Goal: Task Accomplishment & Management: Use online tool/utility

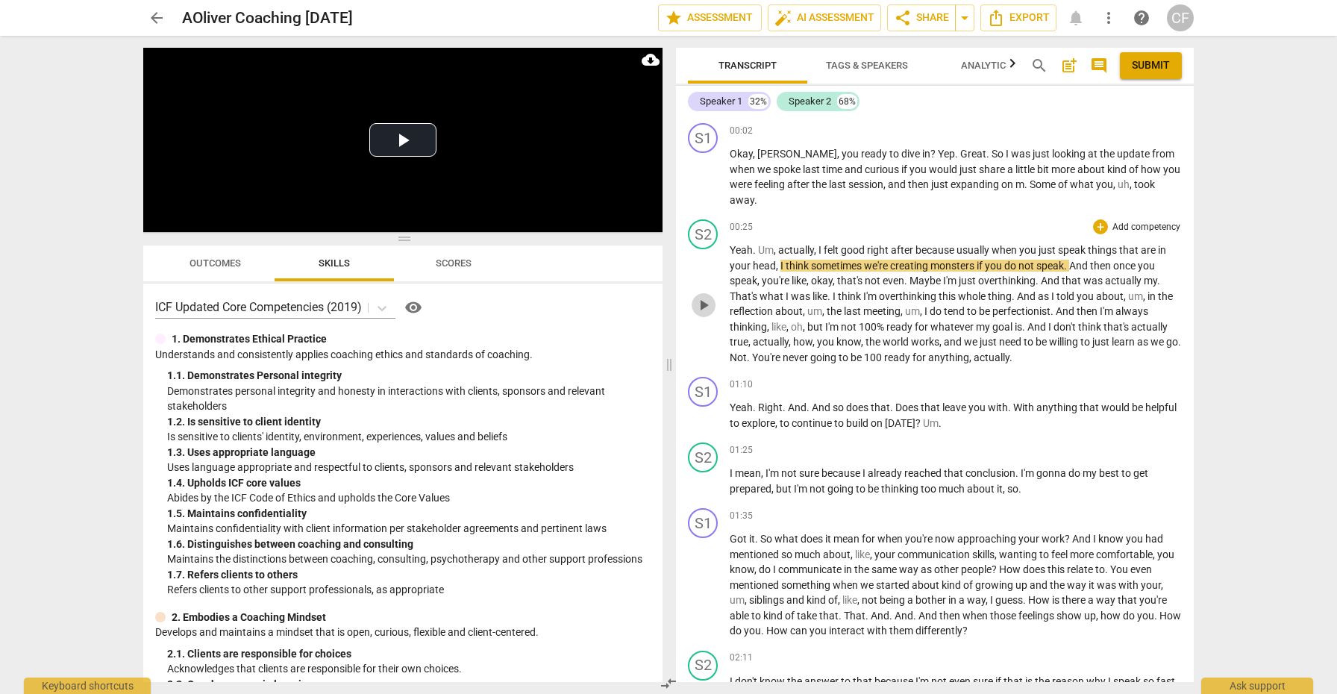
click at [697, 296] on span "play_arrow" at bounding box center [703, 305] width 18 height 18
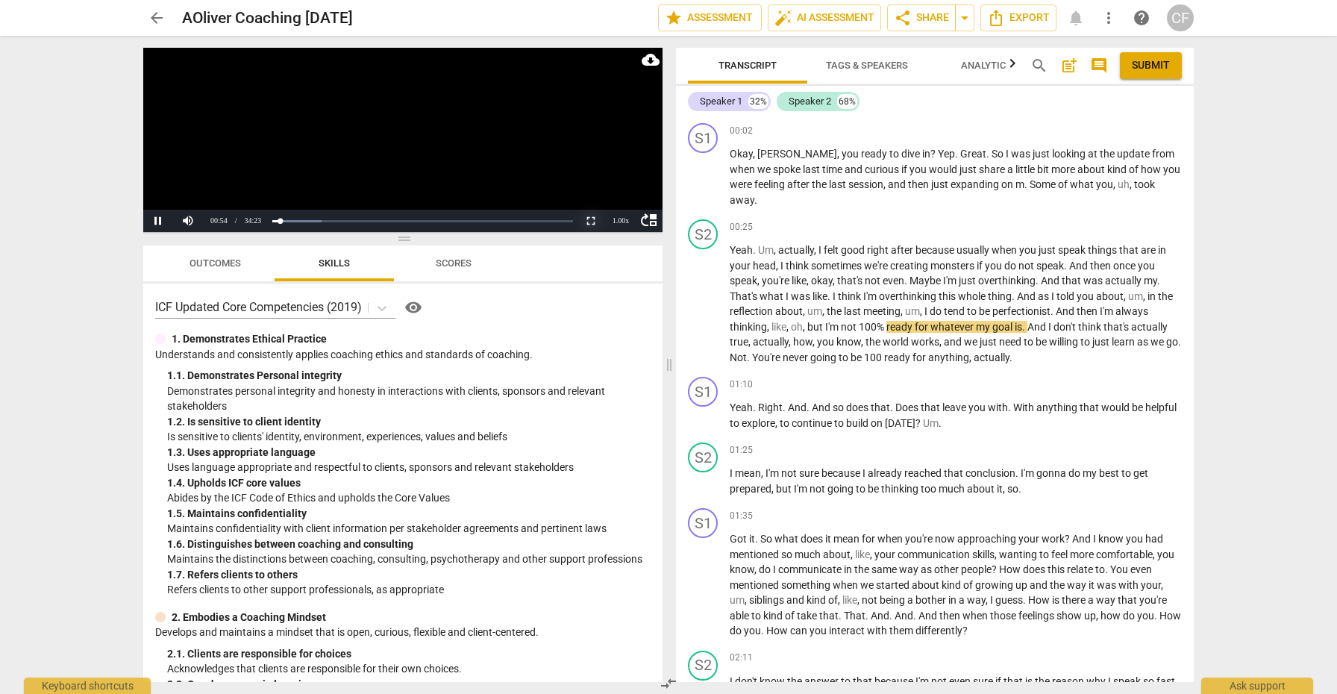
click at [592, 219] on button "Non-Fullscreen" at bounding box center [591, 221] width 30 height 22
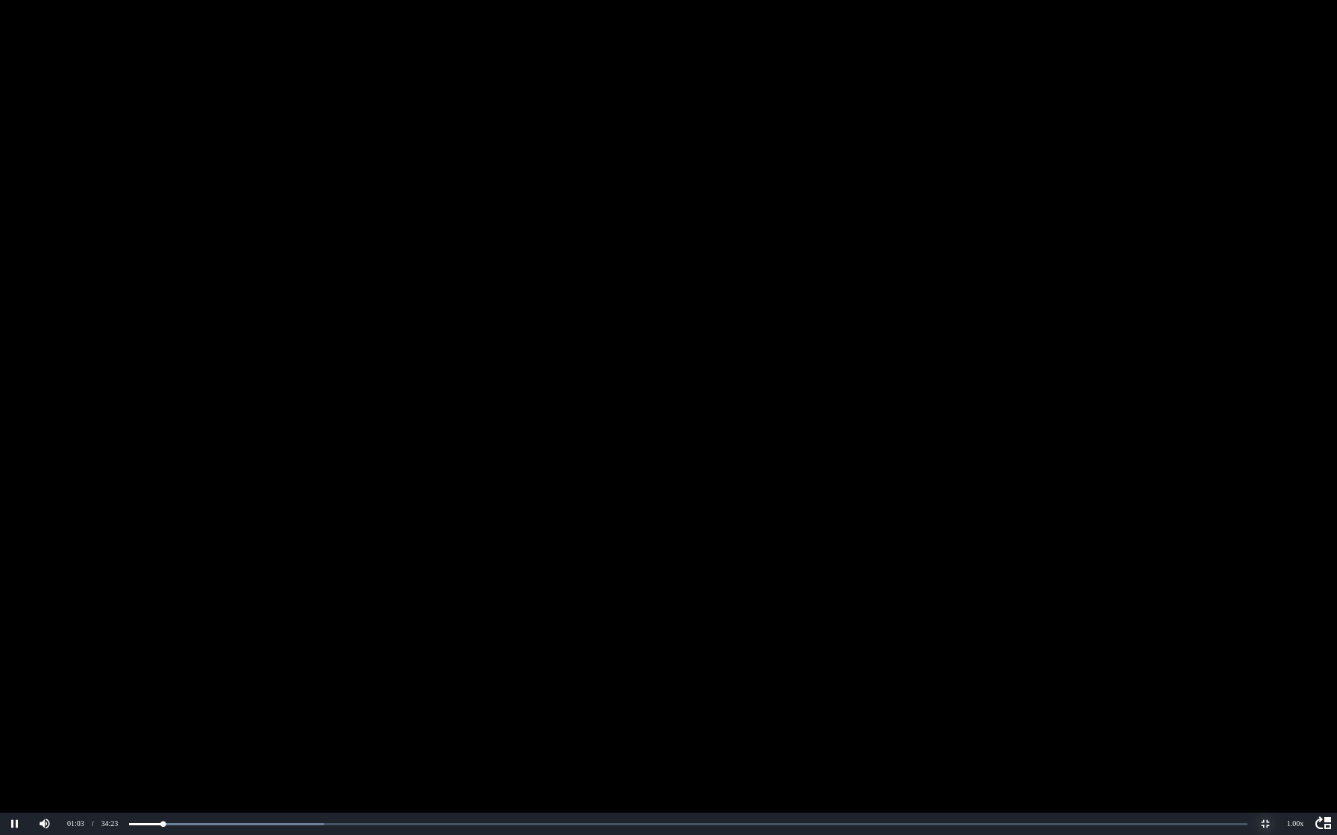
click at [1266, 693] on button "Non-Fullscreen" at bounding box center [1265, 824] width 30 height 22
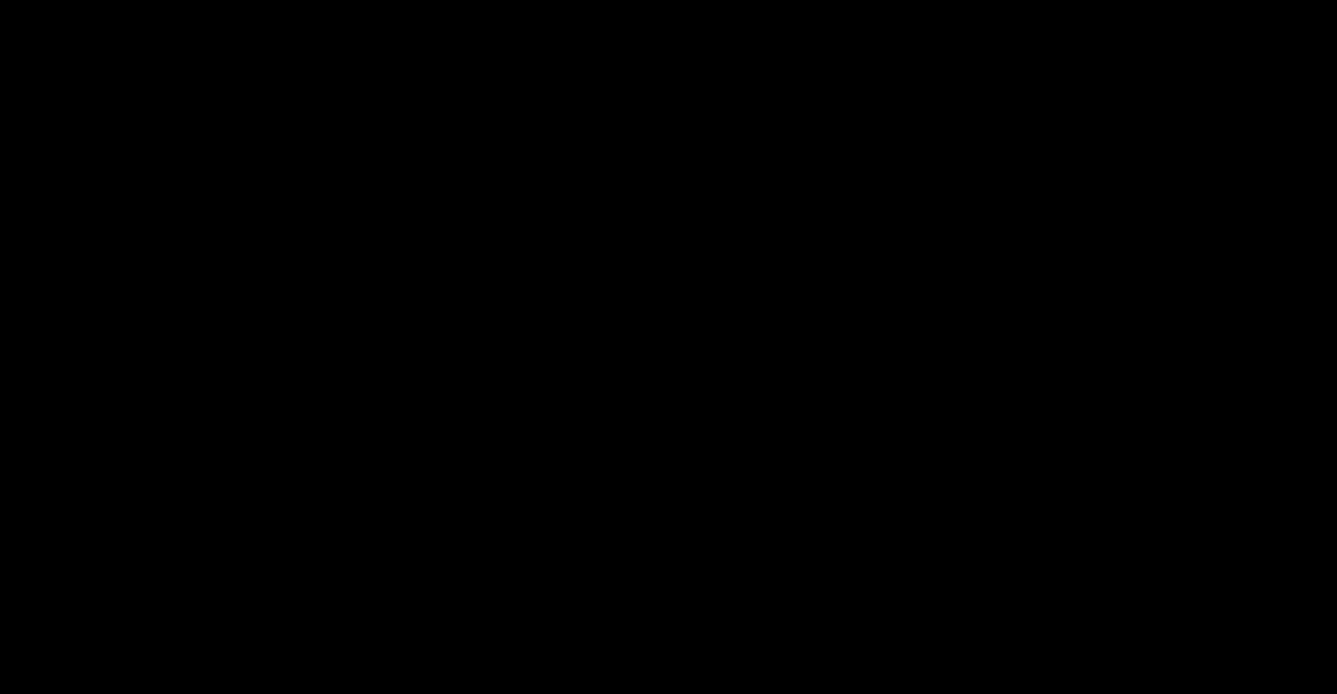
scroll to position [10, 0]
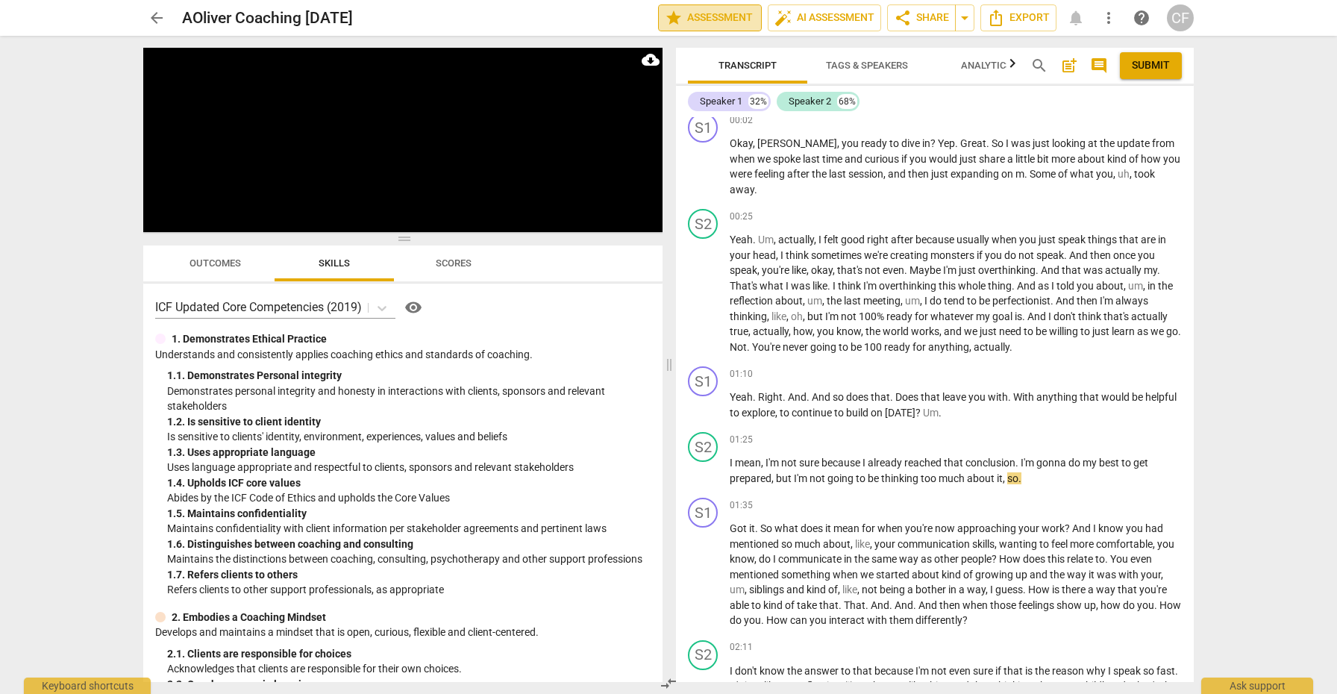
click at [735, 6] on button "star Assessment" at bounding box center [710, 17] width 104 height 27
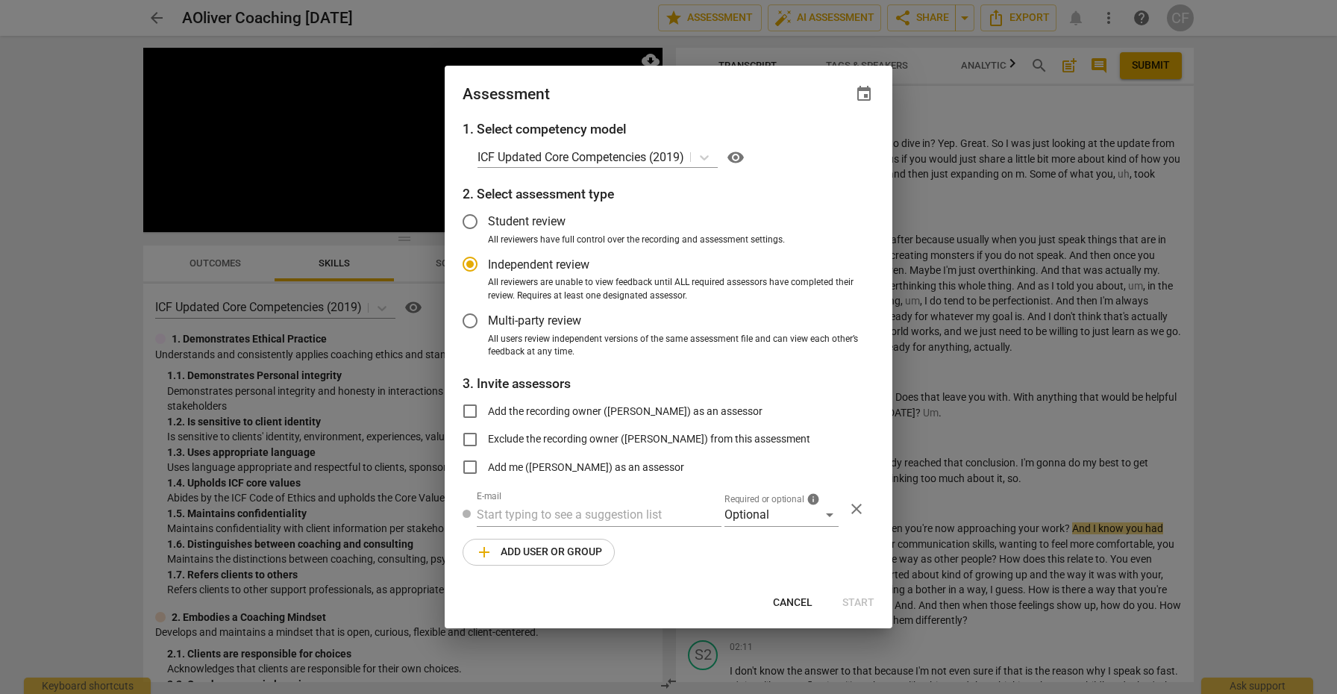
click at [726, 17] on div at bounding box center [668, 347] width 1337 height 694
radio input "false"
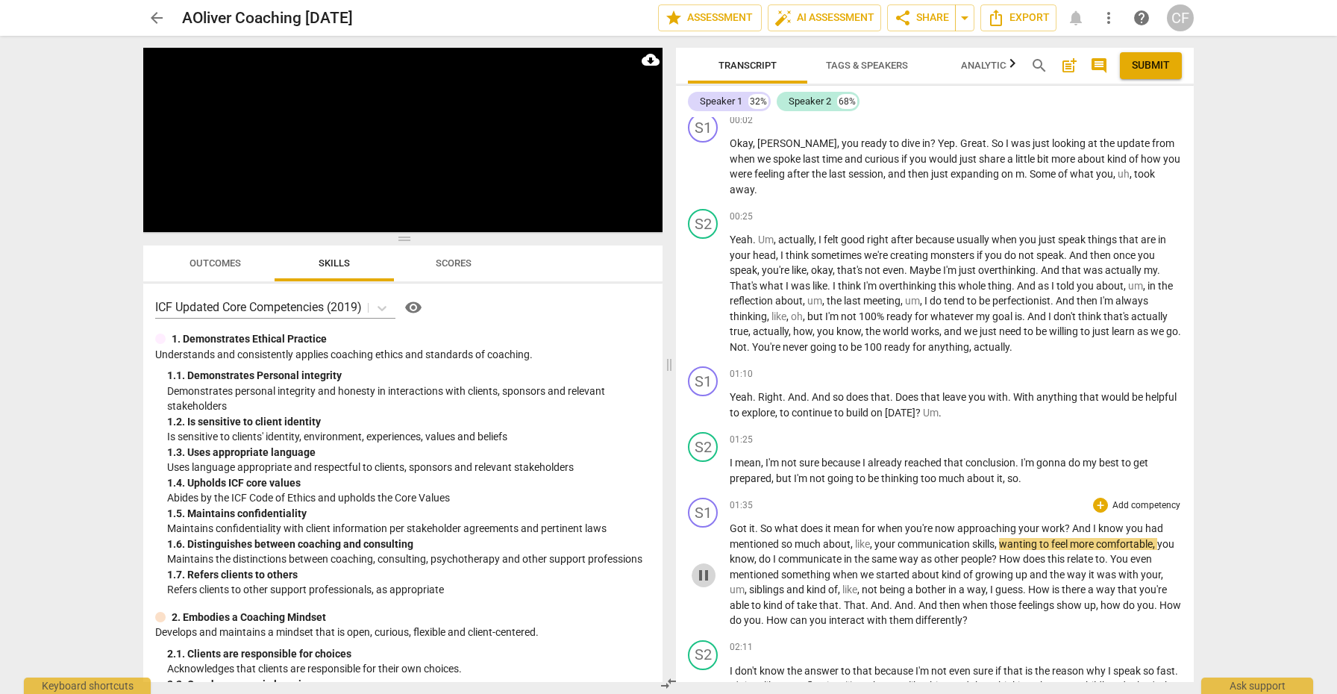
click at [701, 566] on span "pause" at bounding box center [703, 575] width 18 height 18
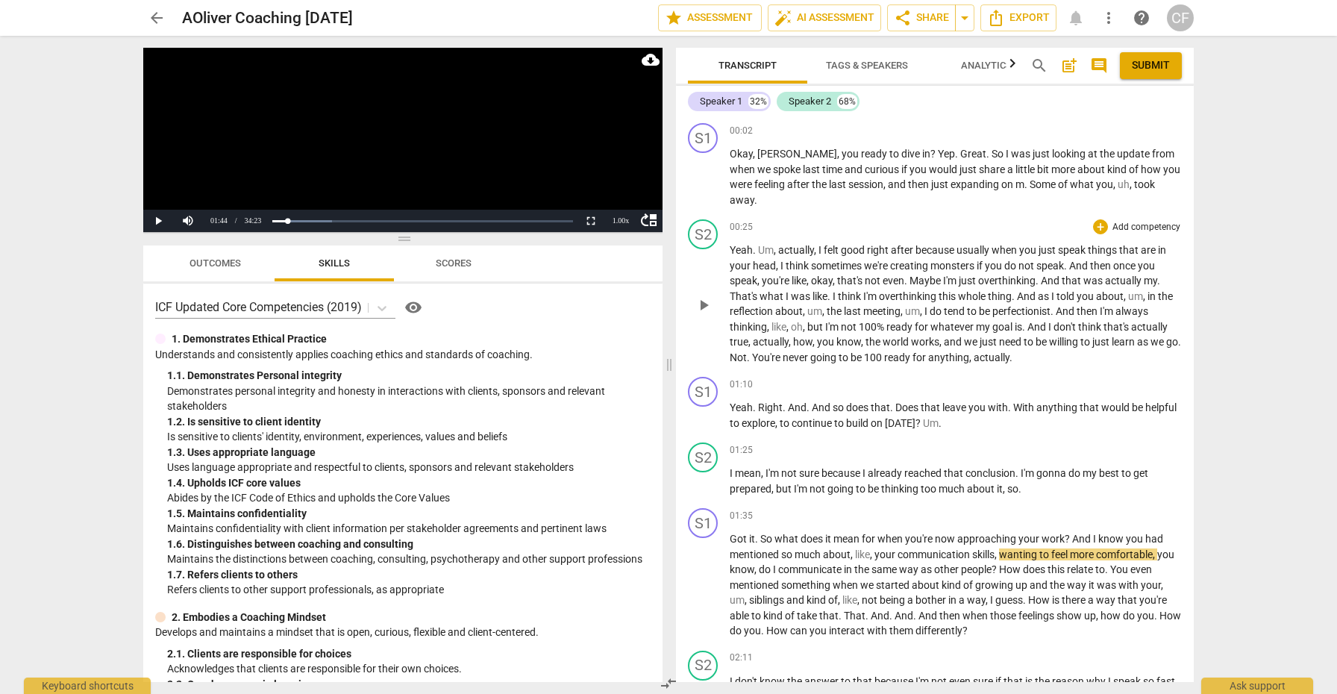
scroll to position [0, 0]
click at [1098, 131] on div "+" at bounding box center [1100, 130] width 15 height 15
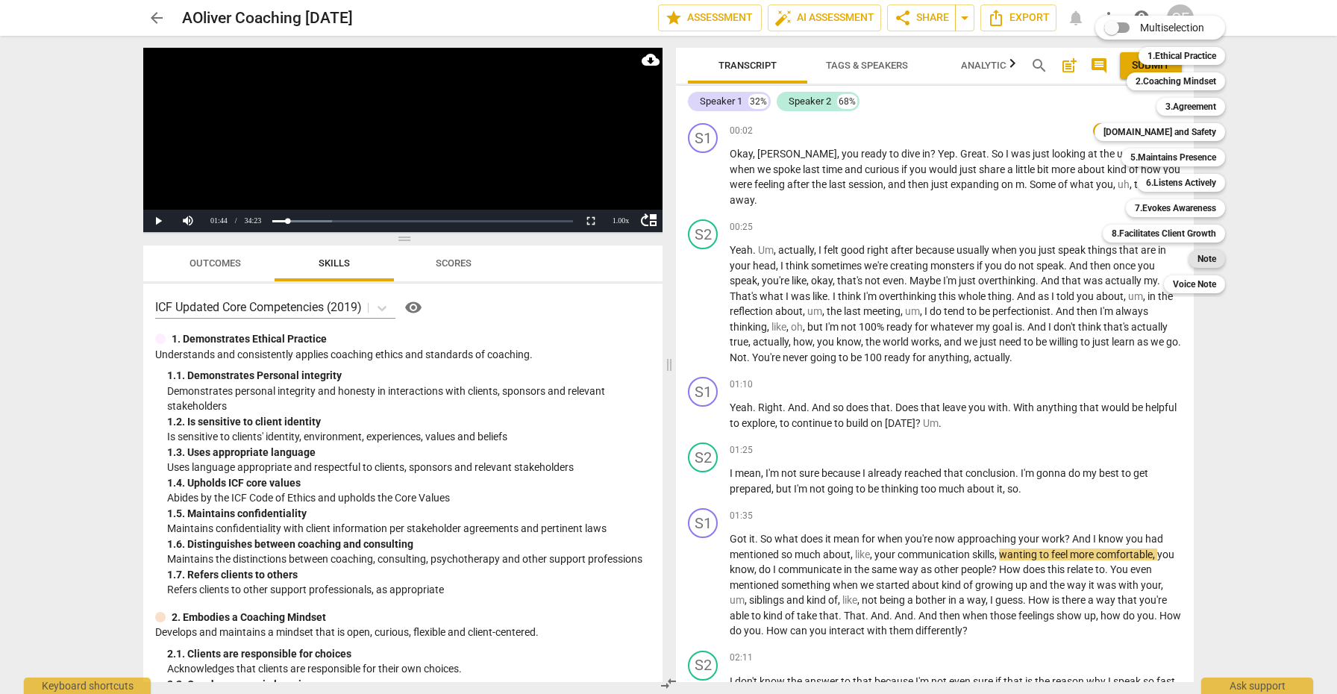
click at [1209, 259] on b "Note" at bounding box center [1206, 259] width 19 height 18
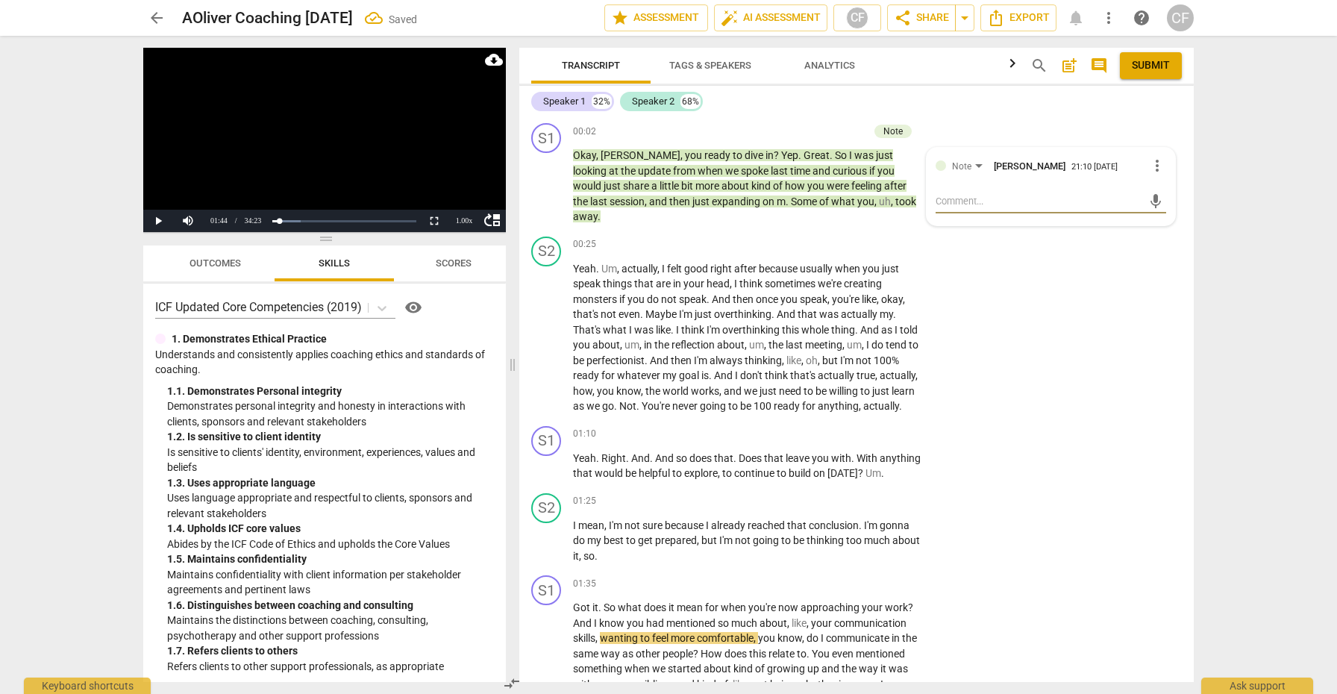
type textarea "i"
type textarea "is"
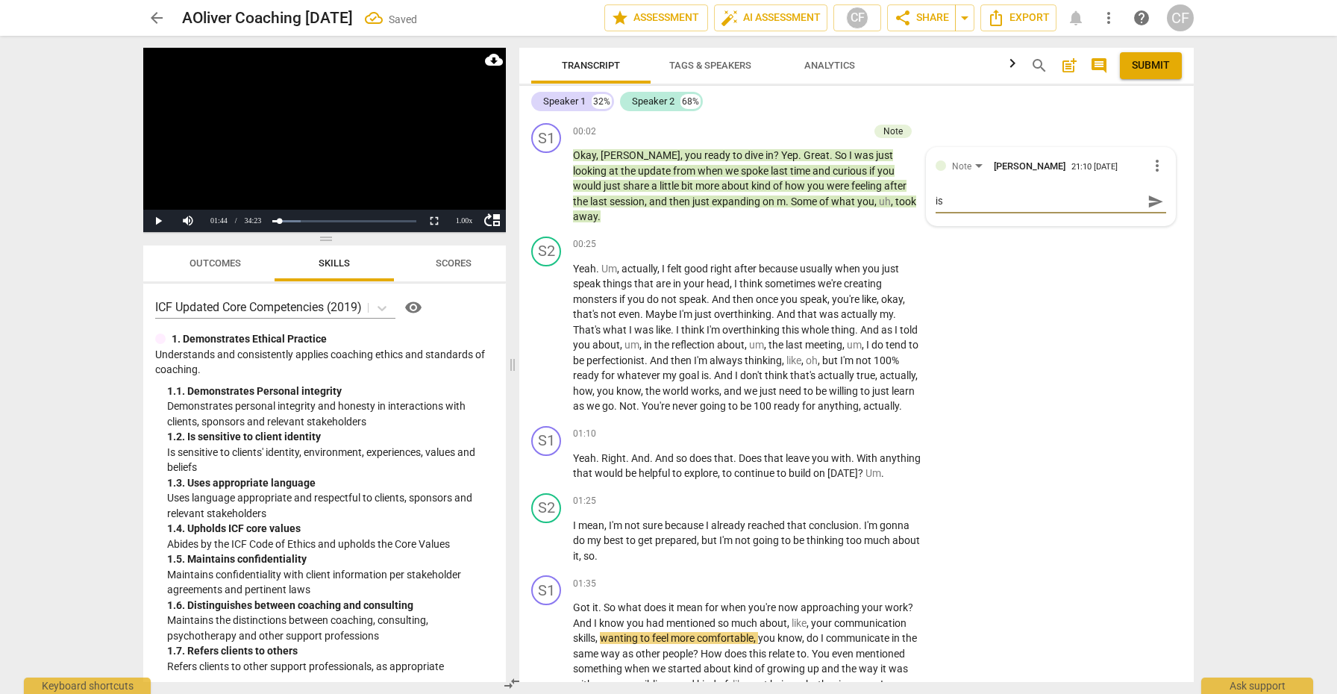
type textarea "is"
type textarea "is t"
type textarea "is th"
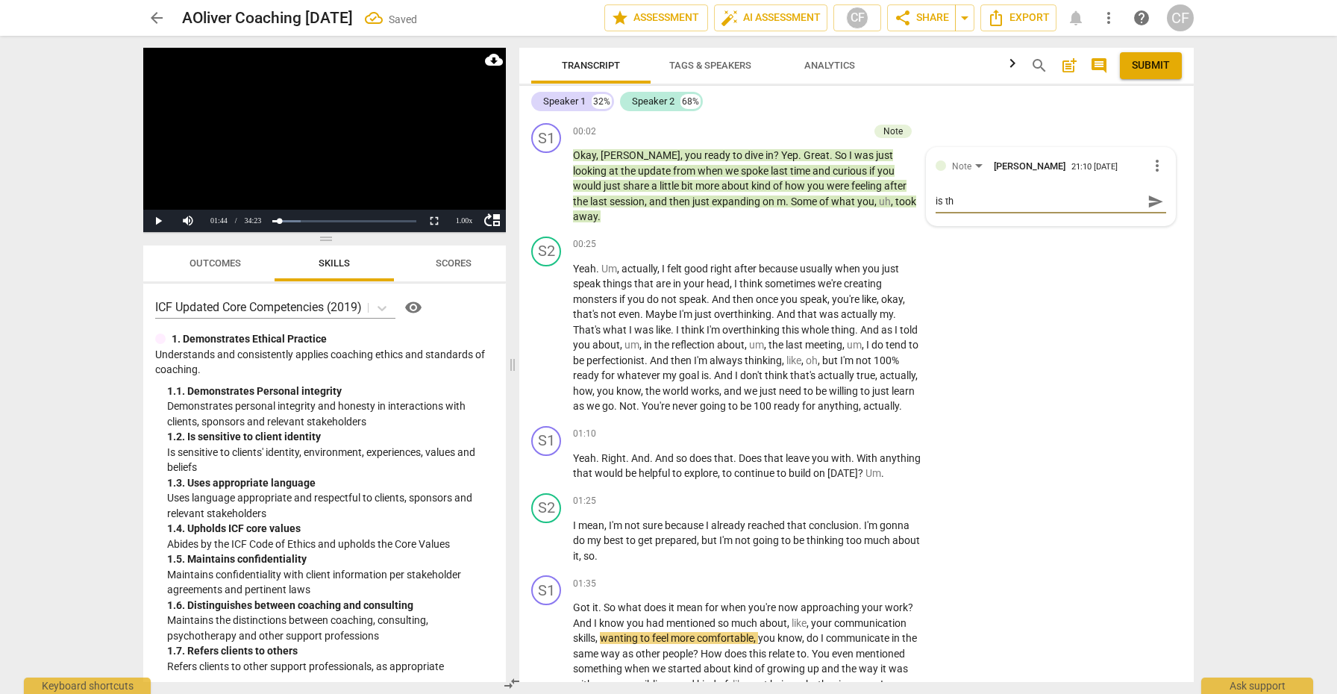
type textarea "is thi"
type textarea "is this"
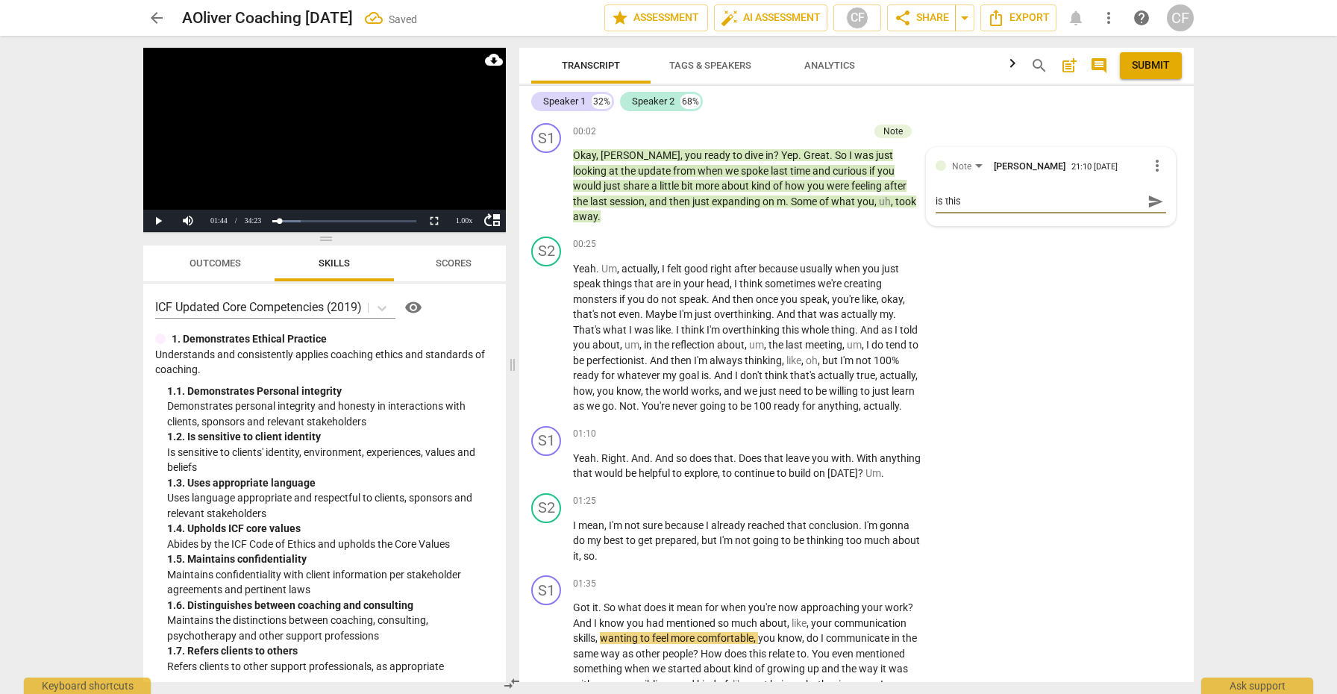
type textarea "is this"
type textarea "is this t"
type textarea "is this ty"
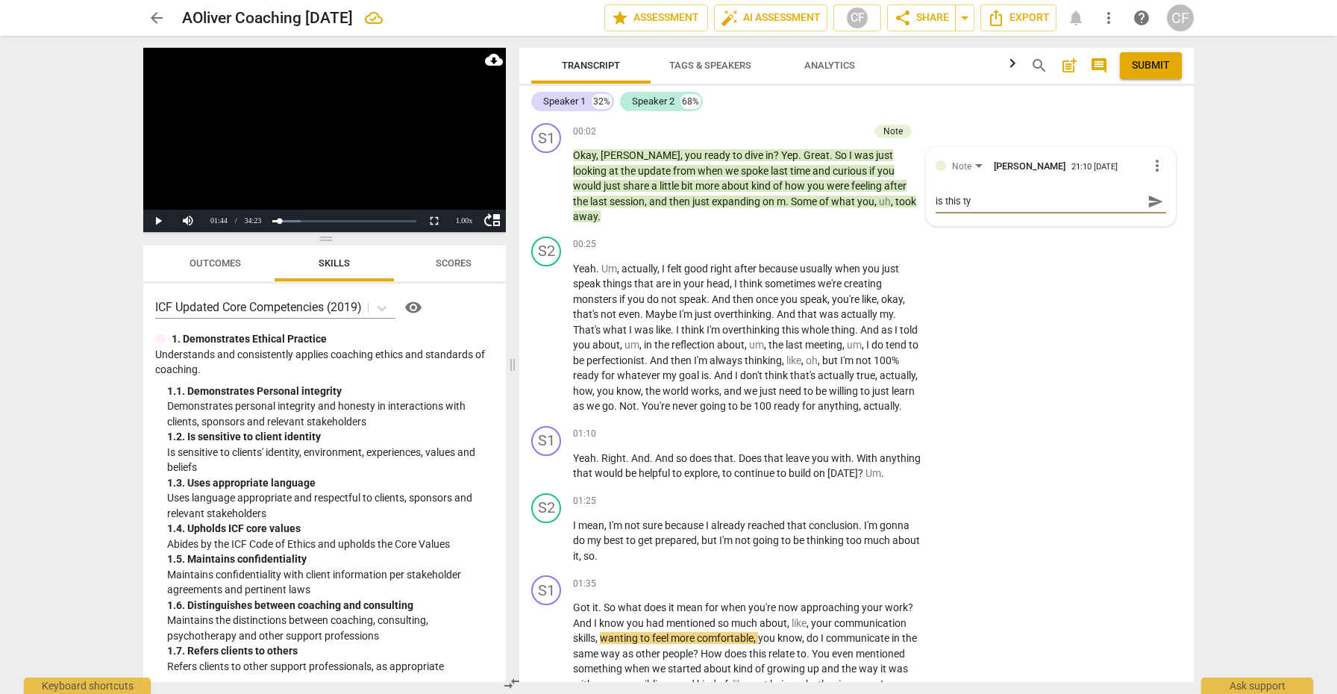
type textarea "is this typ"
type textarea "is this typi"
type textarea "is this typic"
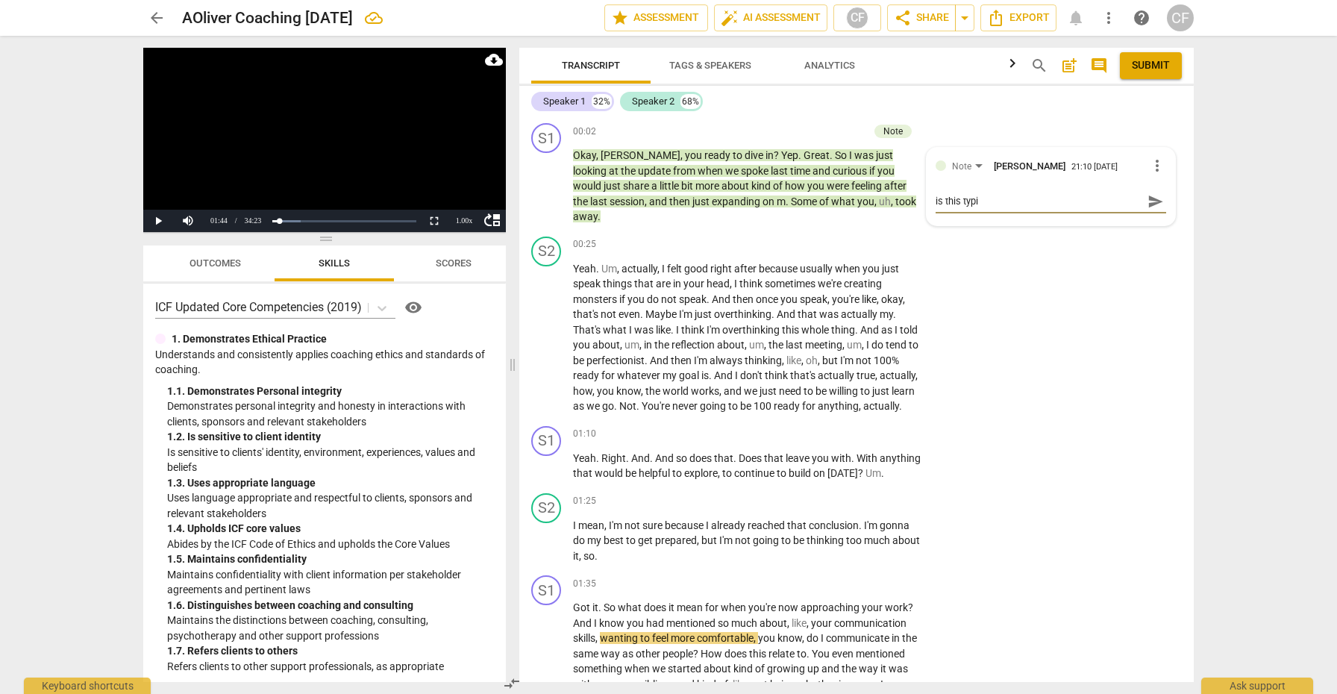
type textarea "is this typic"
type textarea "is this typica"
type textarea "is this typical"
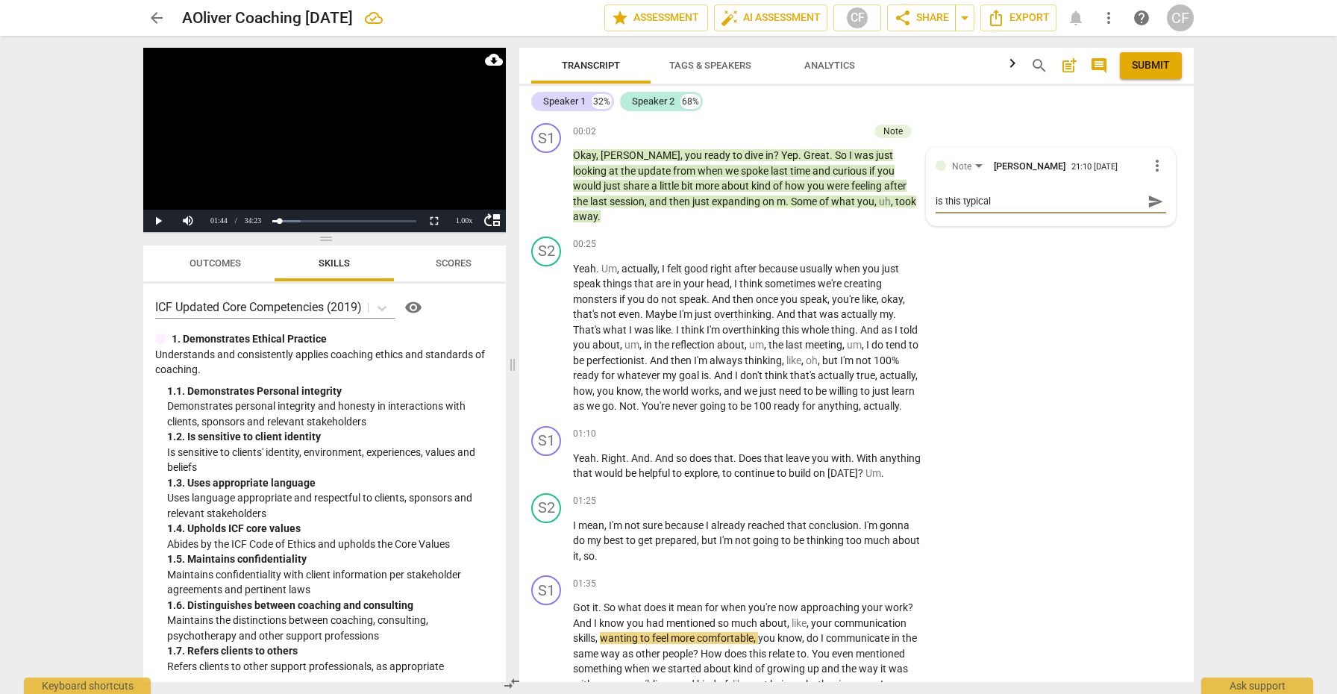
type textarea "is this typicall"
type textarea "is this typically"
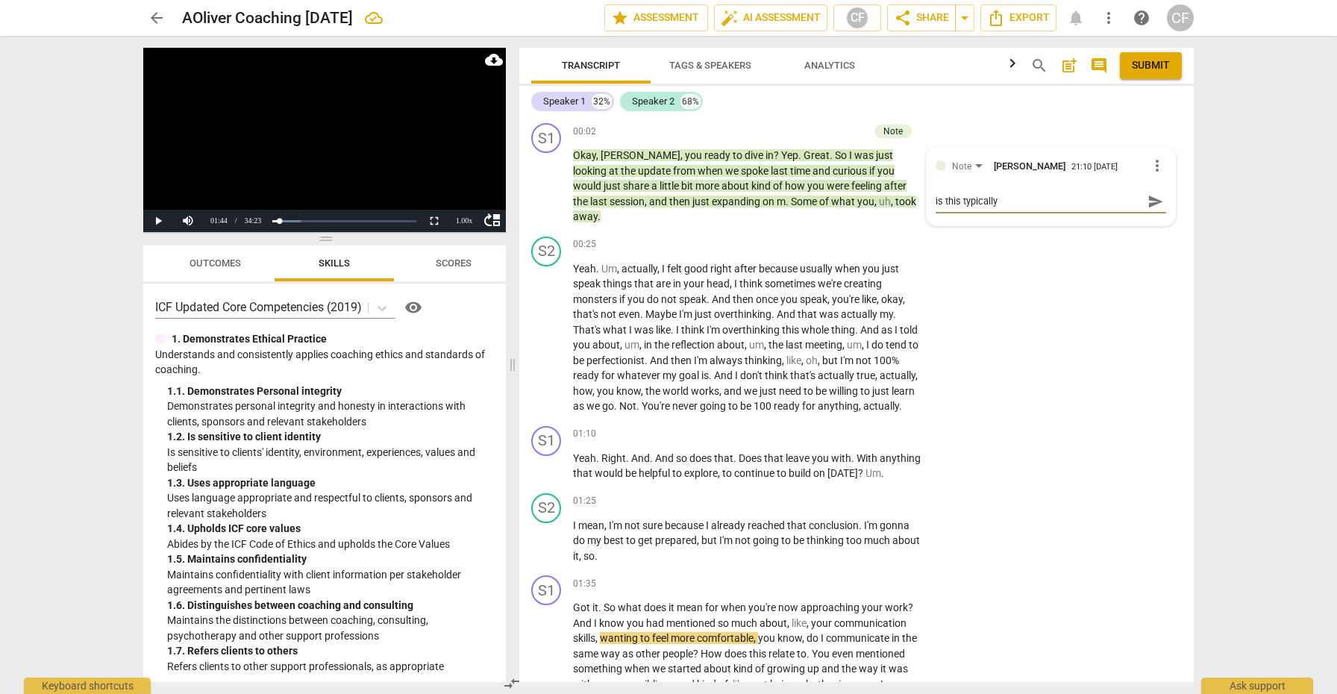
type textarea "is this typically"
type textarea "is this typically h"
type textarea "is this typically ho"
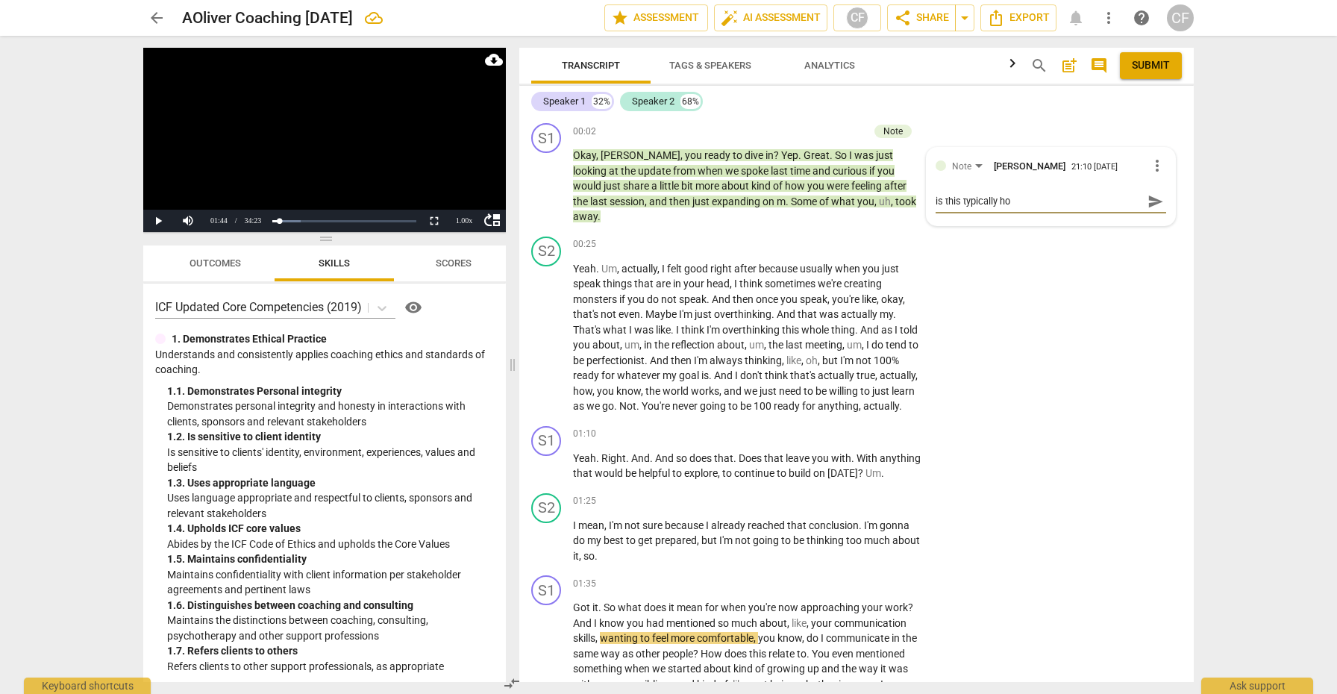
type textarea "is this typically how"
type textarea "is this typically how y"
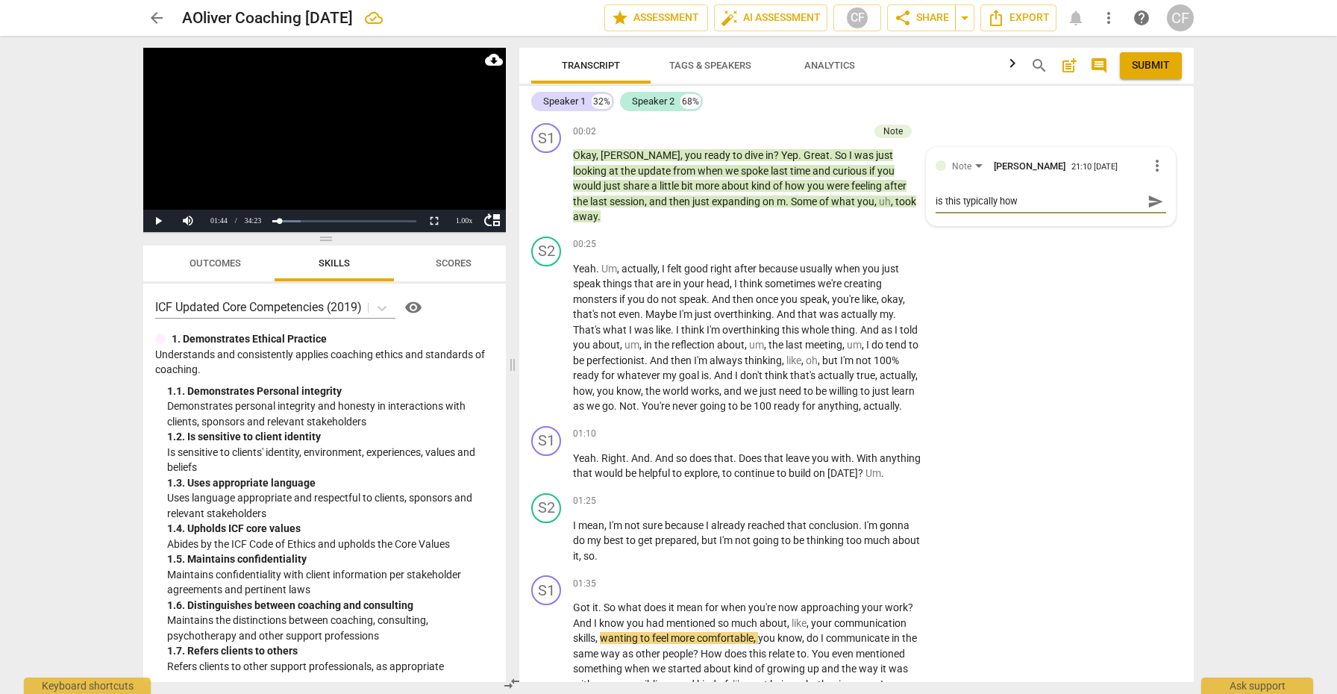
type textarea "is this typically how y"
type textarea "is this typically how yo"
type textarea "is this typically how you"
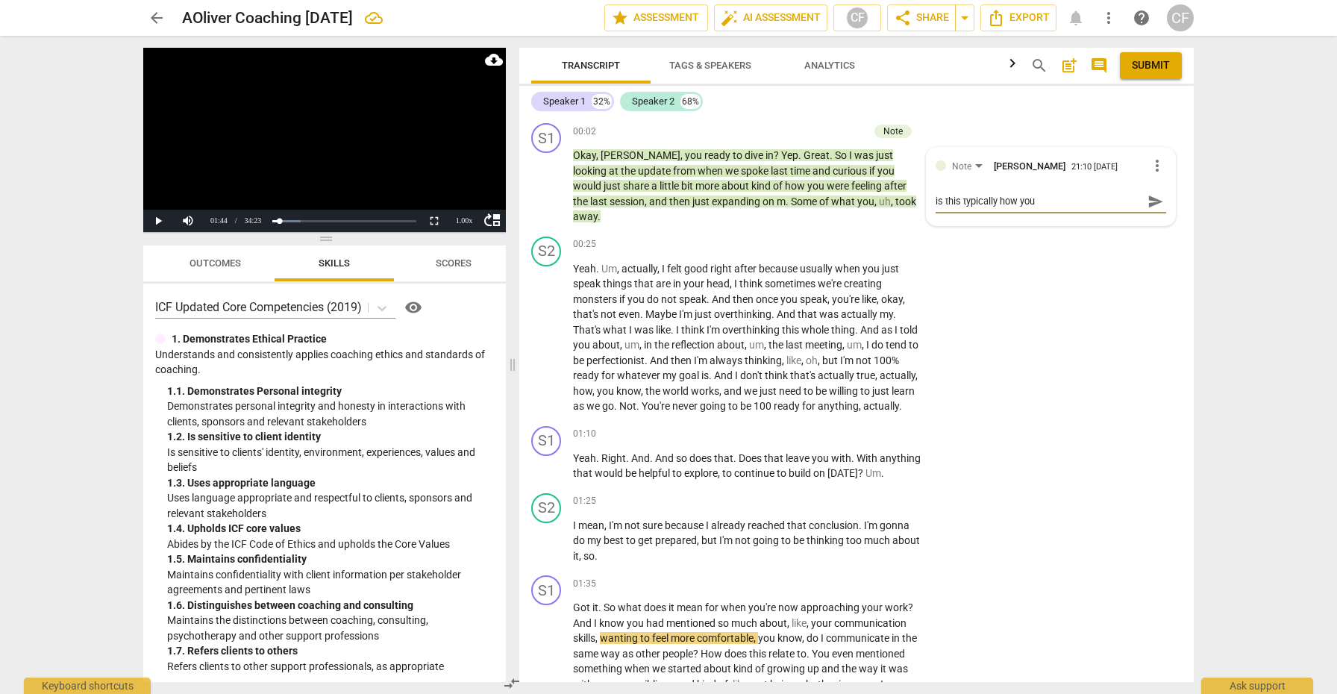
type textarea "is this typically how you"
type textarea "is this typically how you b"
type textarea "is this typically how you be"
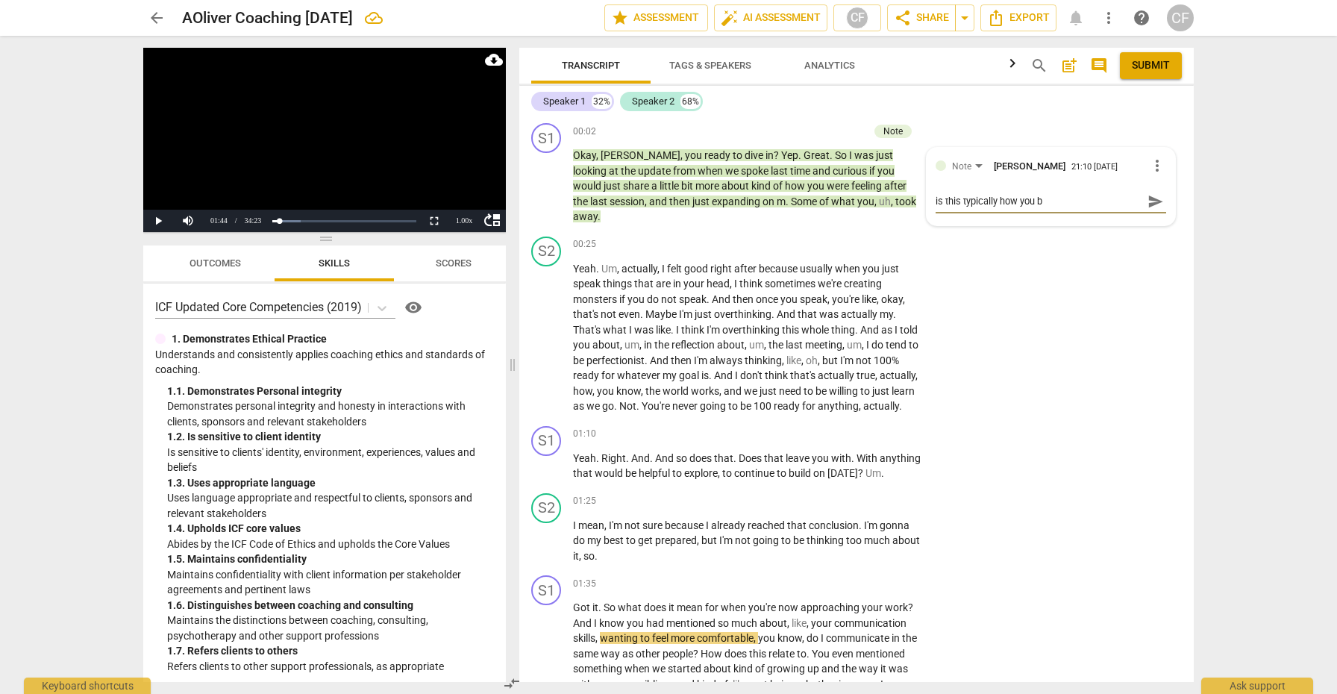
type textarea "is this typically how you be"
type textarea "is this typically how you beg"
type textarea "is this typically how you begi"
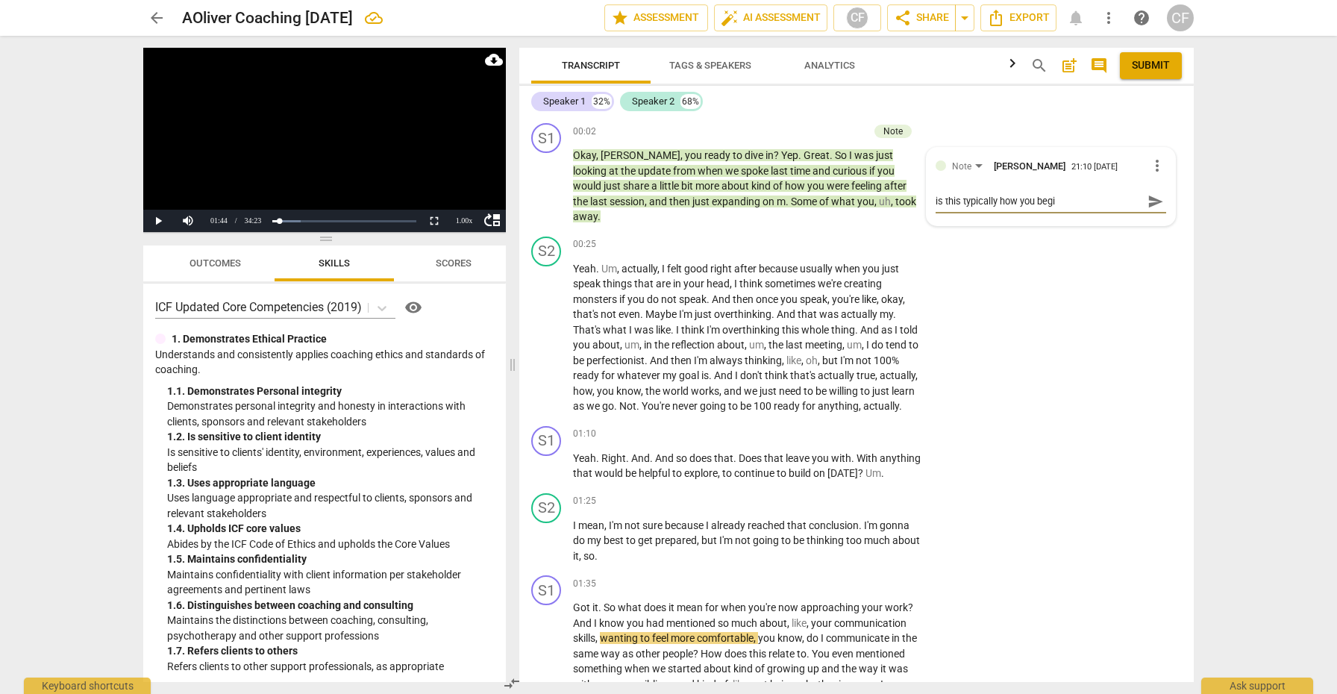
type textarea "is this typically how you begin"
type textarea "is this typically how you begin y"
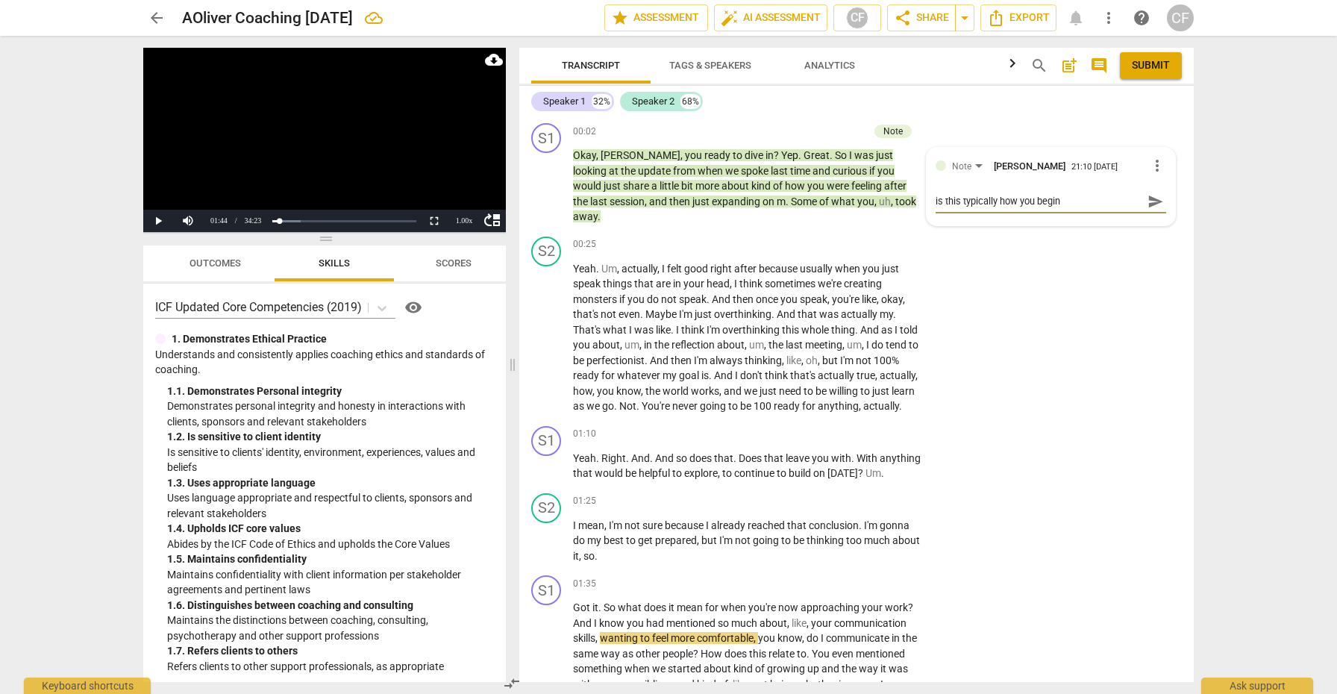
type textarea "is this typically how you begin y"
type textarea "is this typically how you begin yo"
type textarea "is this typically how you begin you"
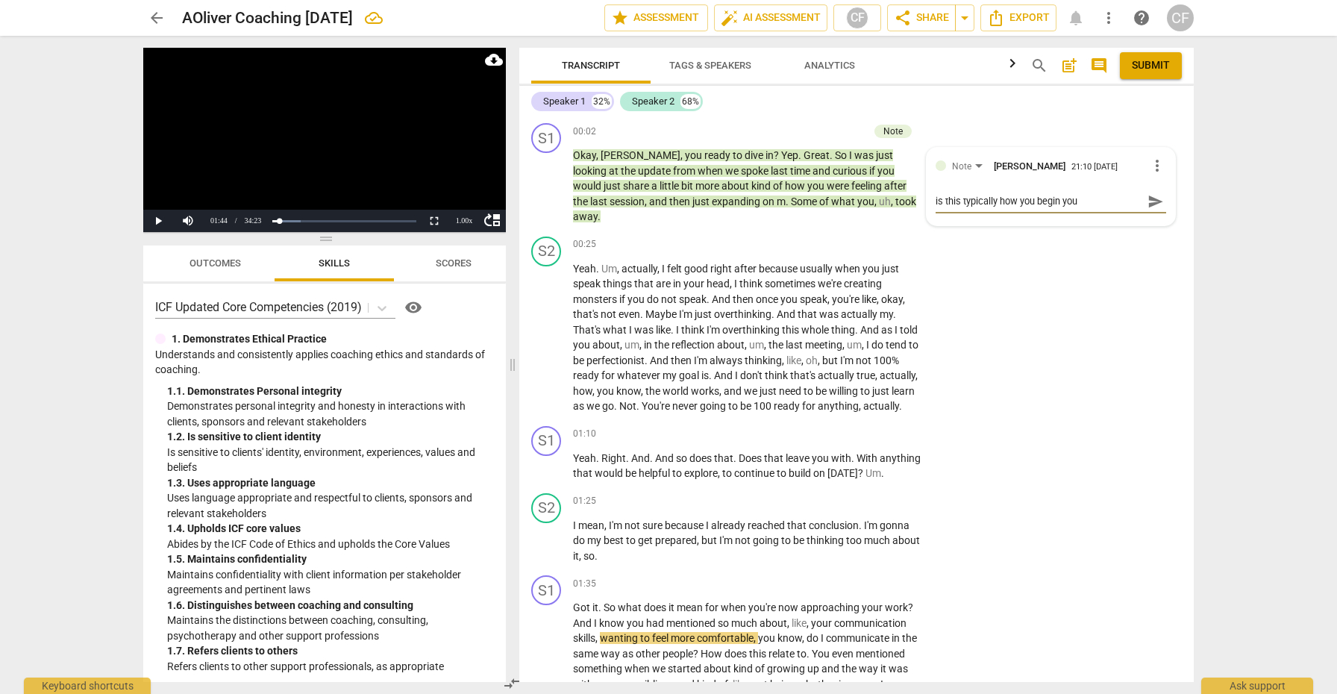
type textarea "is this typically how you begin your"
type textarea "is this typically how you begin your s"
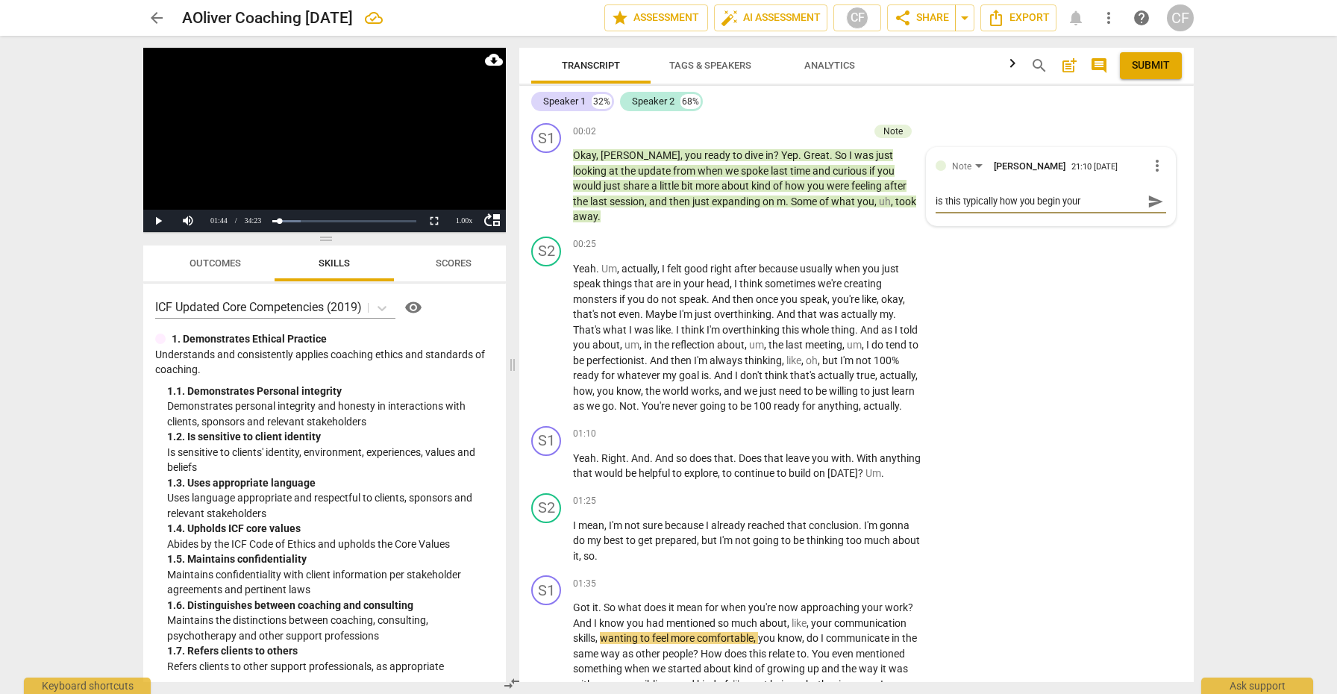
type textarea "is this typically how you begin your s"
type textarea "is this typically how you begin your se"
type textarea "is this typically how you begin your ses"
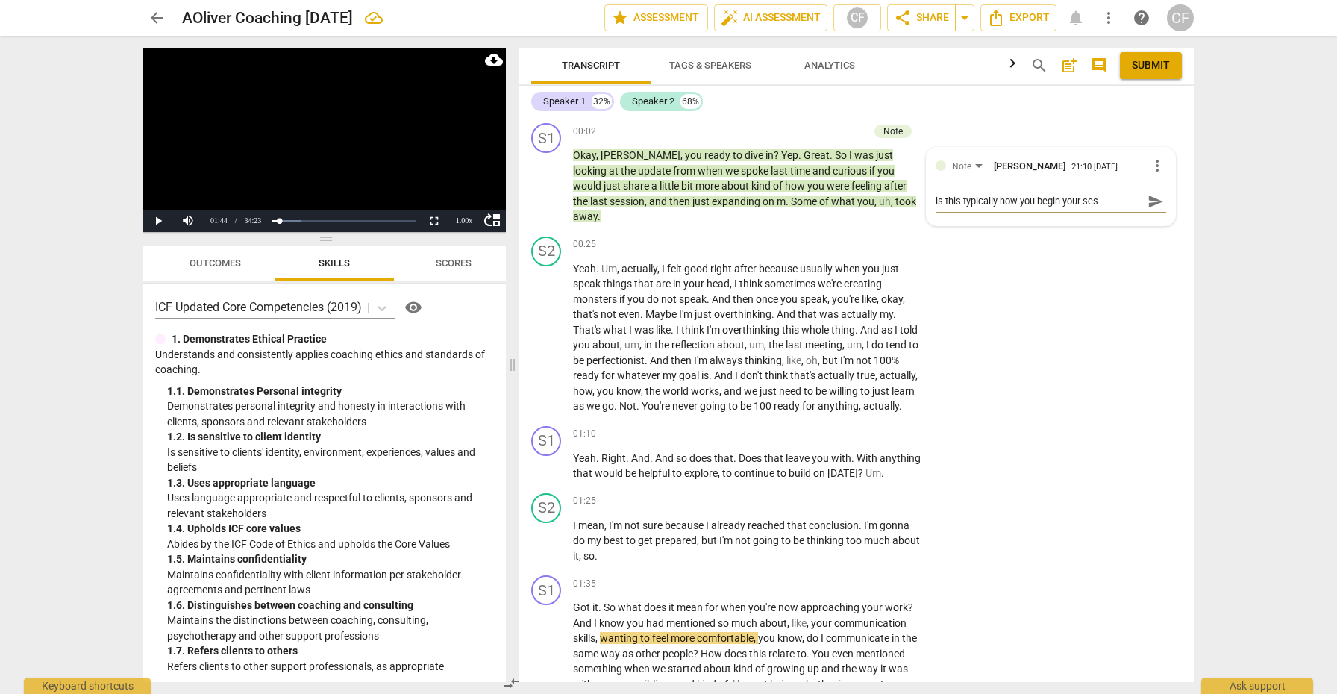
type textarea "is this typically how you begin your sess"
type textarea "is this typically how you begin your sessi"
type textarea "is this typically how you begin your sessio"
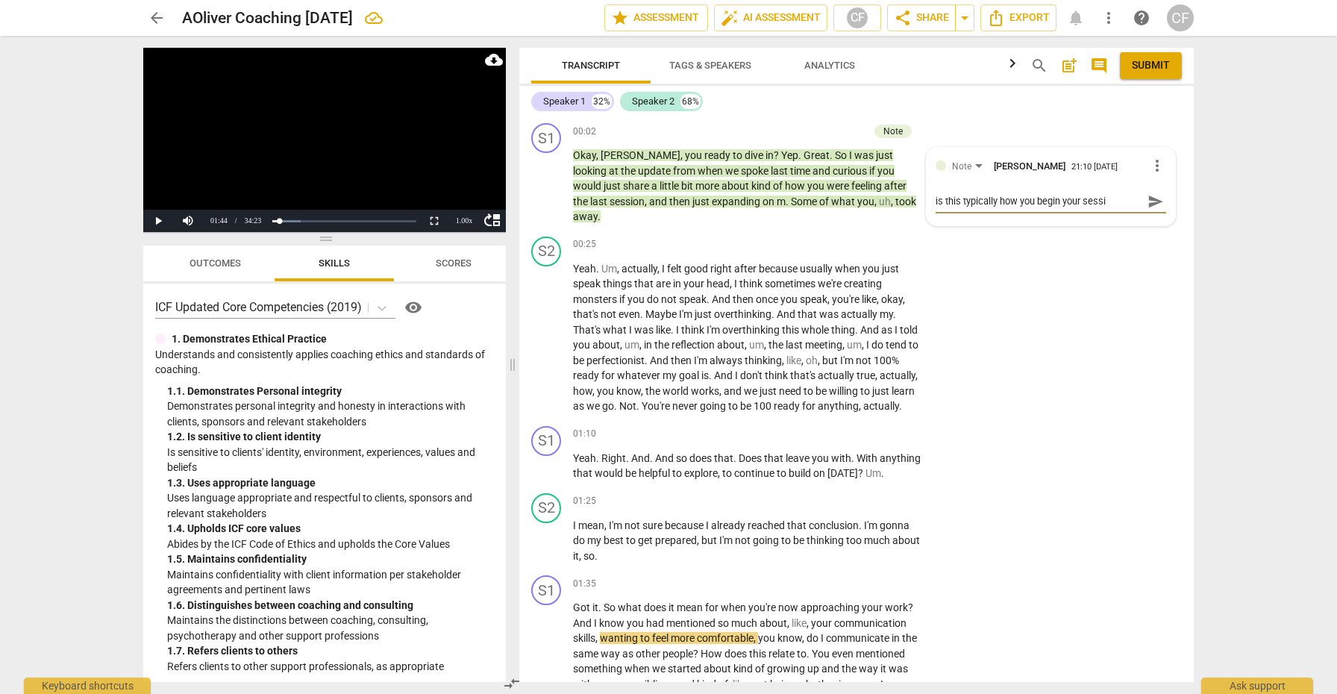
type textarea "is this typically how you begin your sessio"
type textarea "is this typically how you begin your session"
type textarea "is this typically how you begin your sessions"
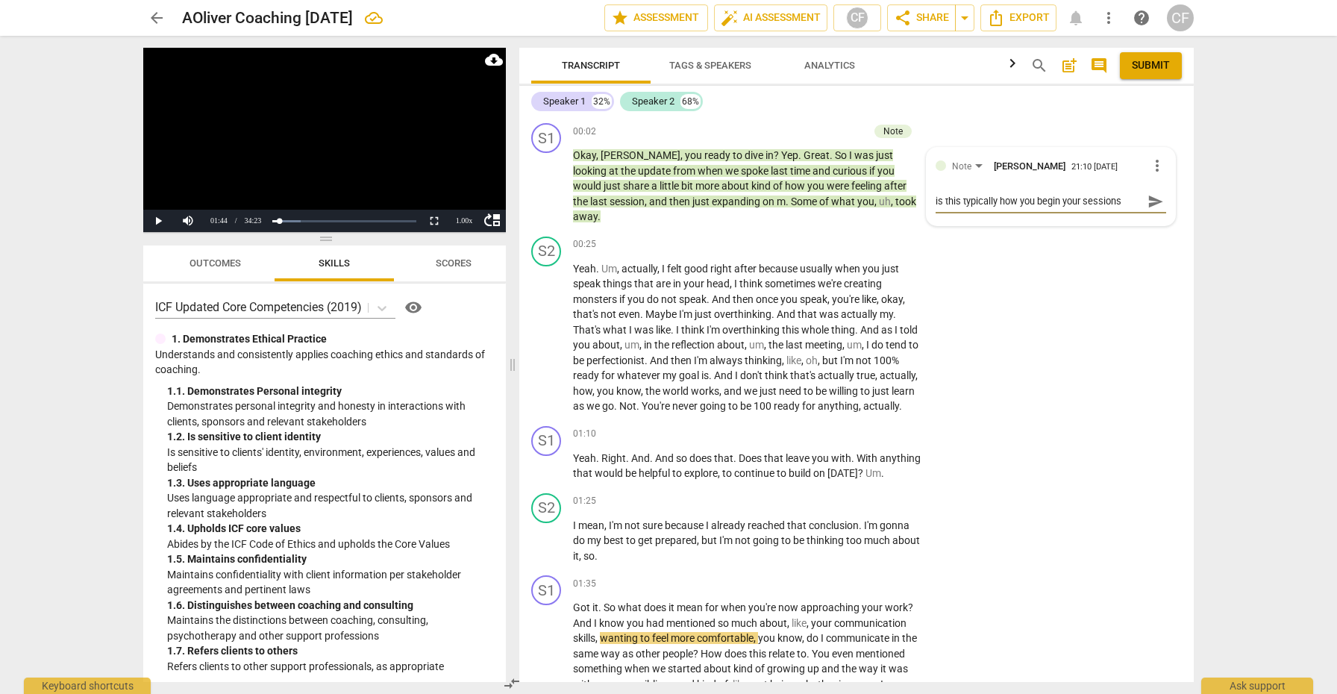
type textarea "is this typically how you begin your sessions."
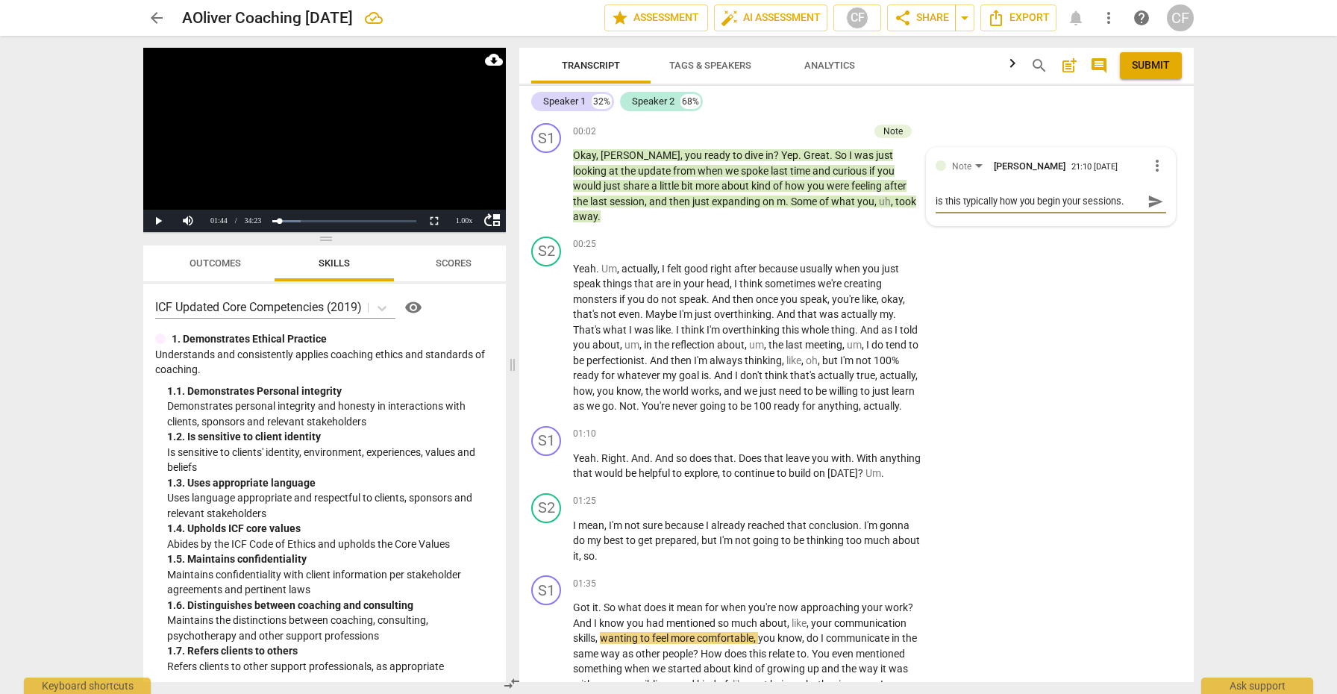
type textarea "is this typically how you begin your sessions."
type textarea "is this typically how you begin your sessions. W"
type textarea "is this typically how you begin your sessions. We"
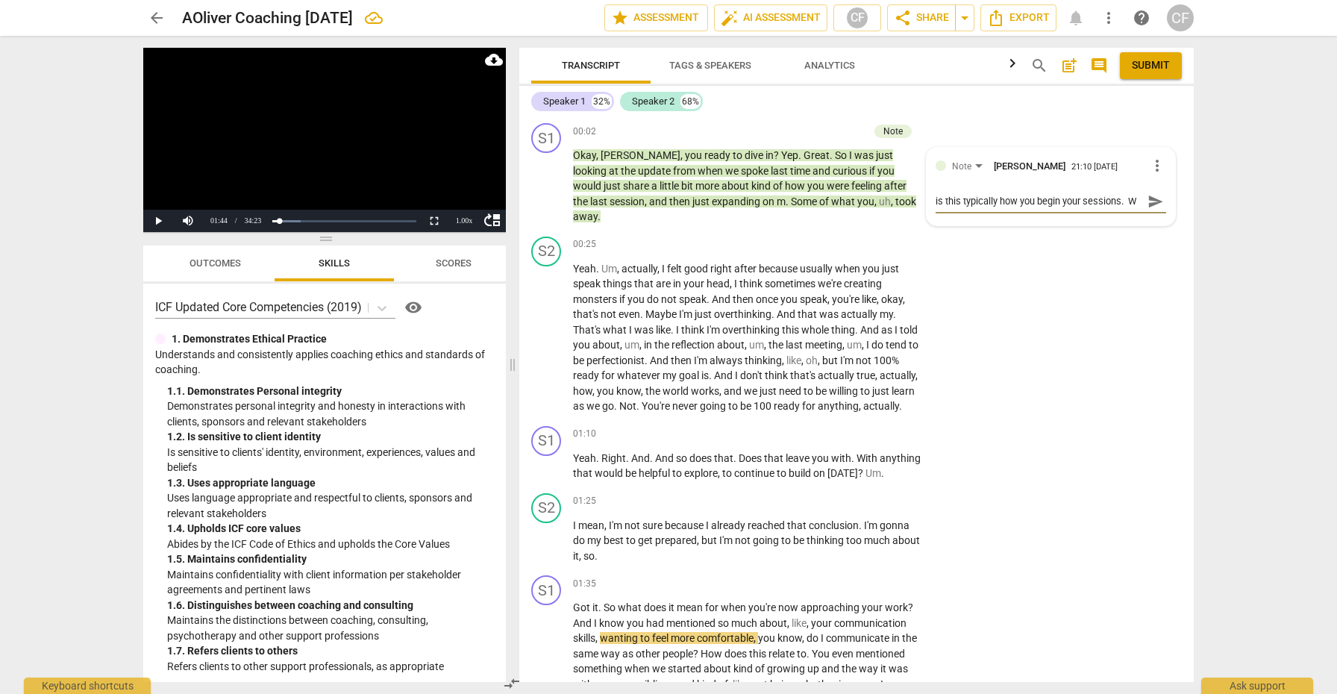
type textarea "is this typically how you begin your sessions. We"
type textarea "is this typically how you begin your sessions. We c"
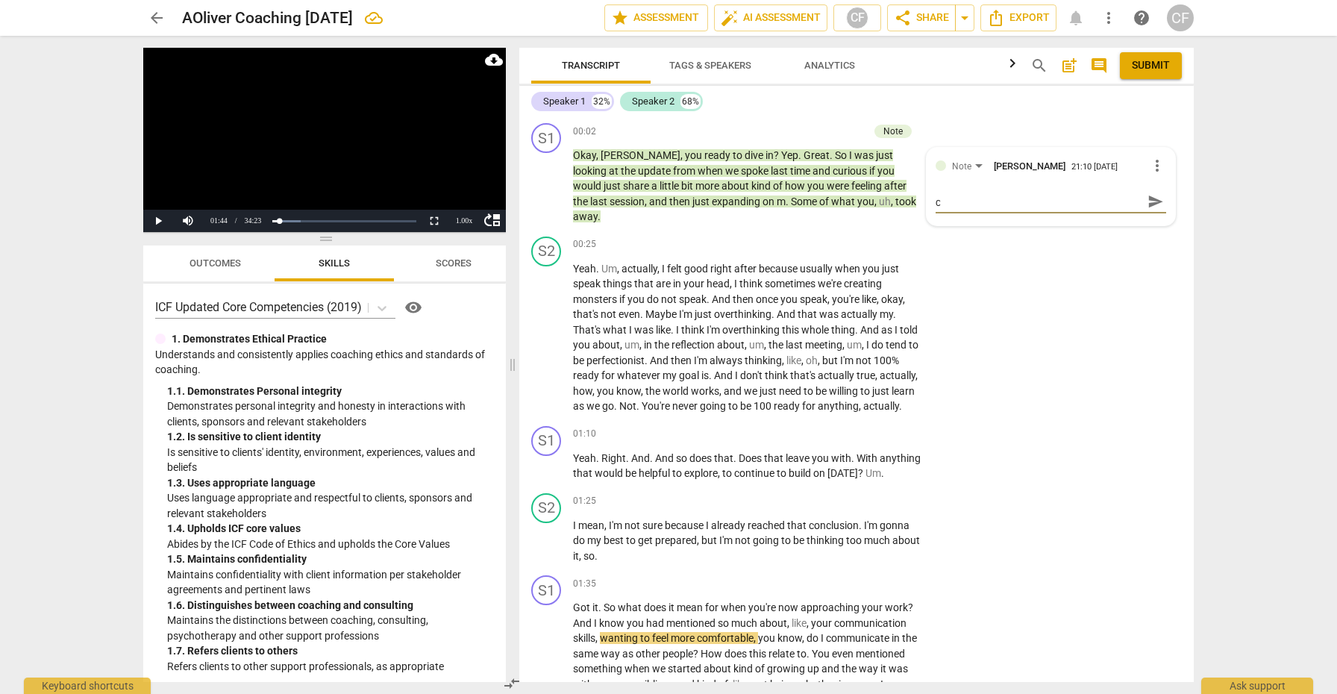
type textarea "is this typically how you begin your sessions. We co"
type textarea "is this typically how you begin your sessions. We cou"
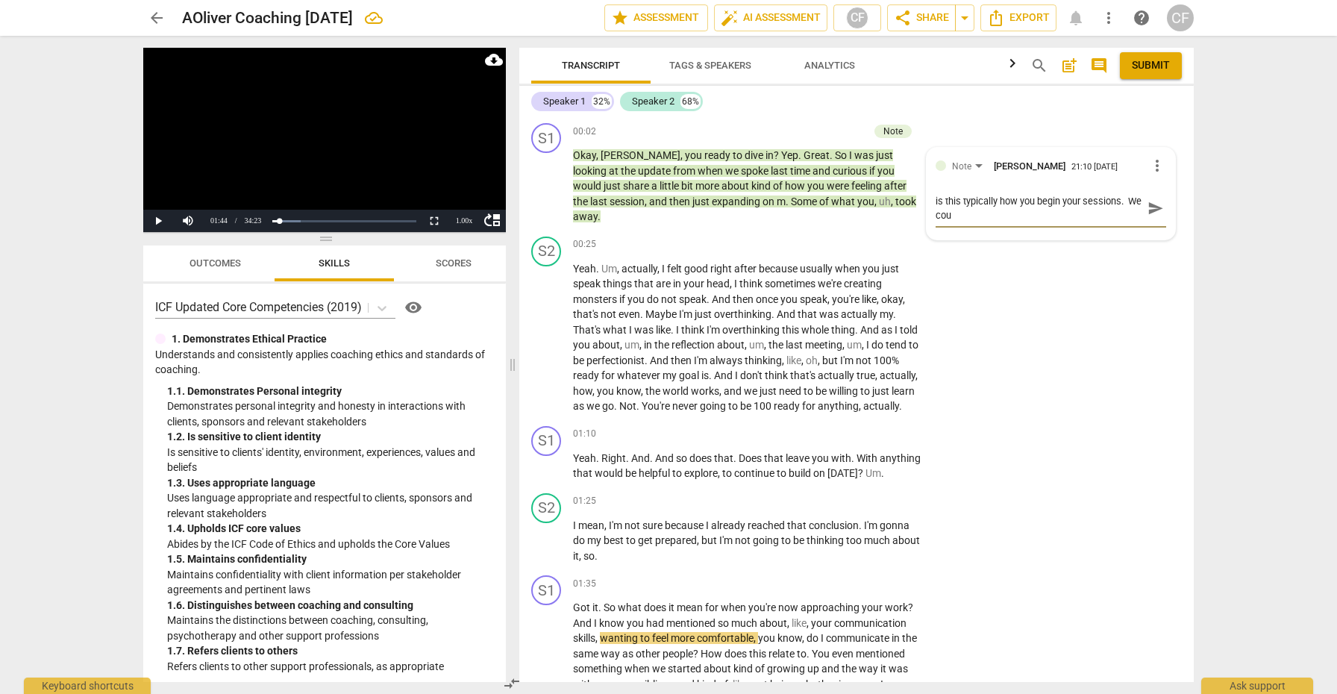
type textarea "is this typically how you begin your sessions. We coul"
type textarea "is this typically how you begin your sessions. We could"
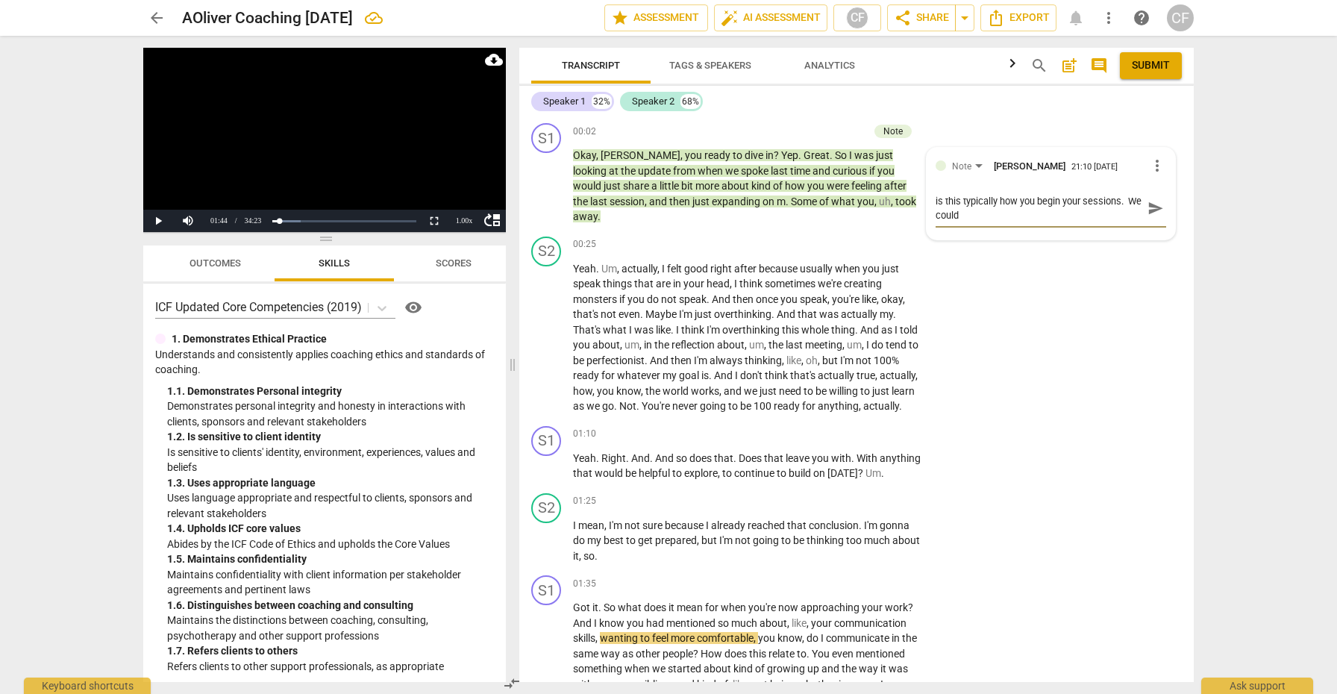
type textarea "is this typically how you begin your sessions. We could"
type textarea "is this typically how you begin your sessions. We could c"
type textarea "is this typically how you begin your sessions. We could ch"
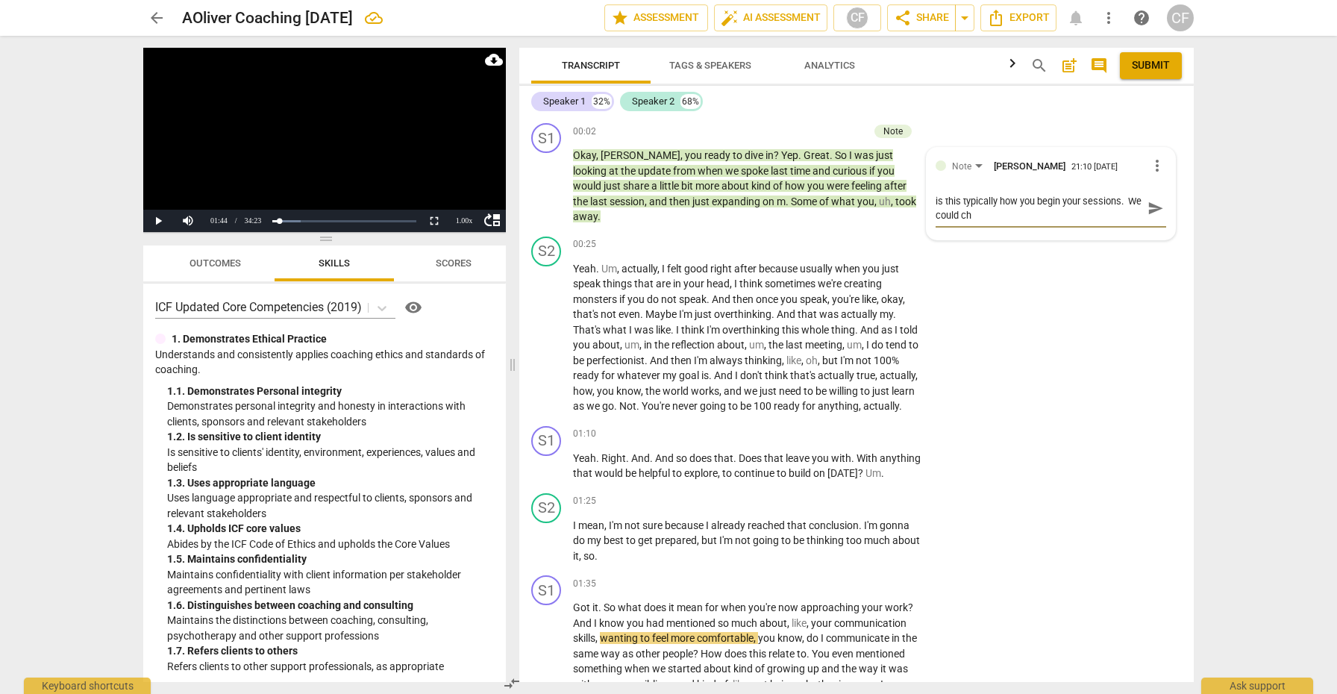
type textarea "is this typically how you begin your sessions. We could cha"
type textarea "is this typically how you begin your sessions. We could chat"
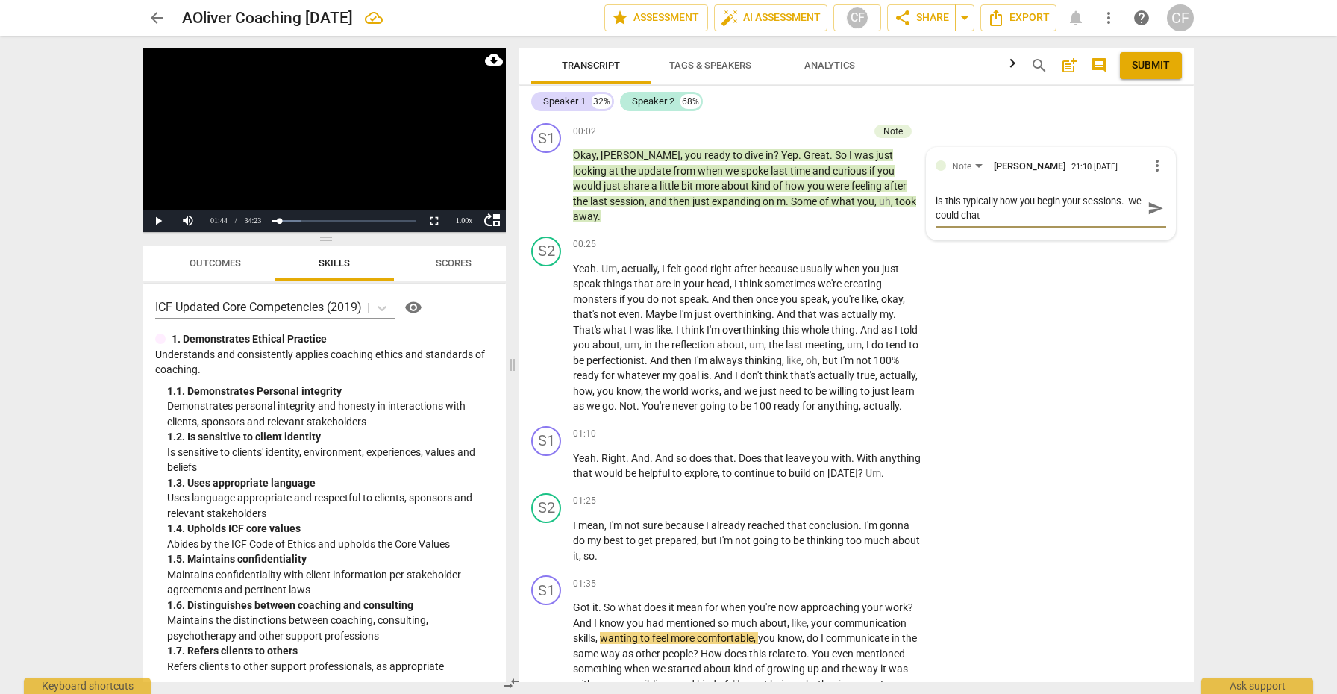
type textarea "is this typically how you begin your sessions. We could chat"
type textarea "is this typically how you begin your sessions. We could chat s"
type textarea "is this typically how you begin your sessions. We could chat so"
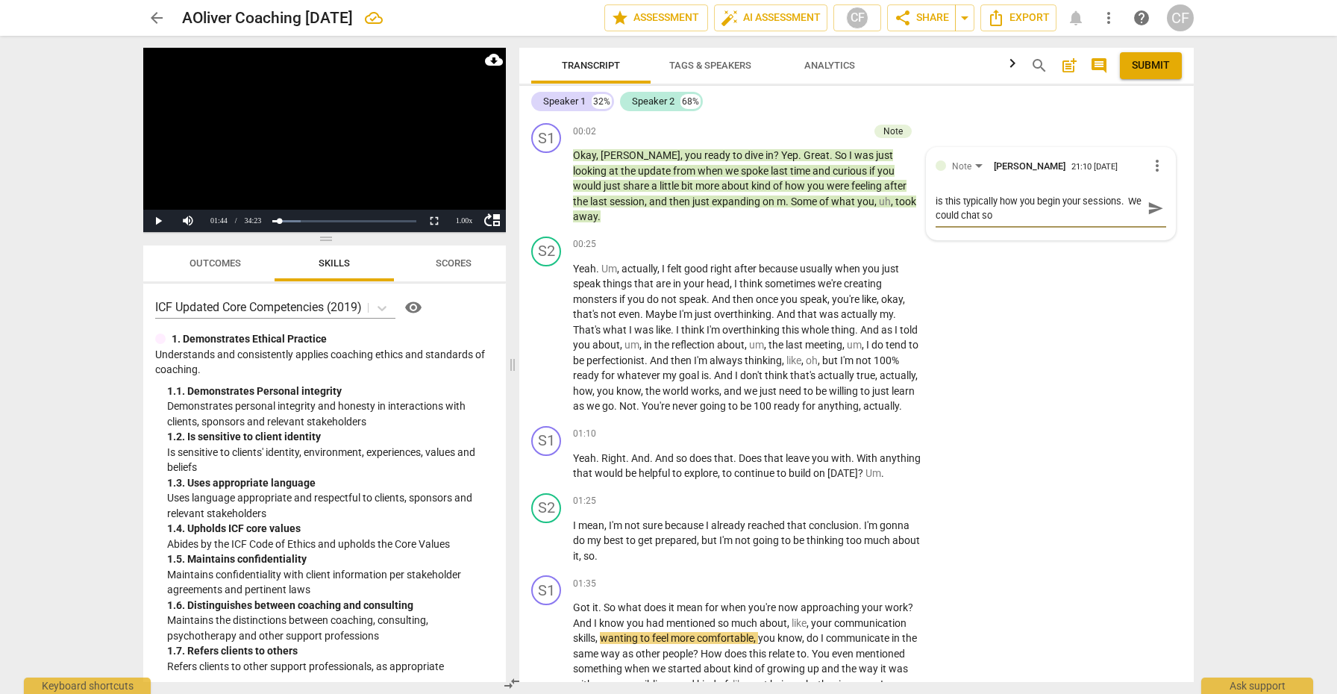
type textarea "is this typically how you begin your sessions. We could chat som"
type textarea "is this typically how you begin your sessions. We could chat some"
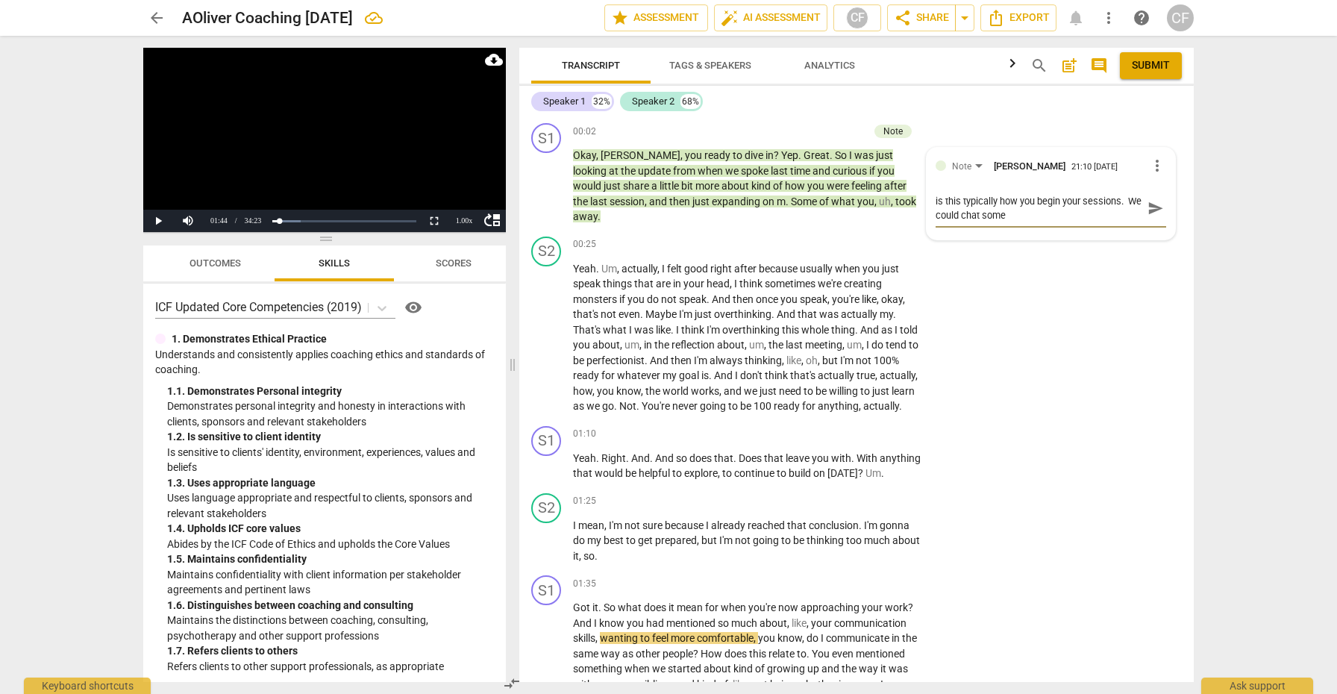
type textarea "is this typically how you begin your sessions. We could chat some"
type textarea "is this typically how you begin your sessions. We could chat some a"
type textarea "is this typically how you begin your sessions. We could chat some ab"
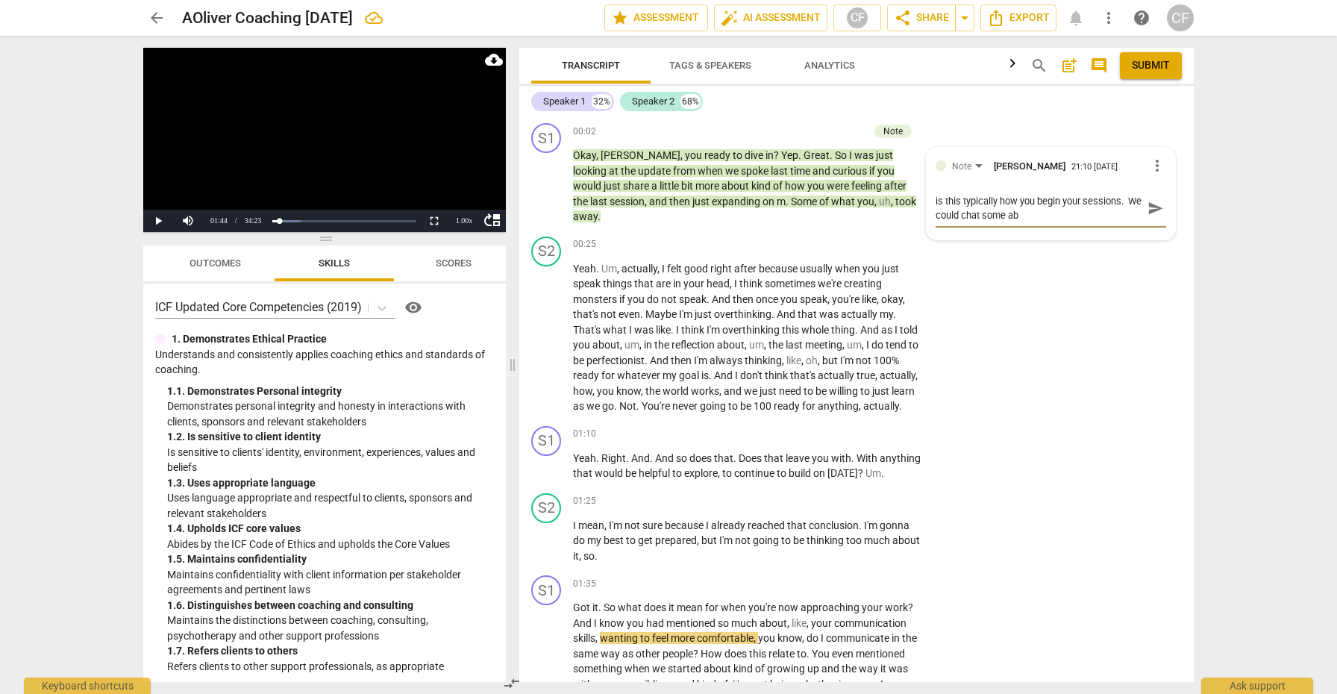
type textarea "is this typically how you begin your sessions. We could chat some abo"
type textarea "is this typically how you begin your sessions. We could chat some abou"
type textarea "is this typically how you begin your sessions. We could chat some about"
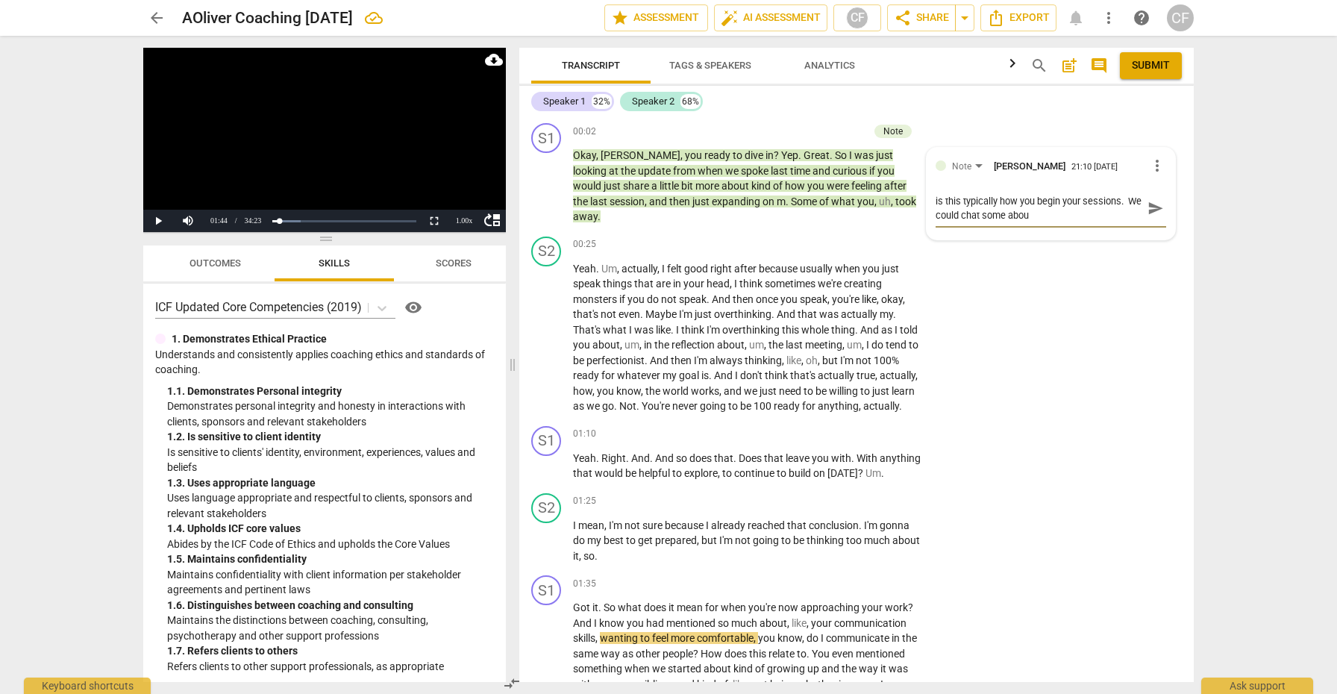
type textarea "is this typically how you begin your sessions. We could chat some about"
type textarea "is this typically how you begin your sessions. We could chat some about h"
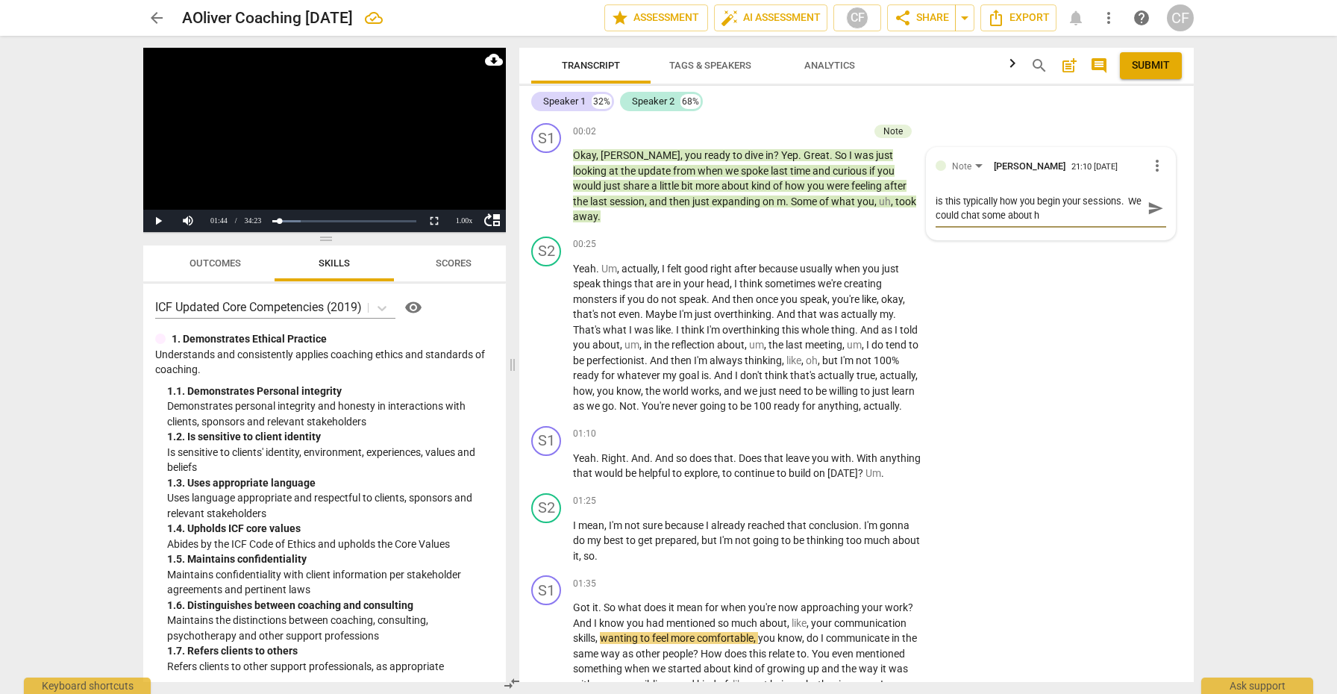
type textarea "is this typically how you begin your sessions. We could chat some about hi"
type textarea "is this typically how you begin your sessions. We could chat some about his"
type textarea "is this typically how you begin your sessions. We could chat some about hi"
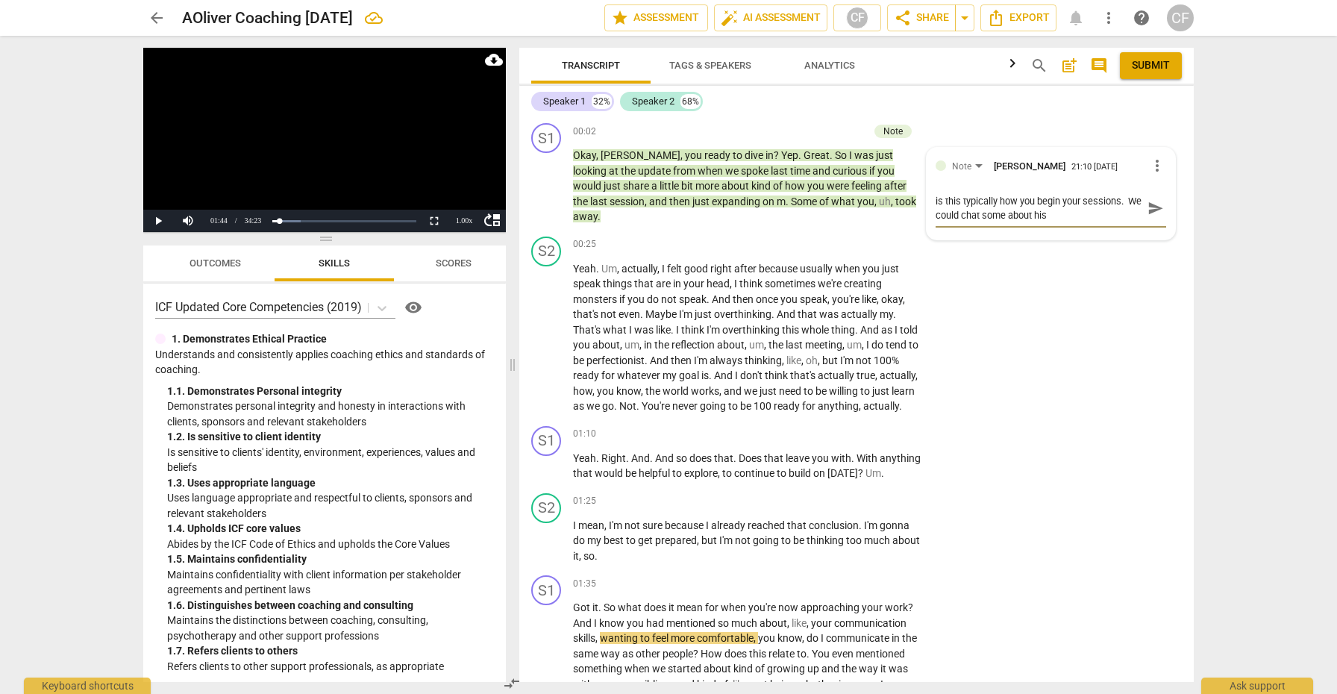
type textarea "is this typically how you begin your sessions. We could chat some about hi"
type textarea "is this typically how you begin your sessions. We could chat some about h"
type textarea "is this typically how you begin your sessions. We could chat some about"
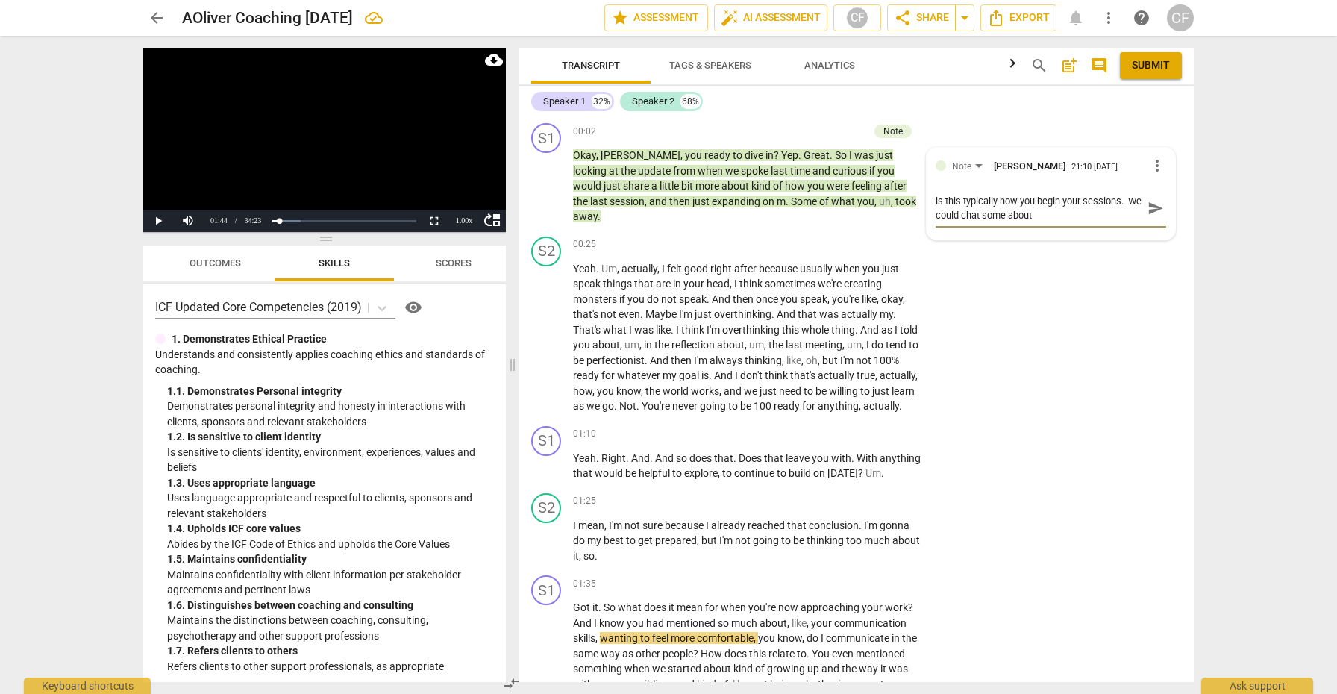
type textarea "is this typically how you begin your sessions. We could chat some about t"
type textarea "is this typically how you begin your sessions. We could chat some about th"
type textarea "is this typically how you begin your sessions. We could chat some about thi"
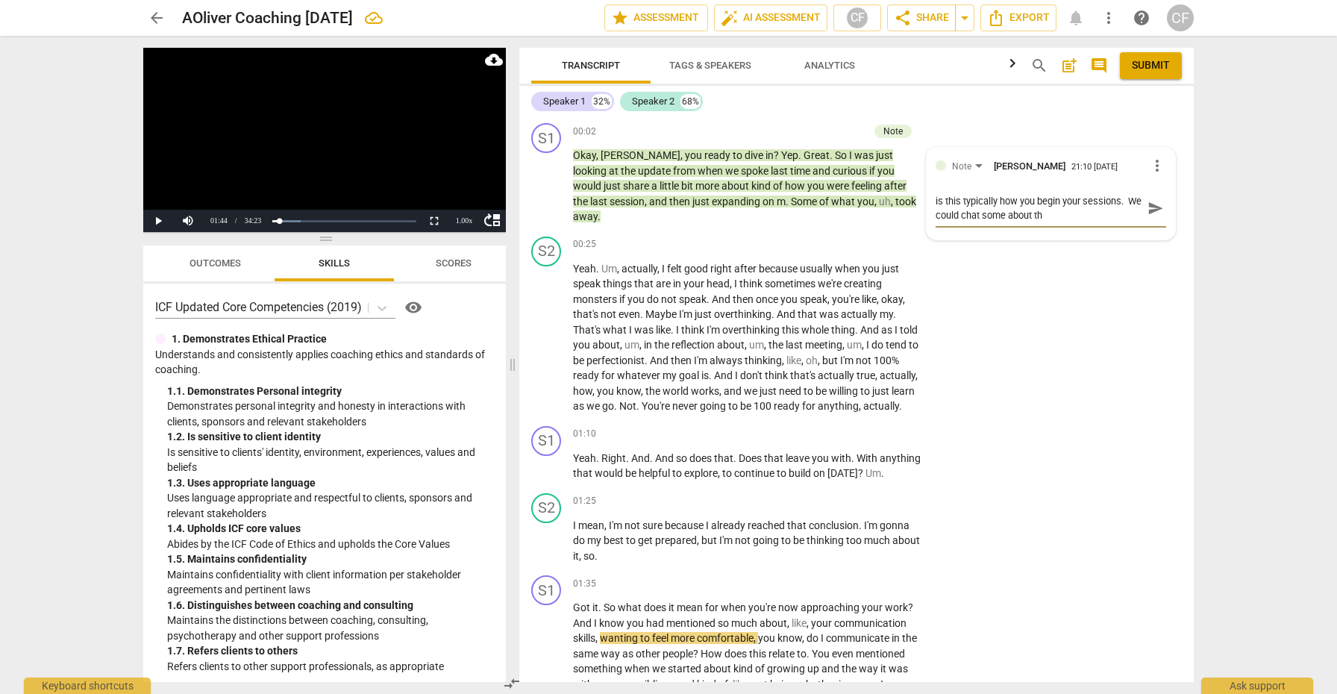
type textarea "is this typically how you begin your sessions. We could chat some about thi"
type textarea "is this typically how you begin your sessions. We could chat some about this"
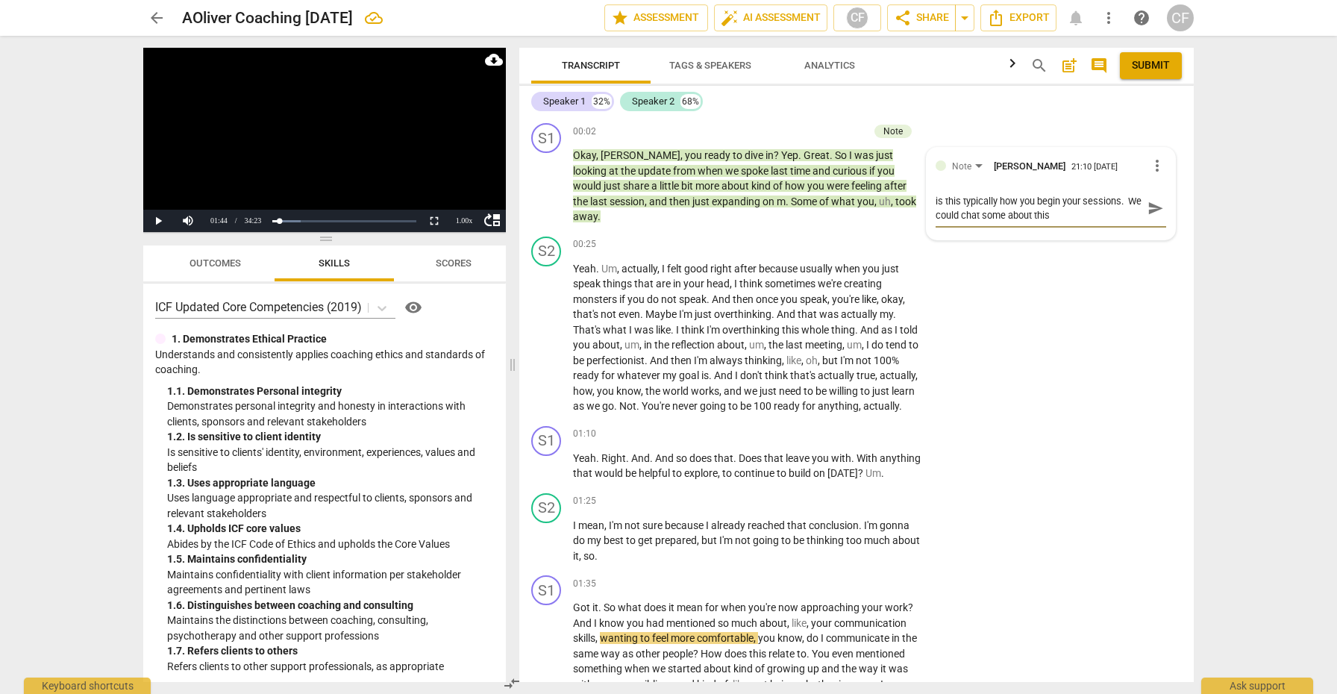
type textarea "is this typically how you begin your sessions. We could chat some about this i"
type textarea "is this typically how you begin your sessions. We could chat some about this in"
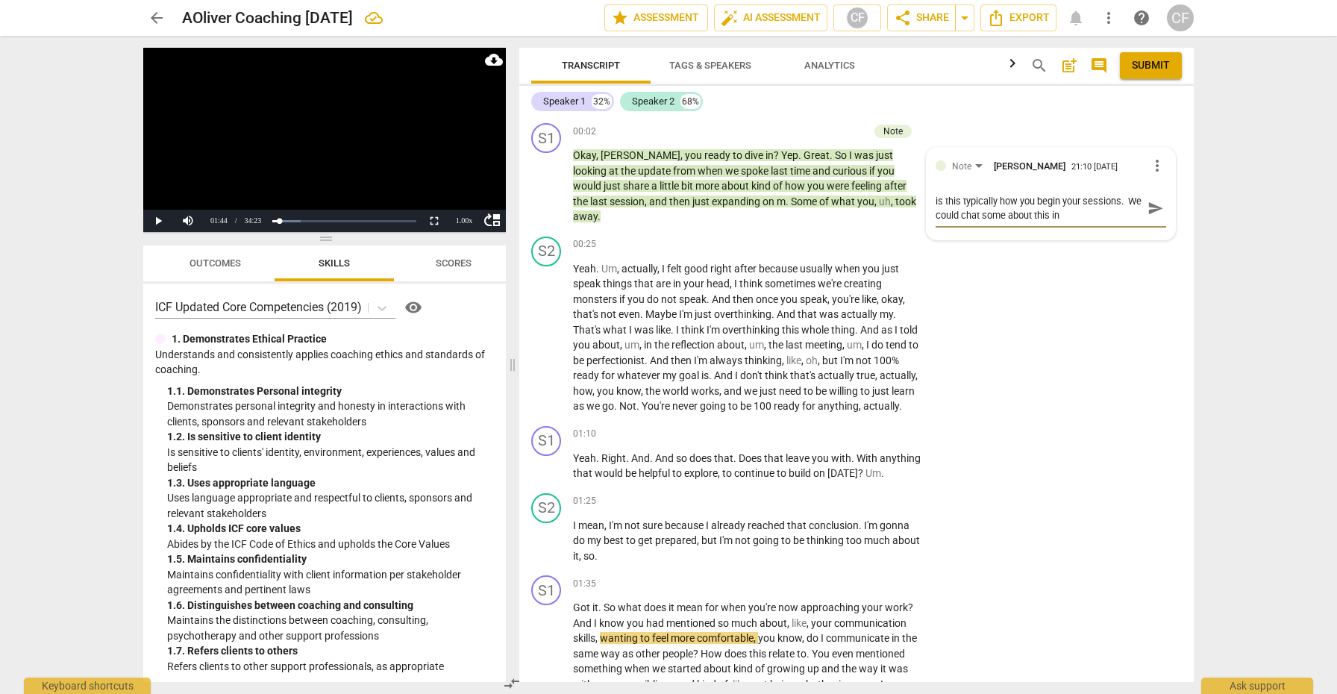
type textarea "is this typically how you begin your sessions. We could chat some about this in"
type textarea "is this typically how you begin your sessions. We could chat some about this in…"
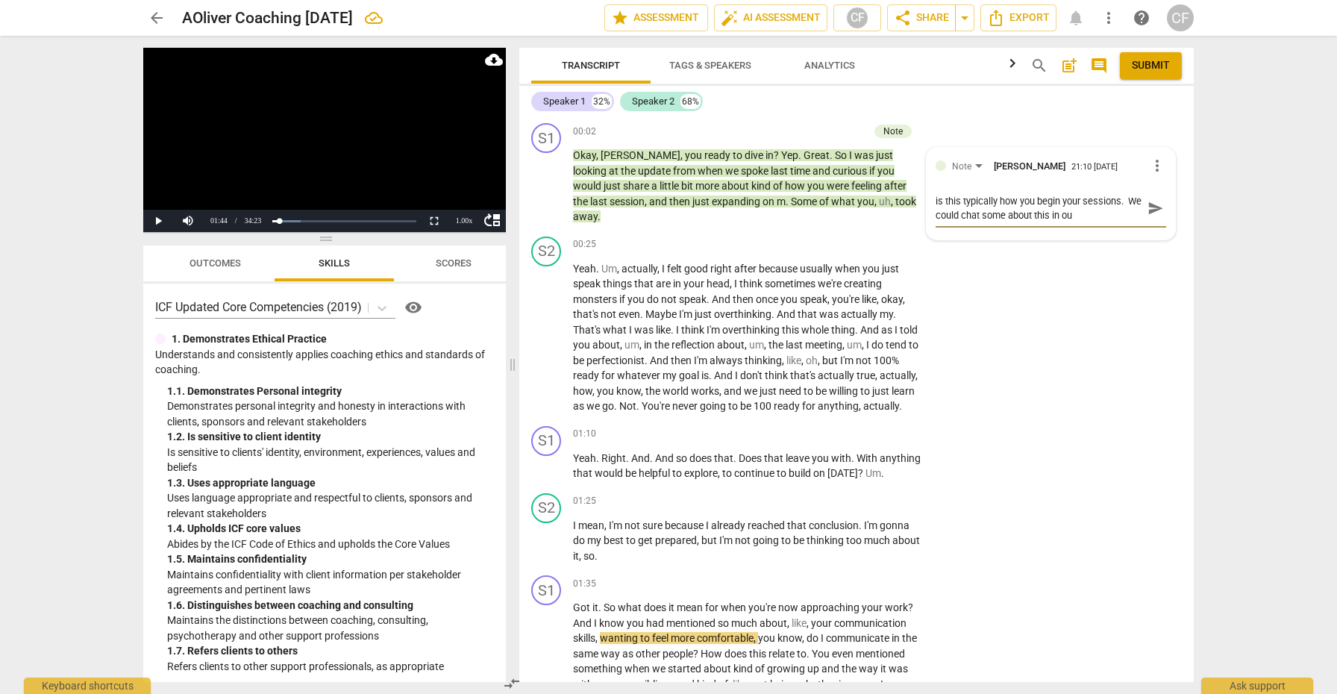
type textarea "is this typically how you begin your sessions. We could chat some about this in…"
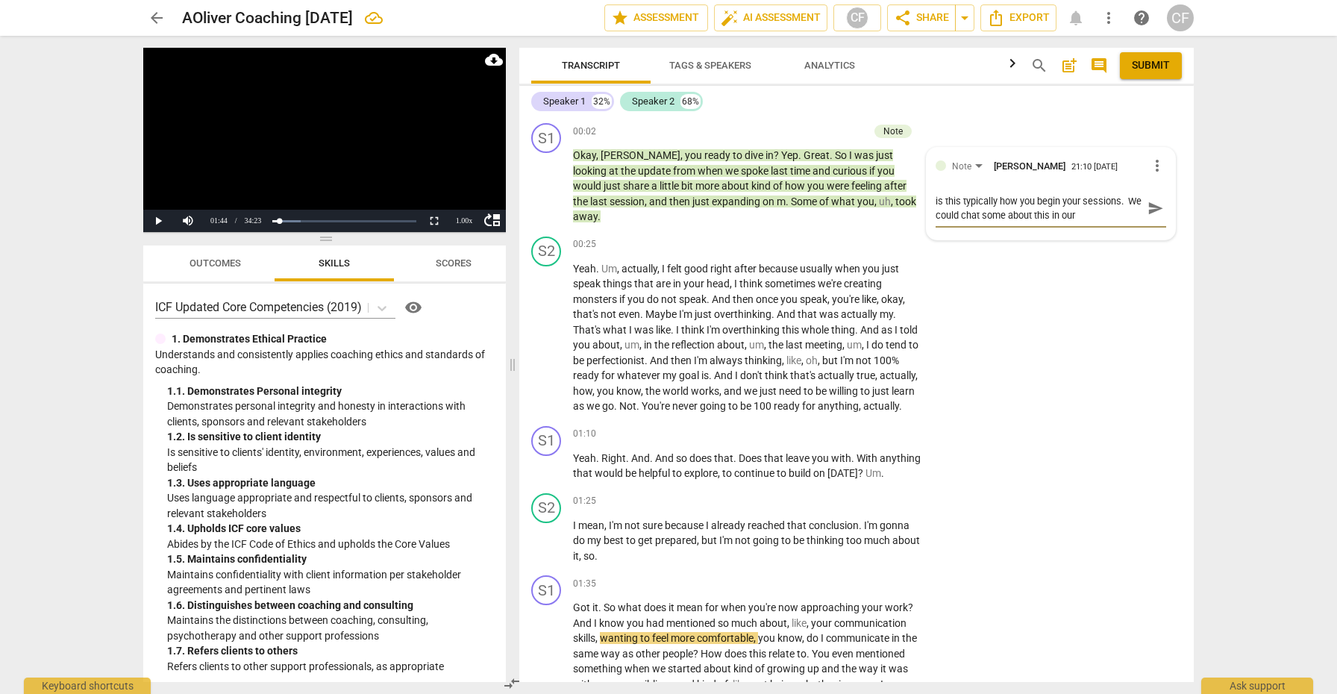
type textarea "is this typically how you begin your sessions. We could chat some about this in…"
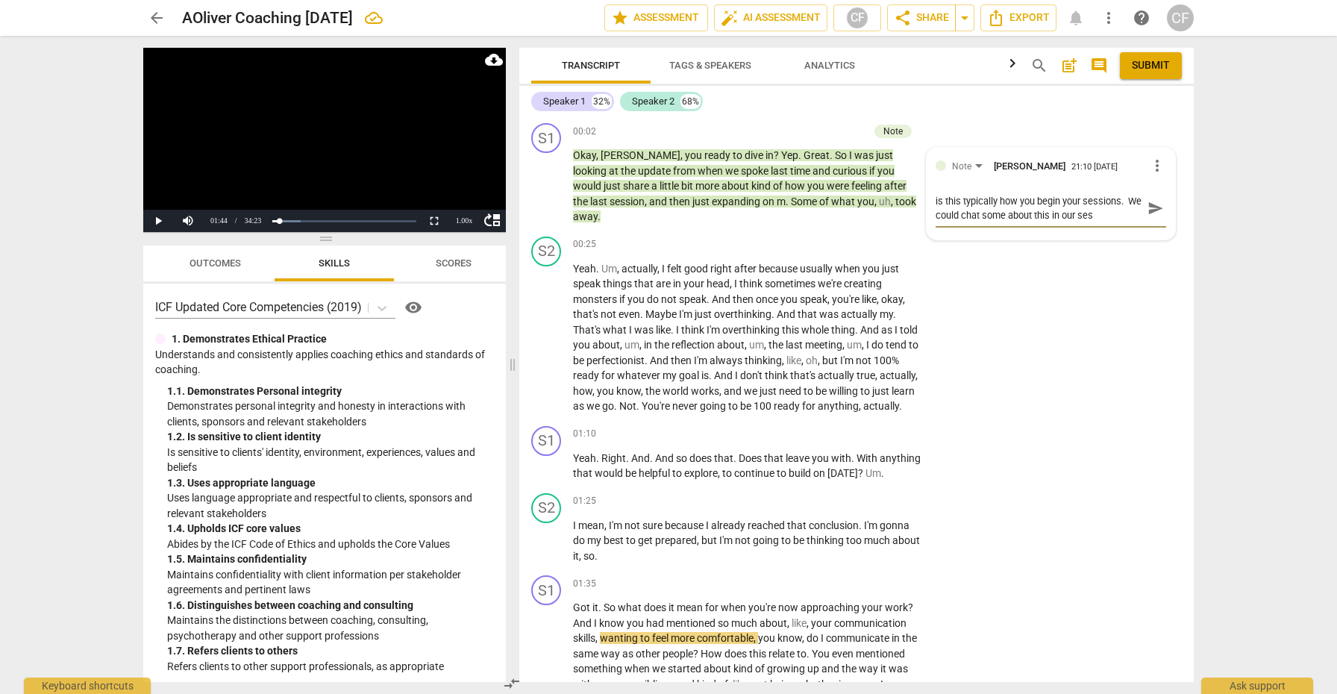
type textarea "is this typically how you begin your sessions. We could chat some about this in…"
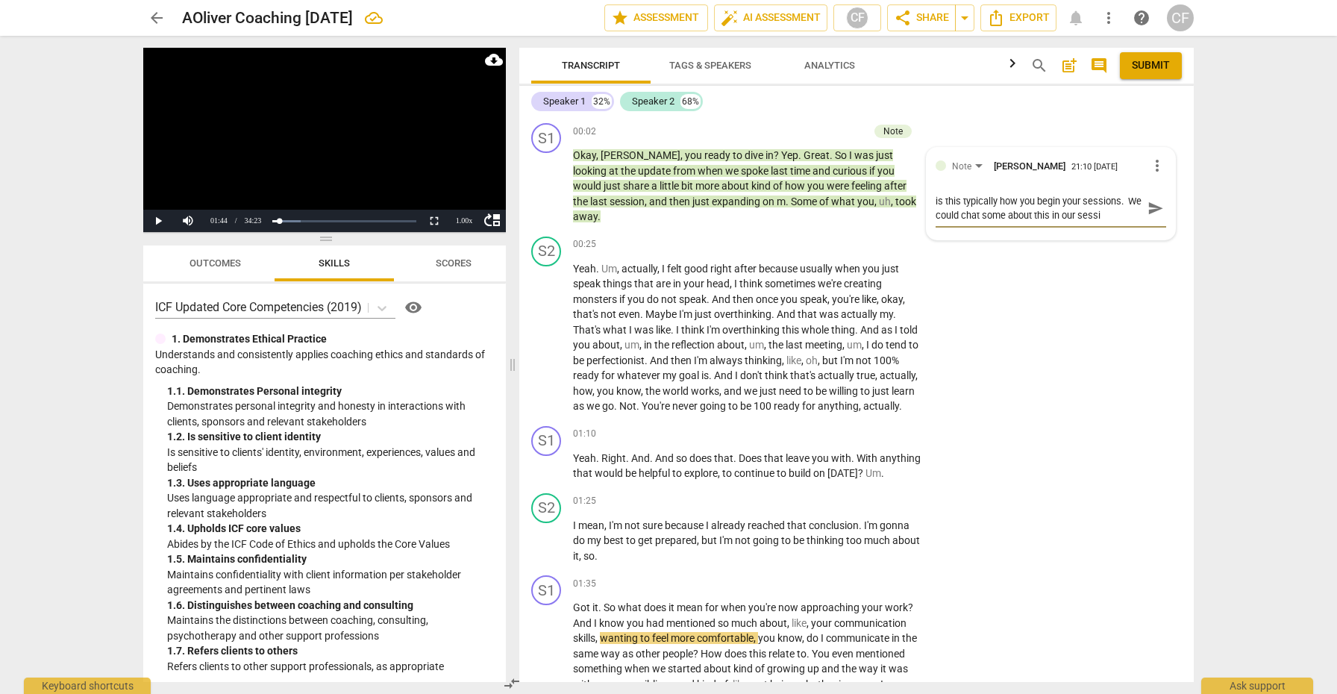
type textarea "is this typically how you begin your sessions. We could chat some about this in…"
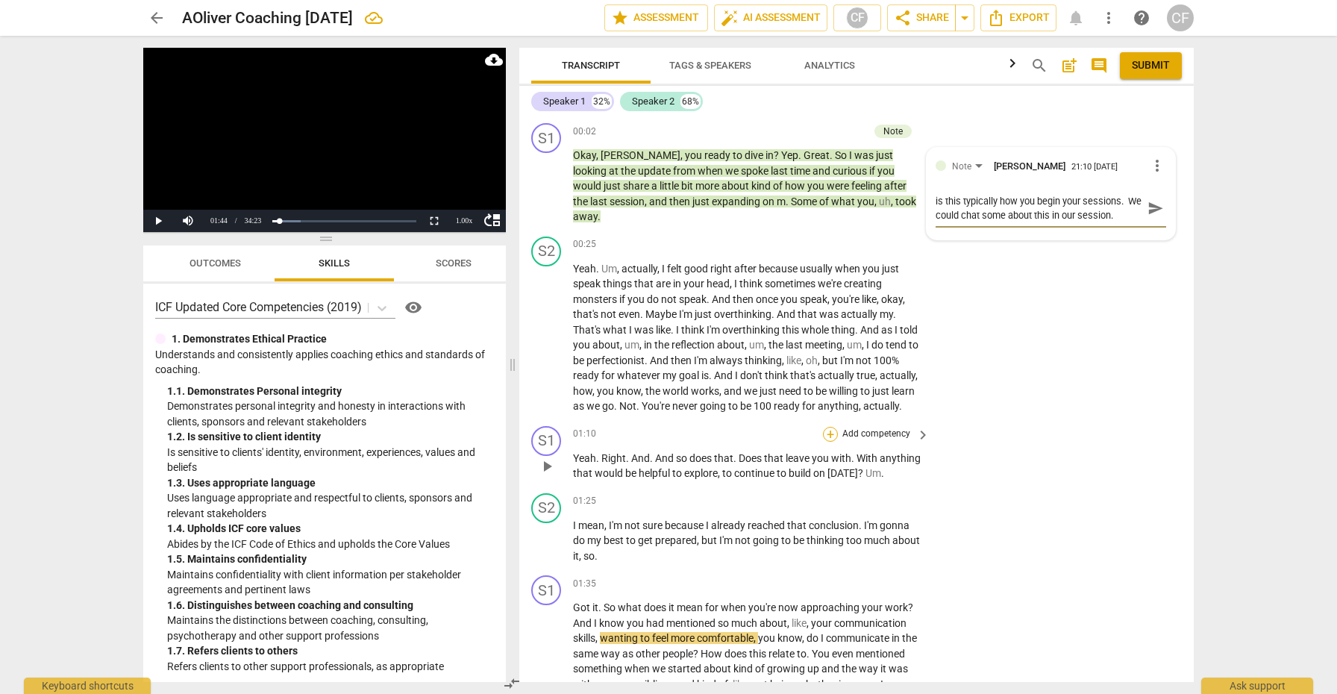
click at [825, 430] on div "+" at bounding box center [830, 434] width 15 height 15
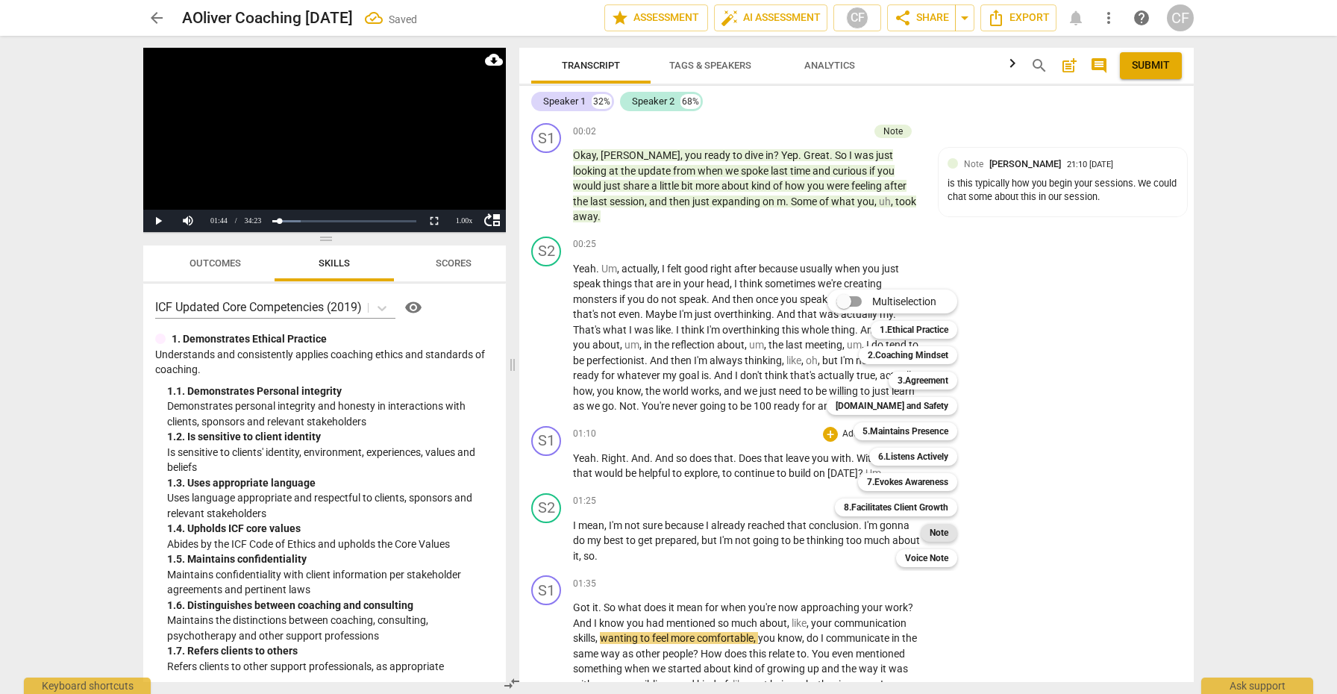
click at [950, 534] on div "Note" at bounding box center [938, 533] width 37 height 18
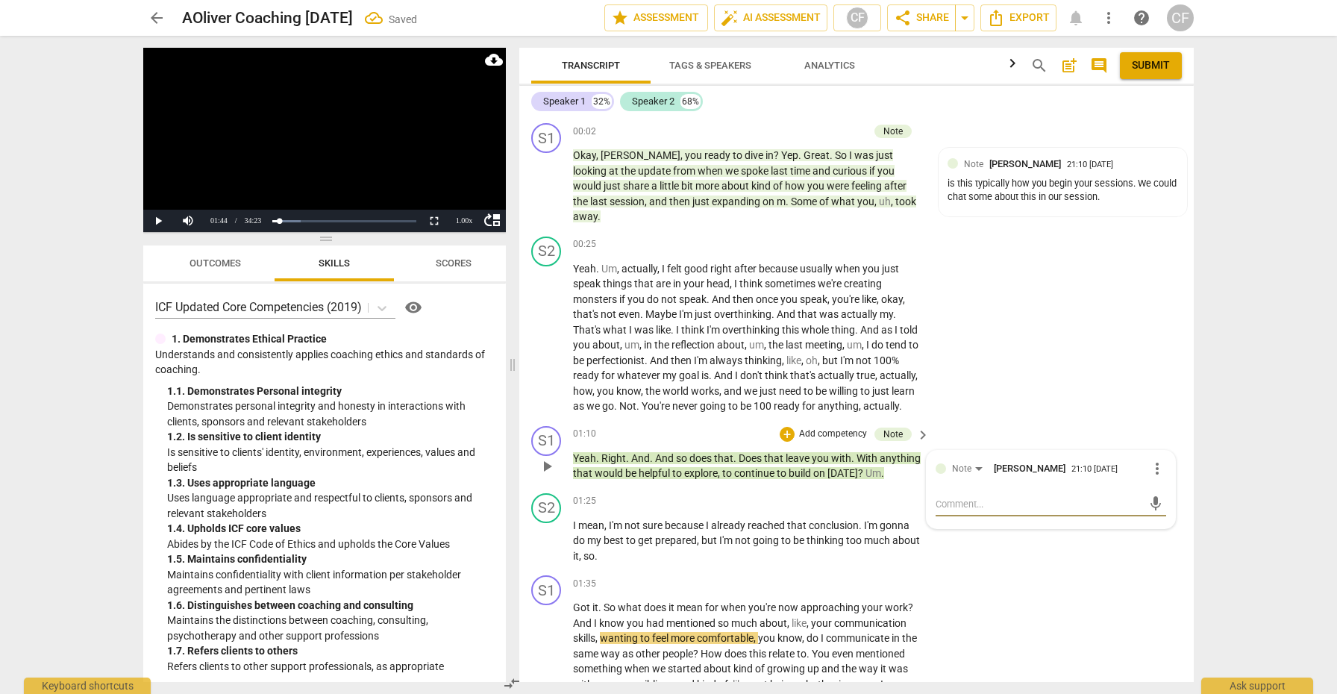
type textarea "y"
click at [1148, 513] on span "send" at bounding box center [1155, 517] width 16 height 16
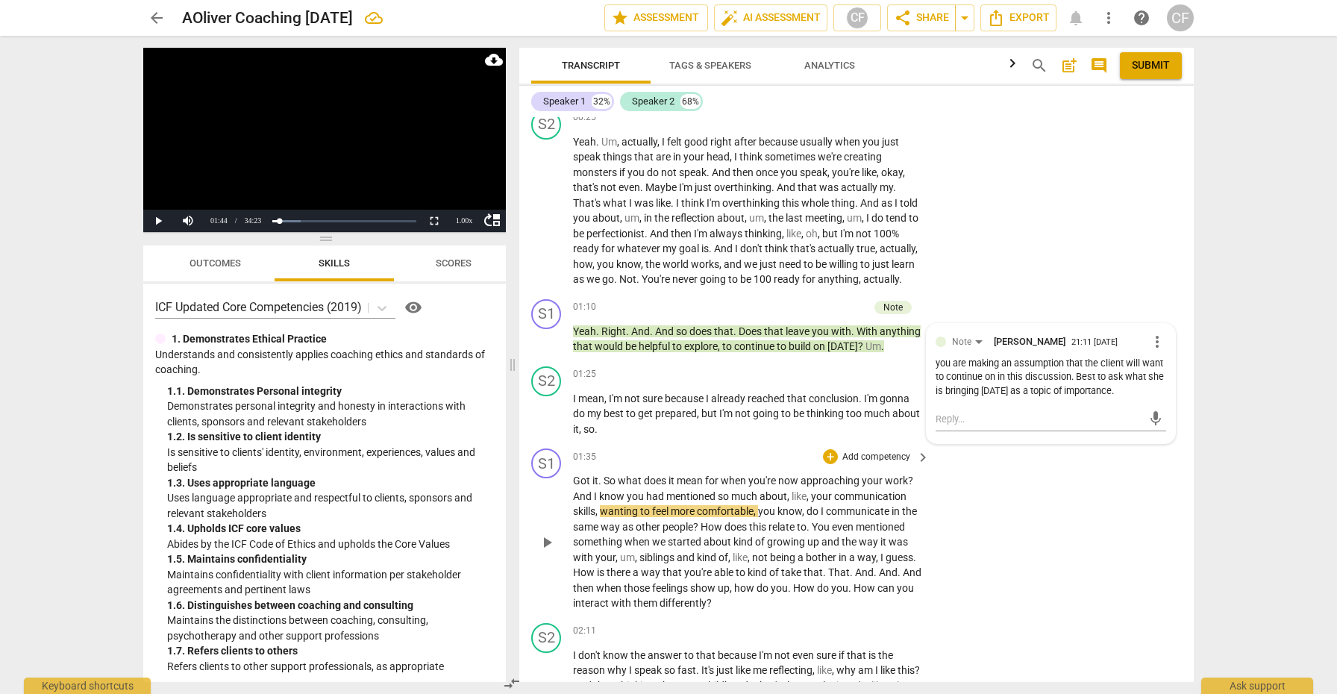
scroll to position [131, 0]
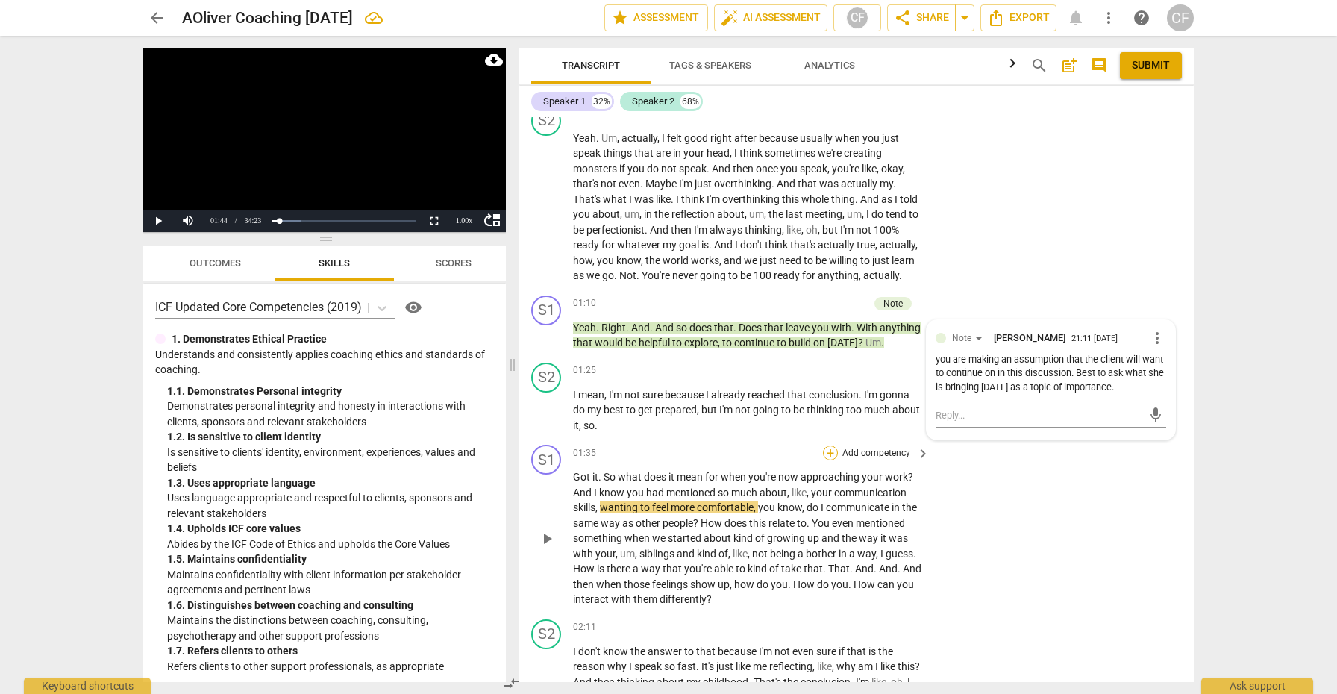
click at [828, 459] on div "+" at bounding box center [830, 452] width 15 height 15
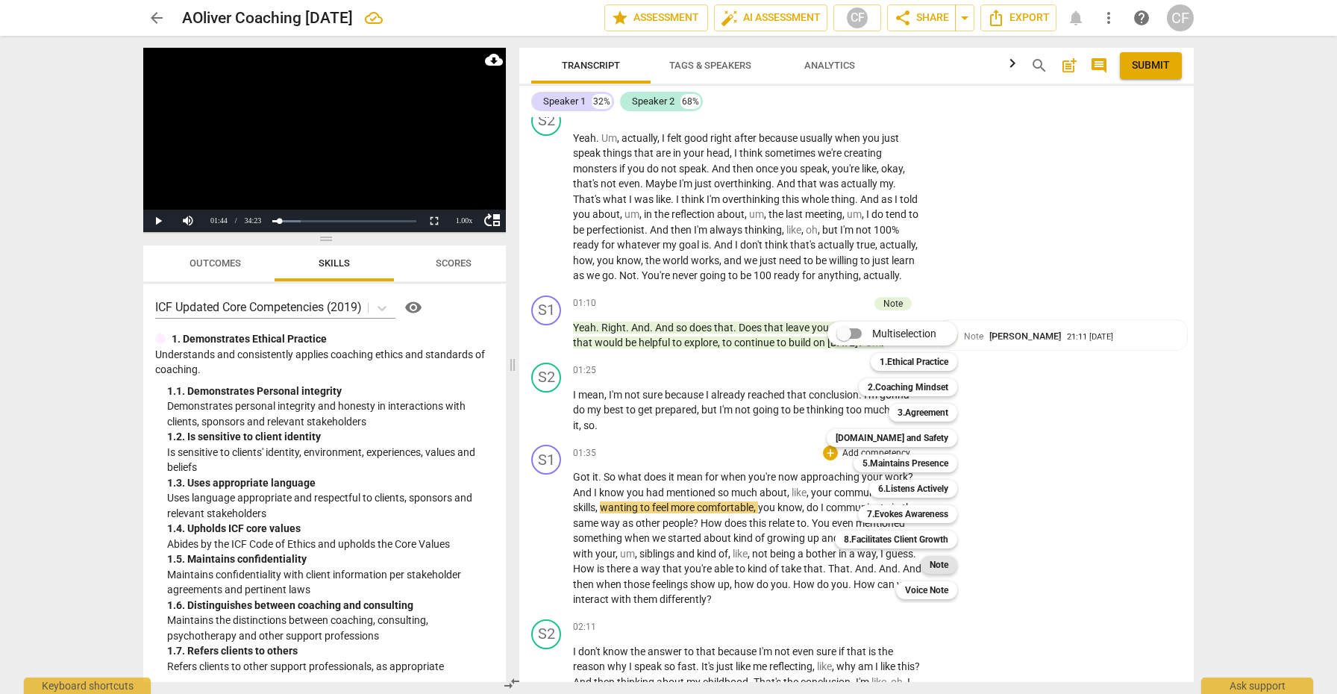
click at [938, 567] on b "Note" at bounding box center [938, 565] width 19 height 18
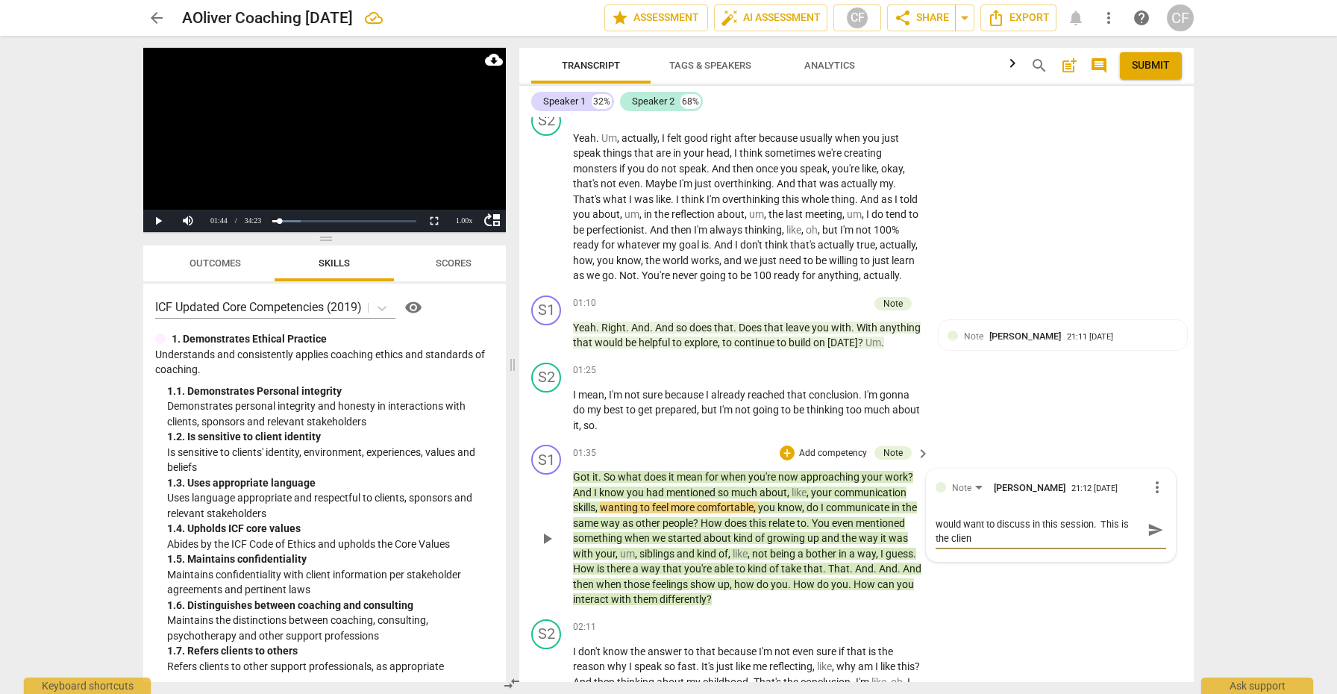
scroll to position [0, 0]
click at [1148, 541] on span "send" at bounding box center [1155, 537] width 16 height 16
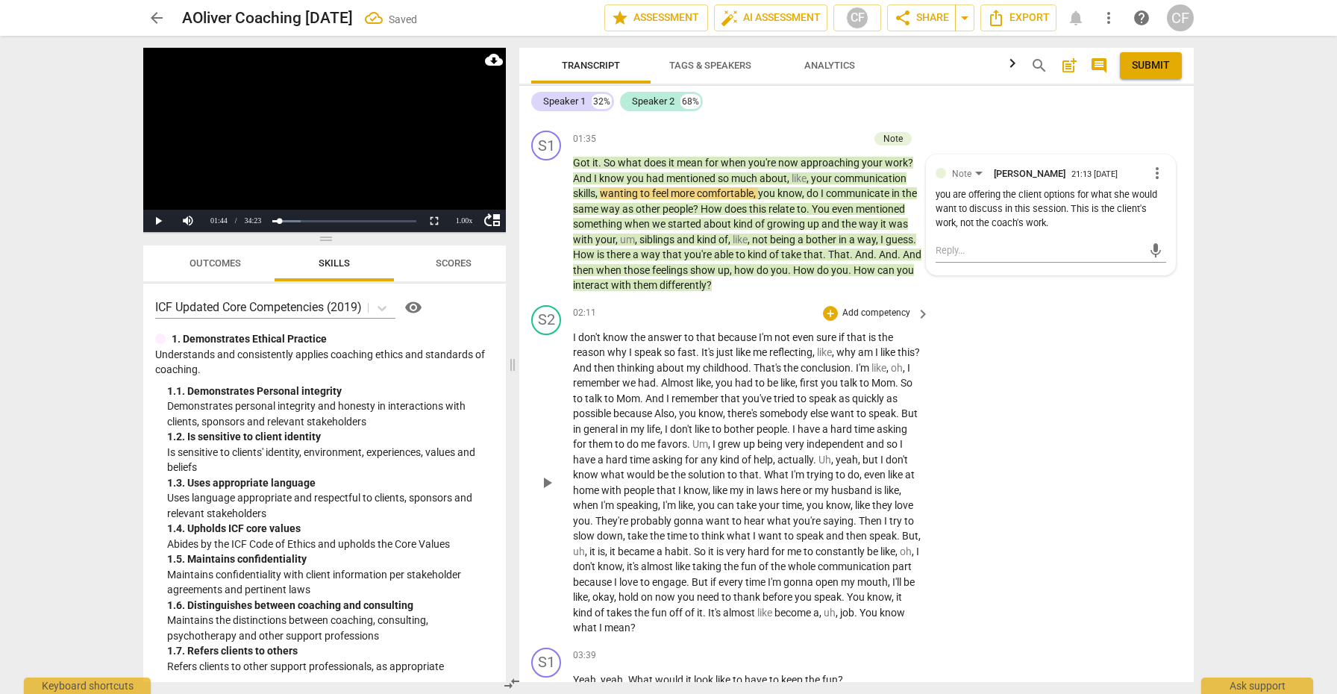
scroll to position [449, 0]
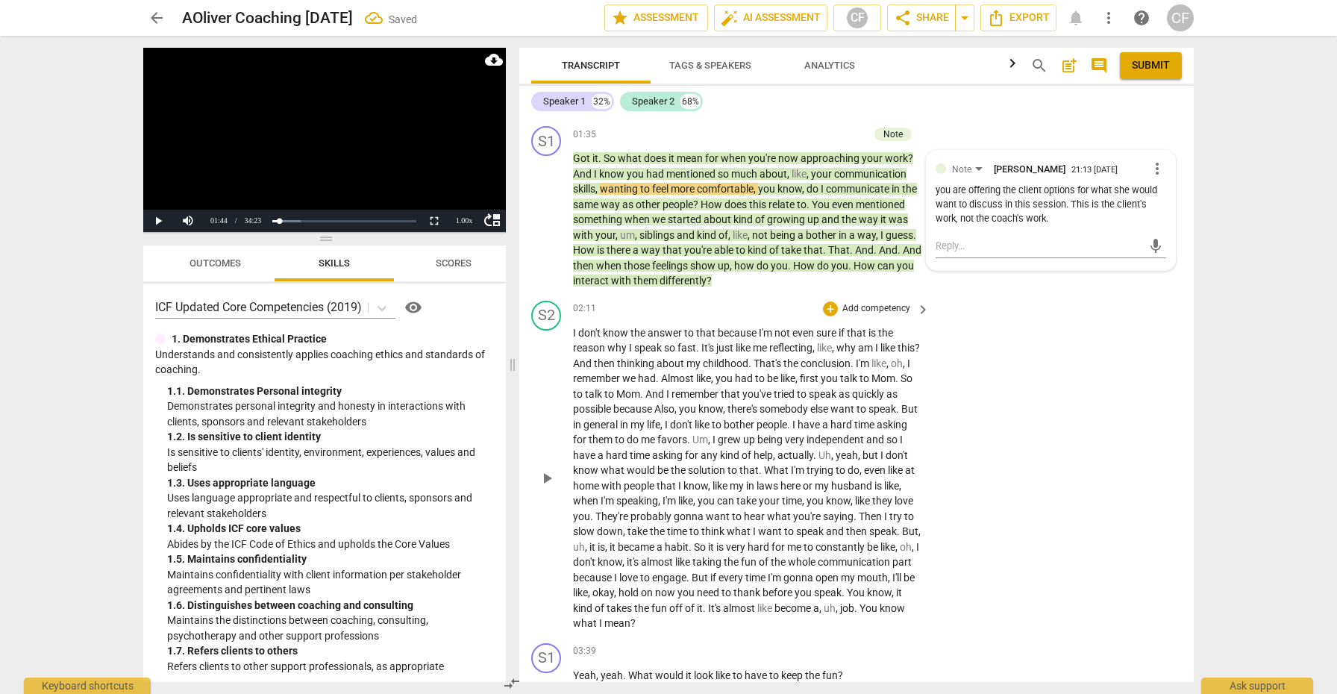
click at [552, 475] on span "play_arrow" at bounding box center [547, 478] width 18 height 18
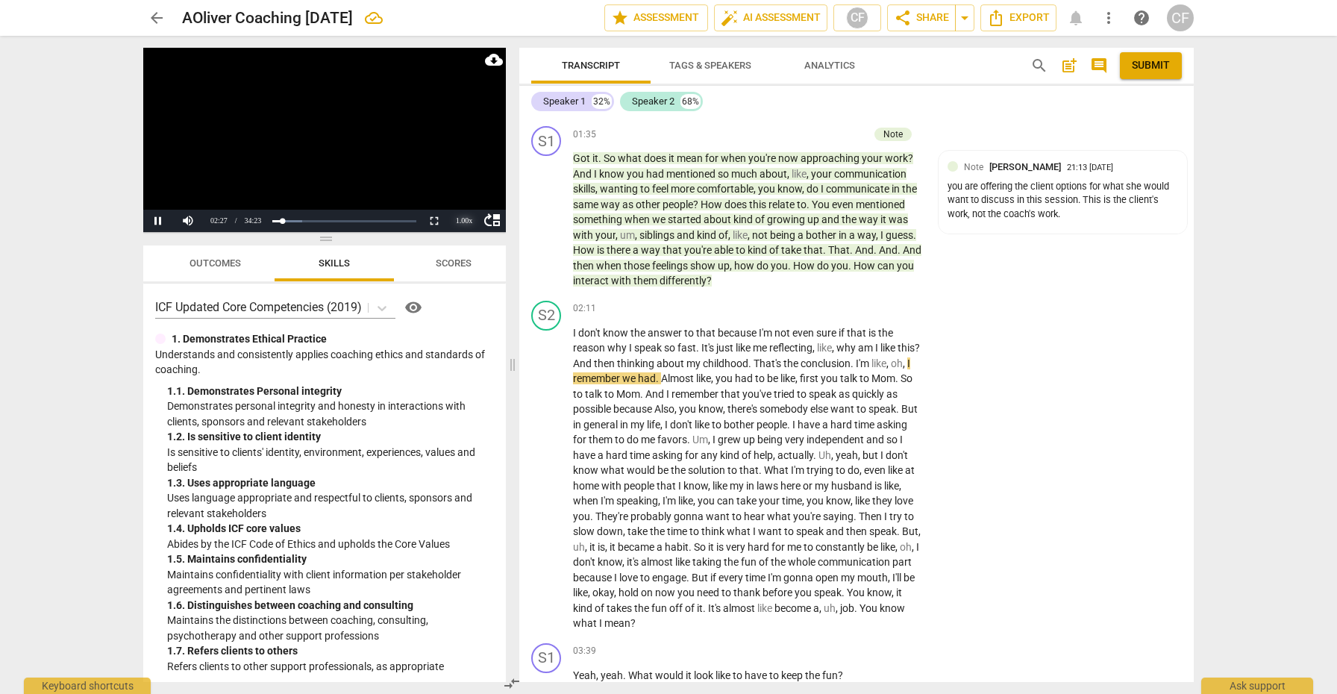
click at [462, 220] on div "1.00 x" at bounding box center [464, 221] width 30 height 22
click at [465, 172] on li "1.25x" at bounding box center [464, 169] width 30 height 16
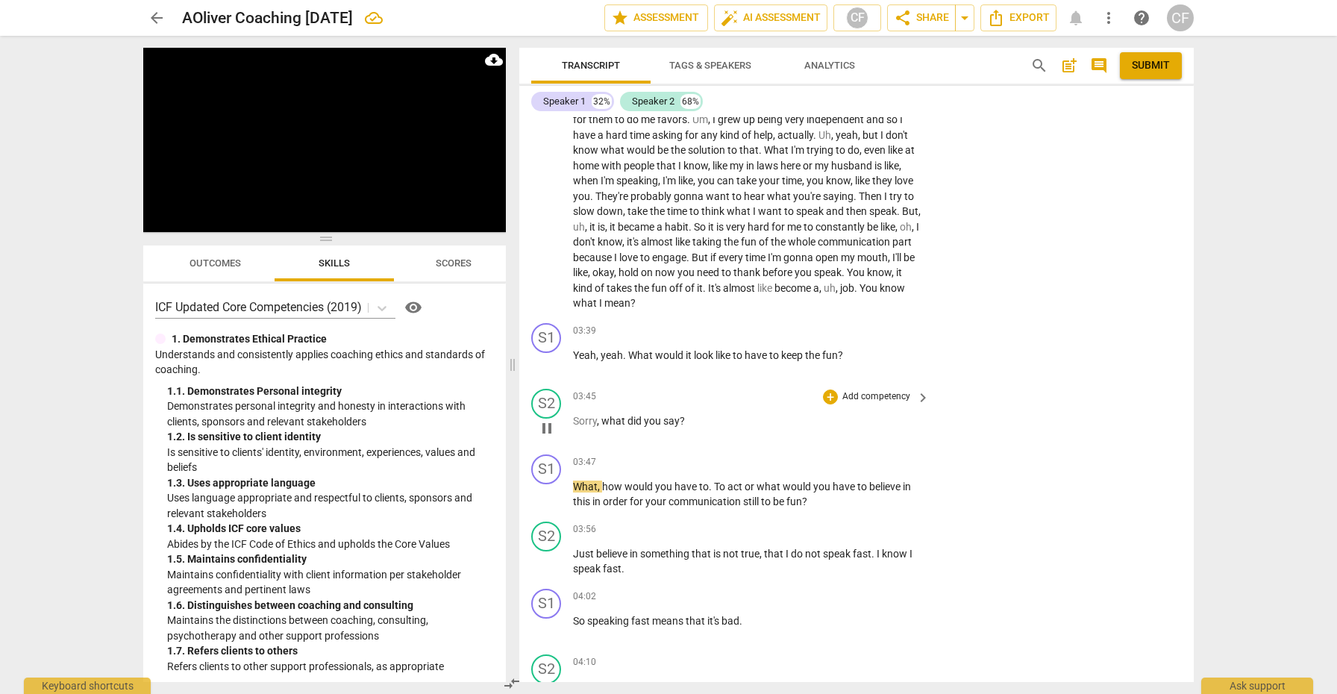
scroll to position [762, 0]
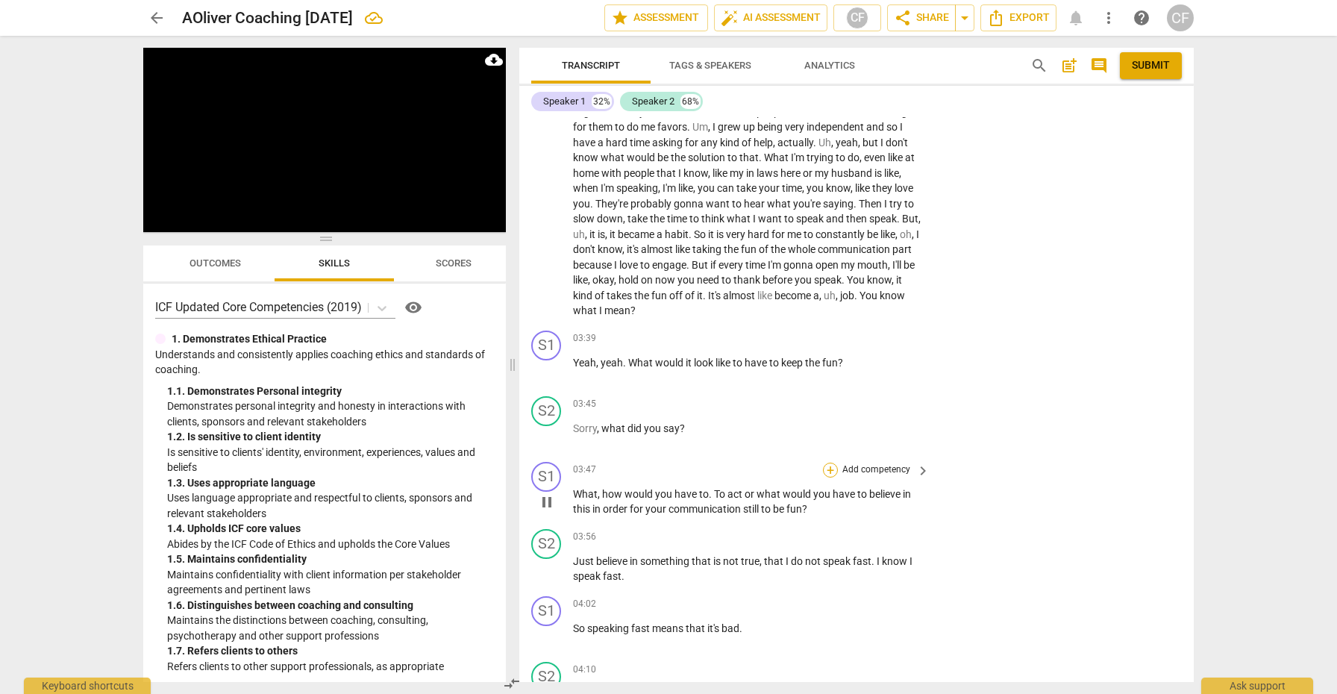
click at [825, 468] on div "+" at bounding box center [830, 469] width 15 height 15
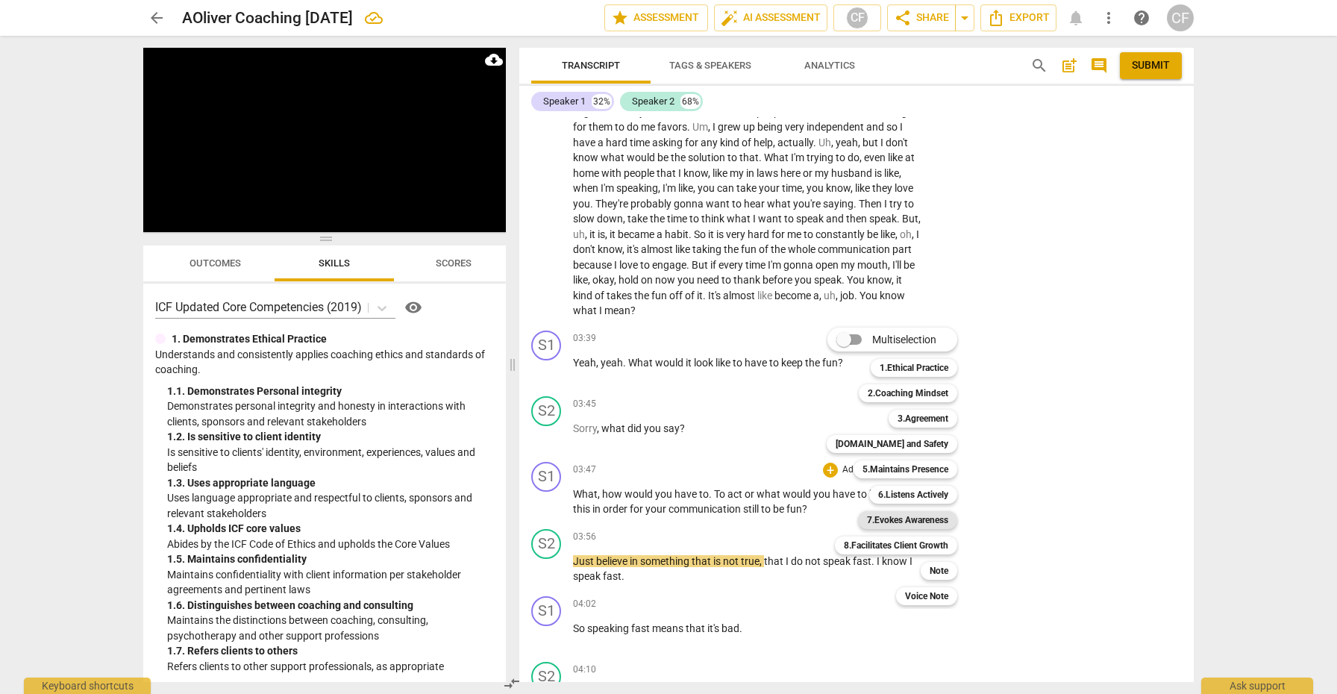
click at [914, 521] on b "7.Evokes Awareness" at bounding box center [907, 520] width 81 height 18
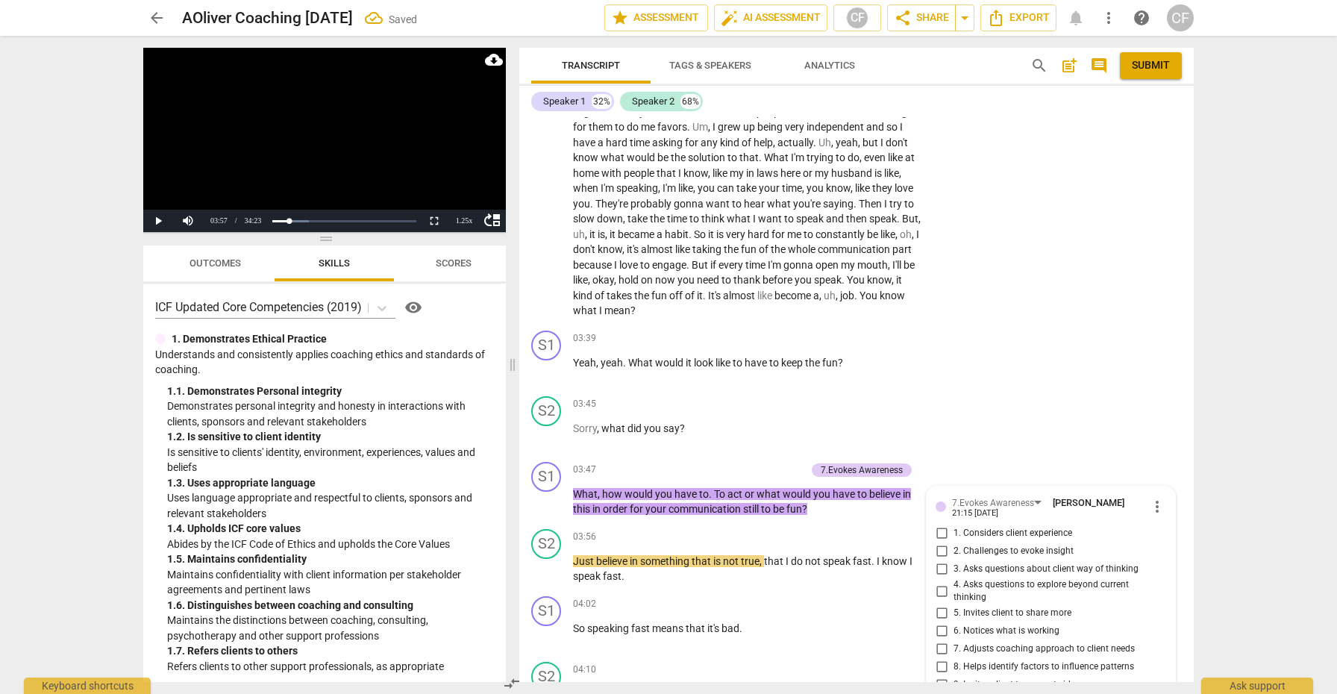
scroll to position [1111, 0]
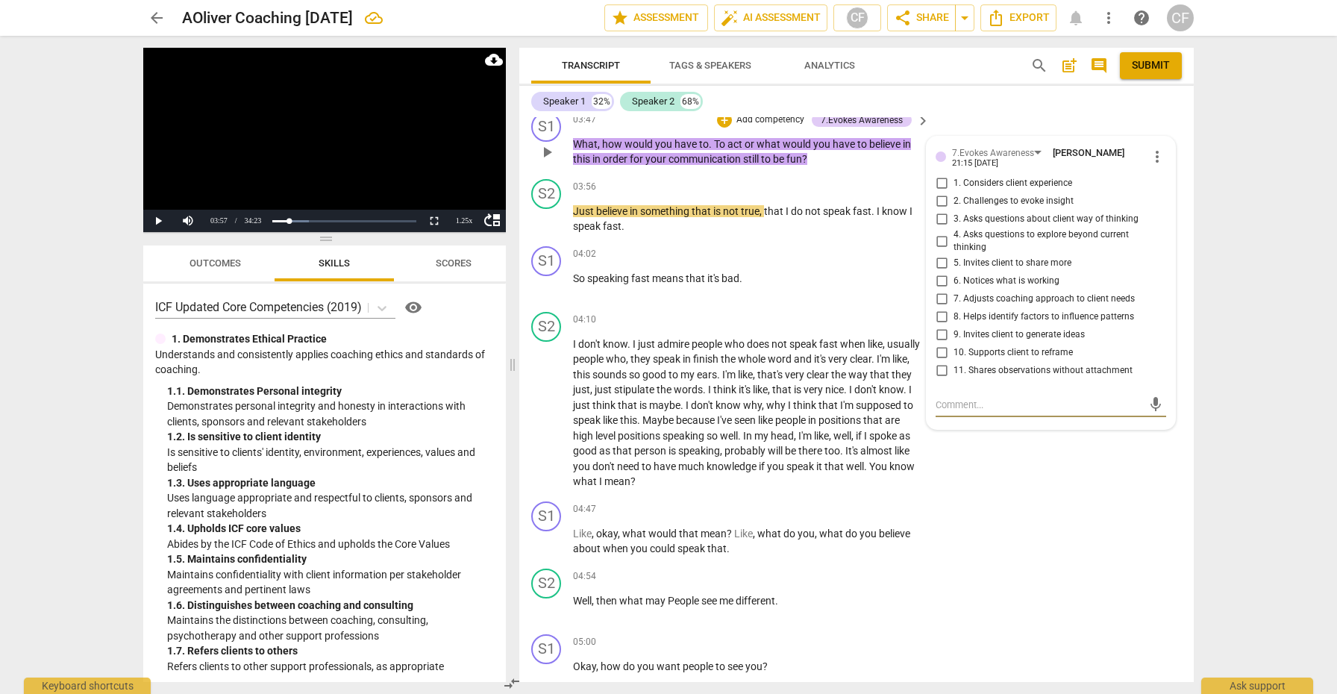
click at [942, 236] on input "4. Asks questions to explore beyond current thinking" at bounding box center [941, 241] width 24 height 18
click at [940, 347] on input "10. Supports client to reframe" at bounding box center [941, 353] width 24 height 18
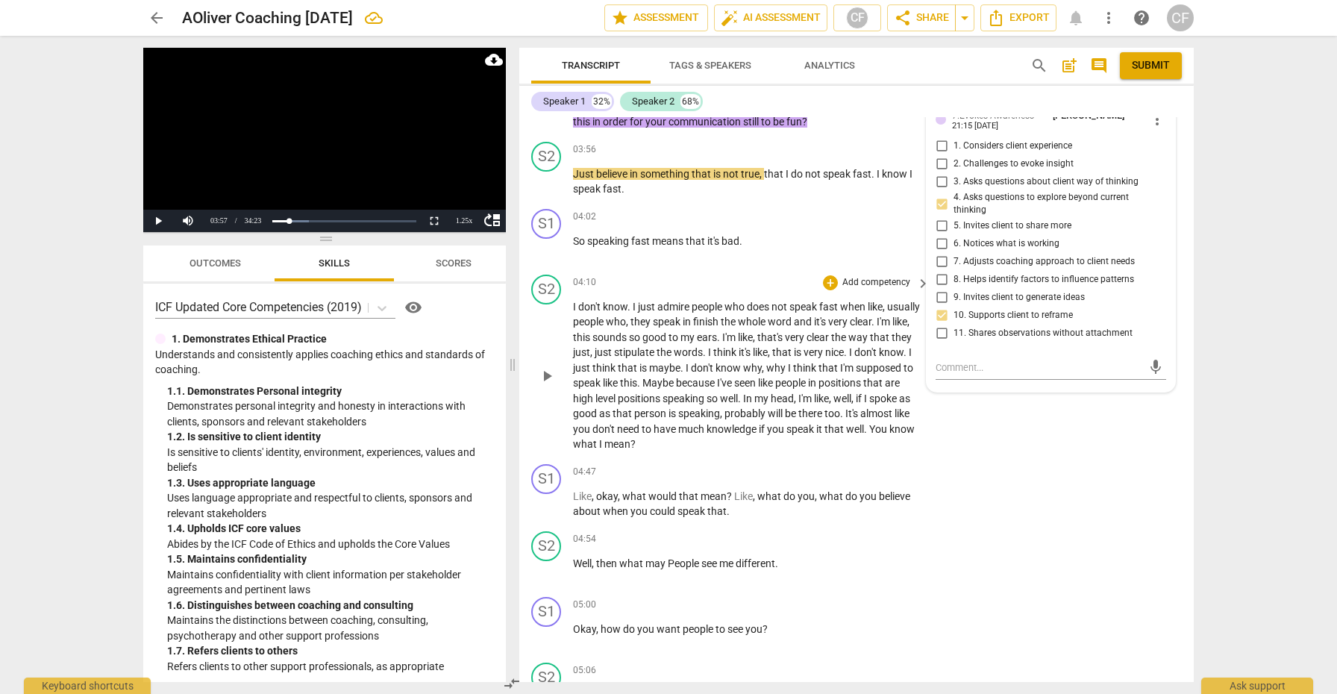
scroll to position [1152, 0]
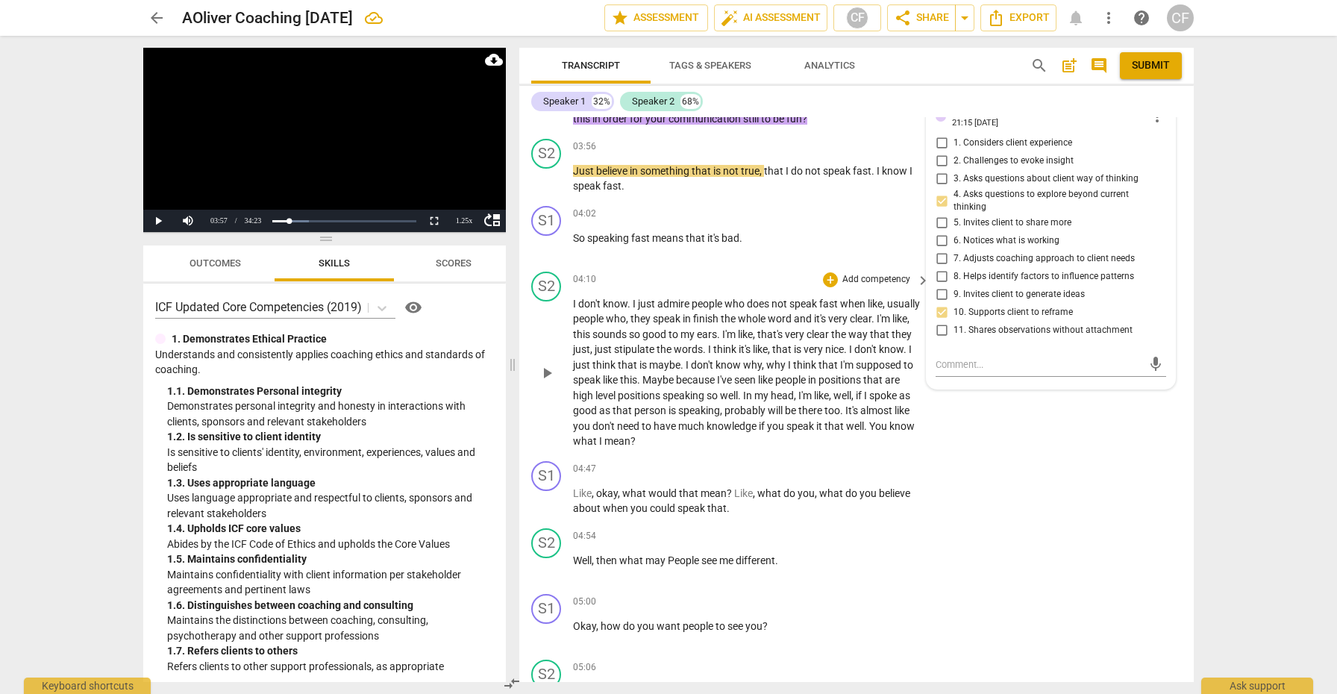
click at [546, 367] on span "play_arrow" at bounding box center [547, 373] width 18 height 18
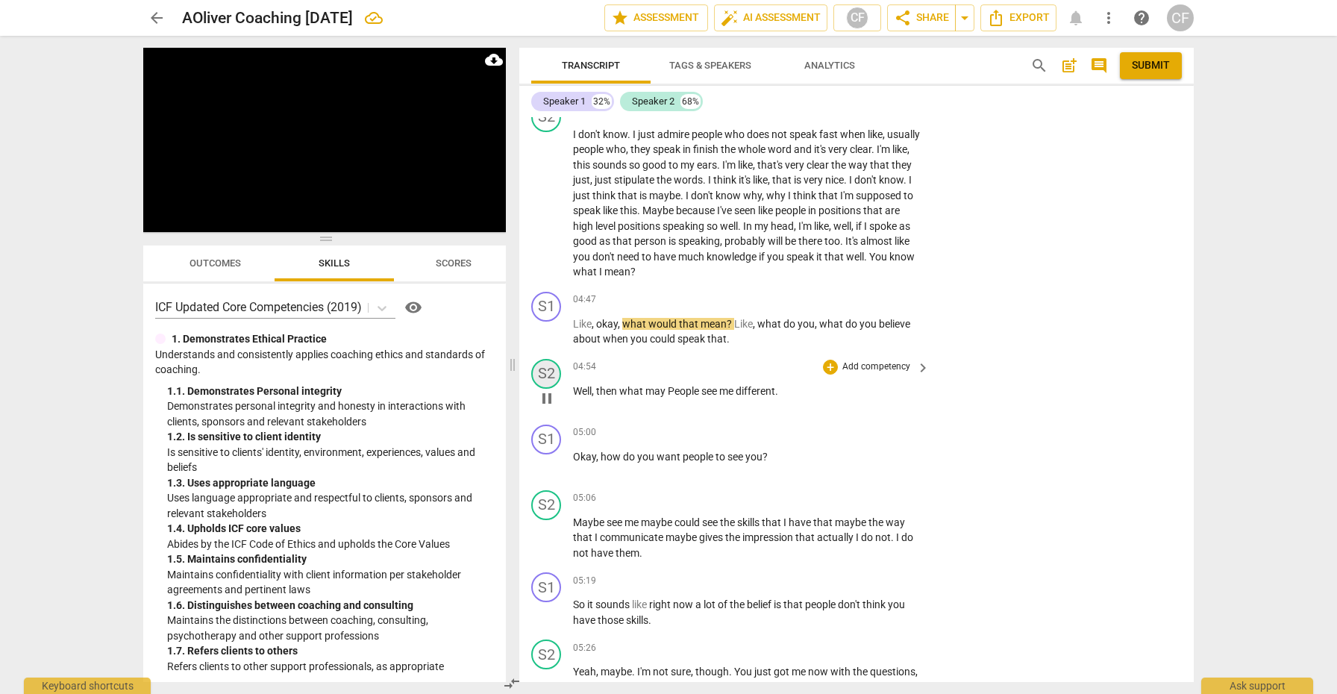
scroll to position [1323, 0]
click at [828, 290] on div "+" at bounding box center [830, 297] width 15 height 15
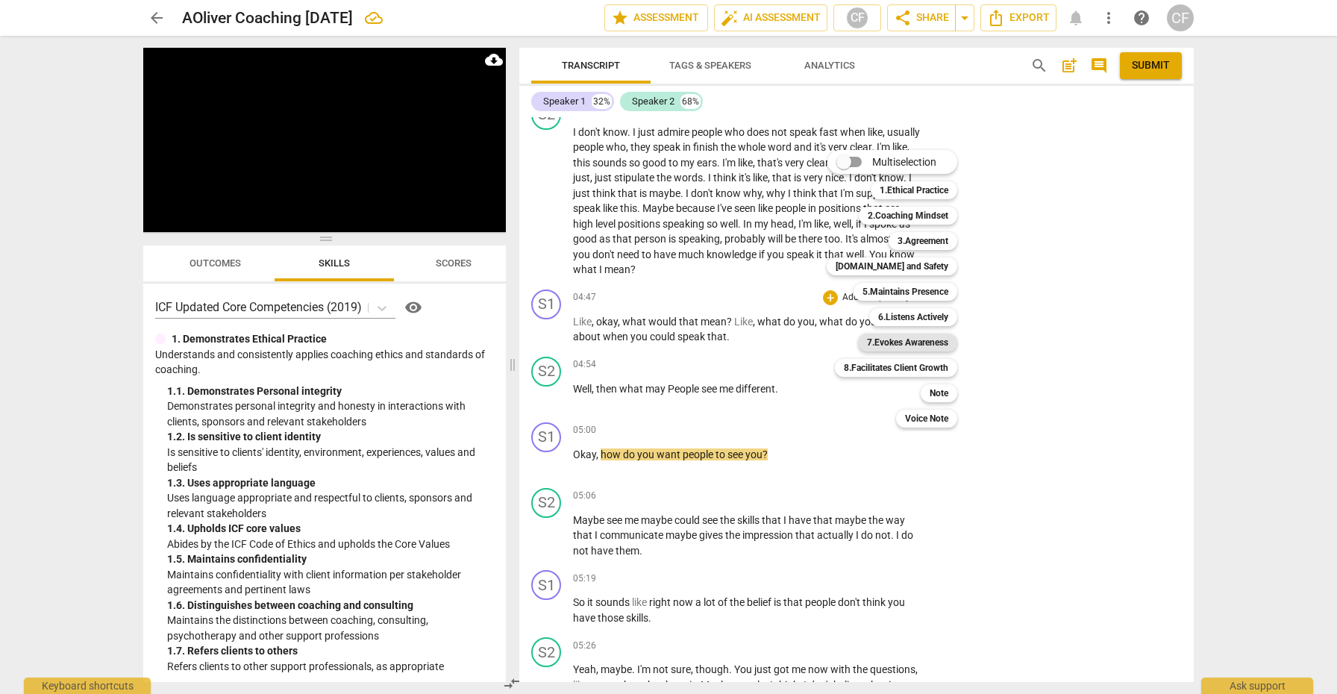
click at [915, 342] on b "7.Evokes Awareness" at bounding box center [907, 342] width 81 height 18
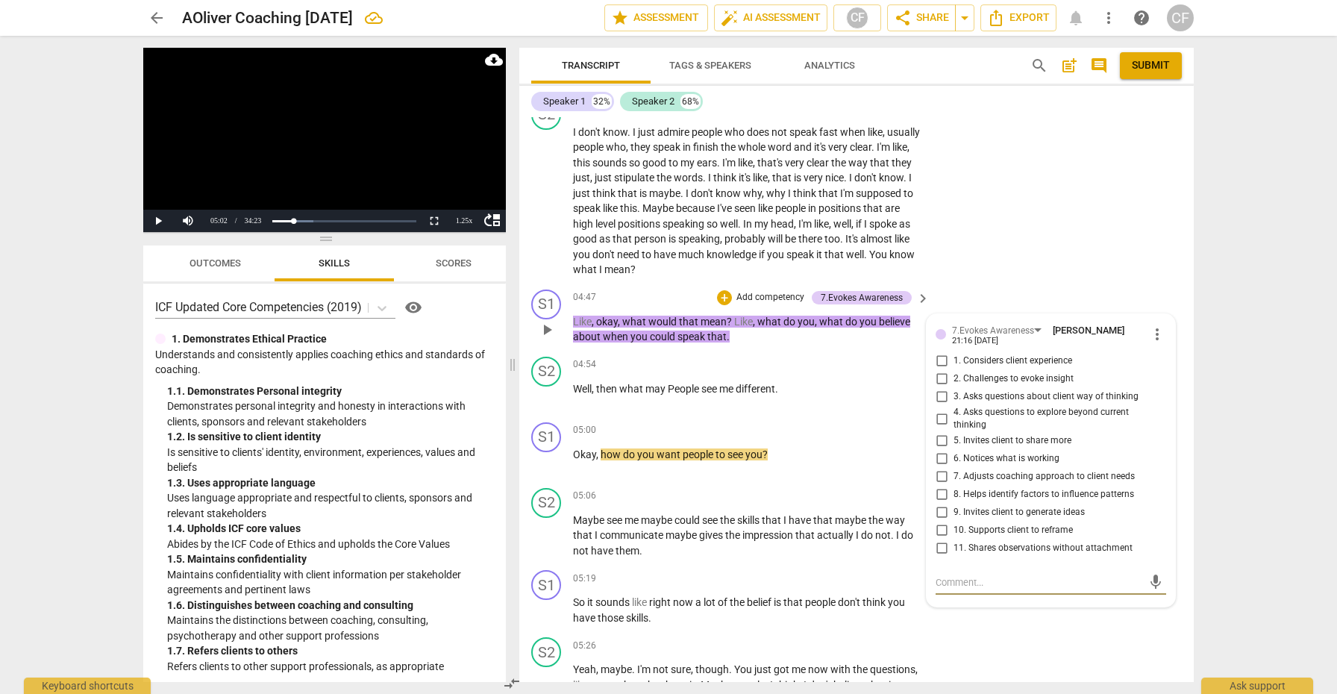
click at [940, 410] on input "4. Asks questions to explore beyond current thinking" at bounding box center [941, 419] width 24 height 18
click at [554, 453] on span "play_arrow" at bounding box center [547, 462] width 18 height 18
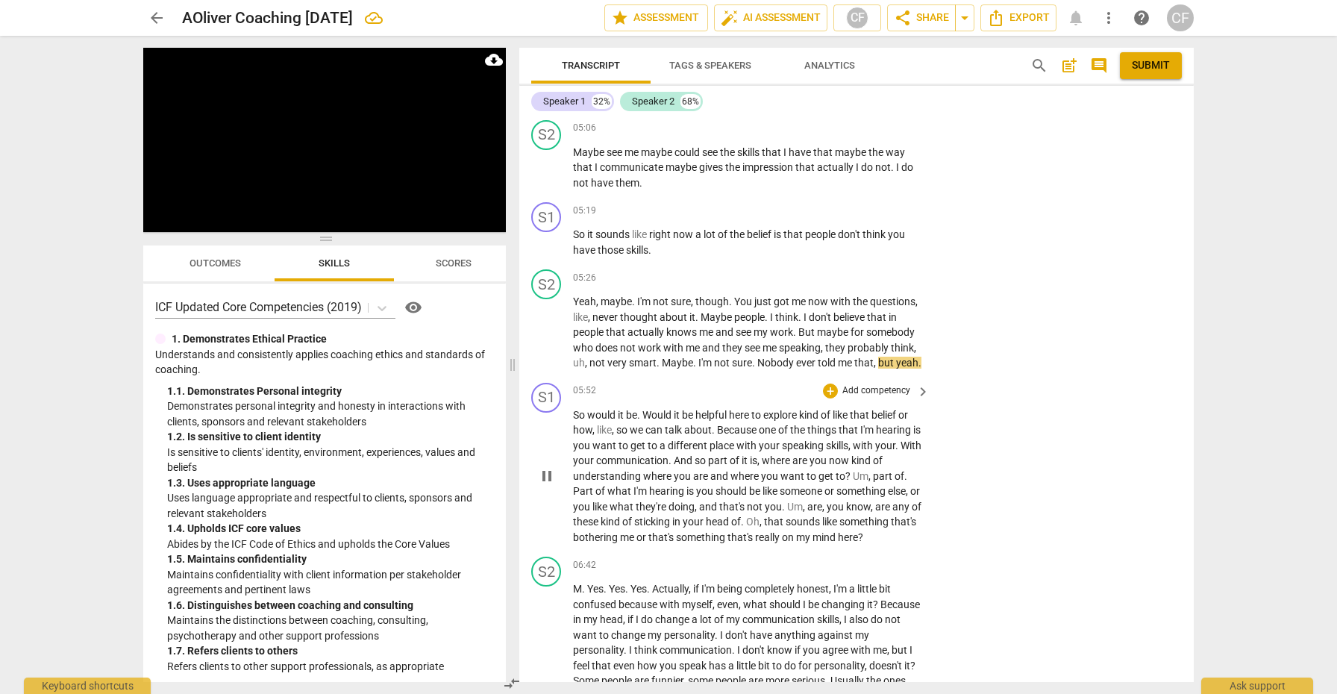
scroll to position [1695, 0]
click at [828, 392] on div "+" at bounding box center [830, 387] width 15 height 15
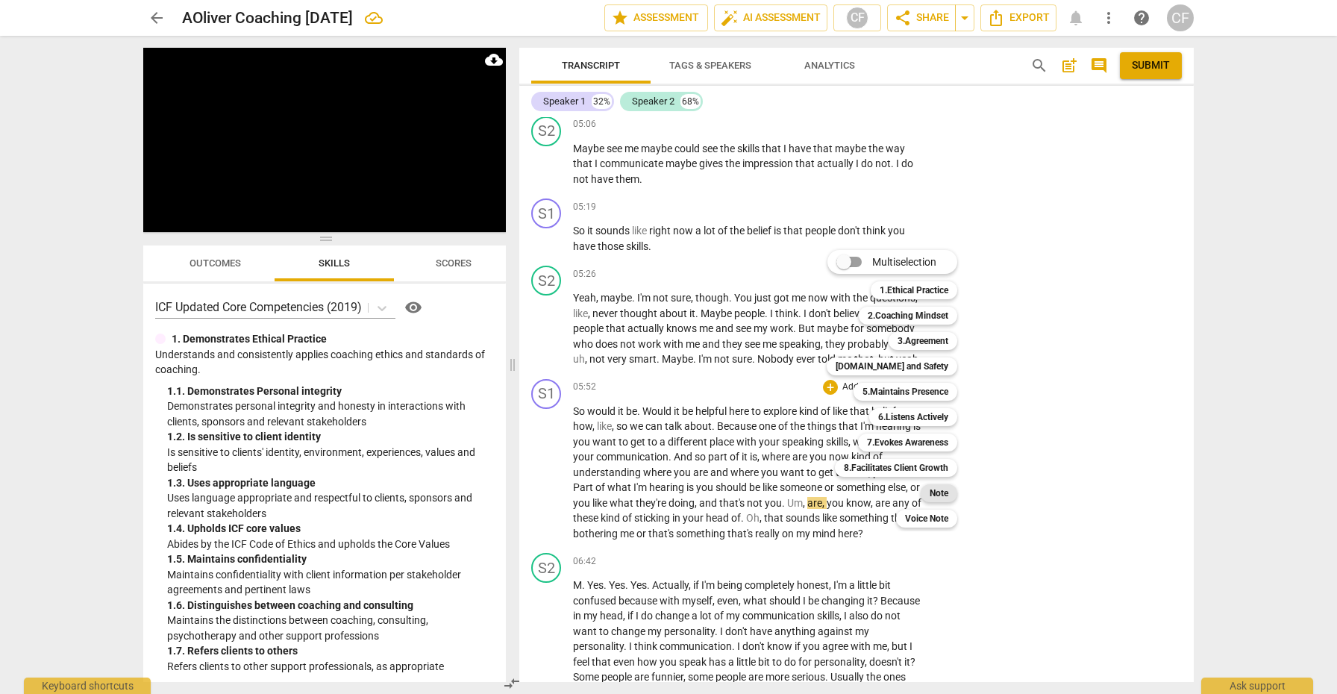
click at [945, 492] on b "Note" at bounding box center [938, 493] width 19 height 18
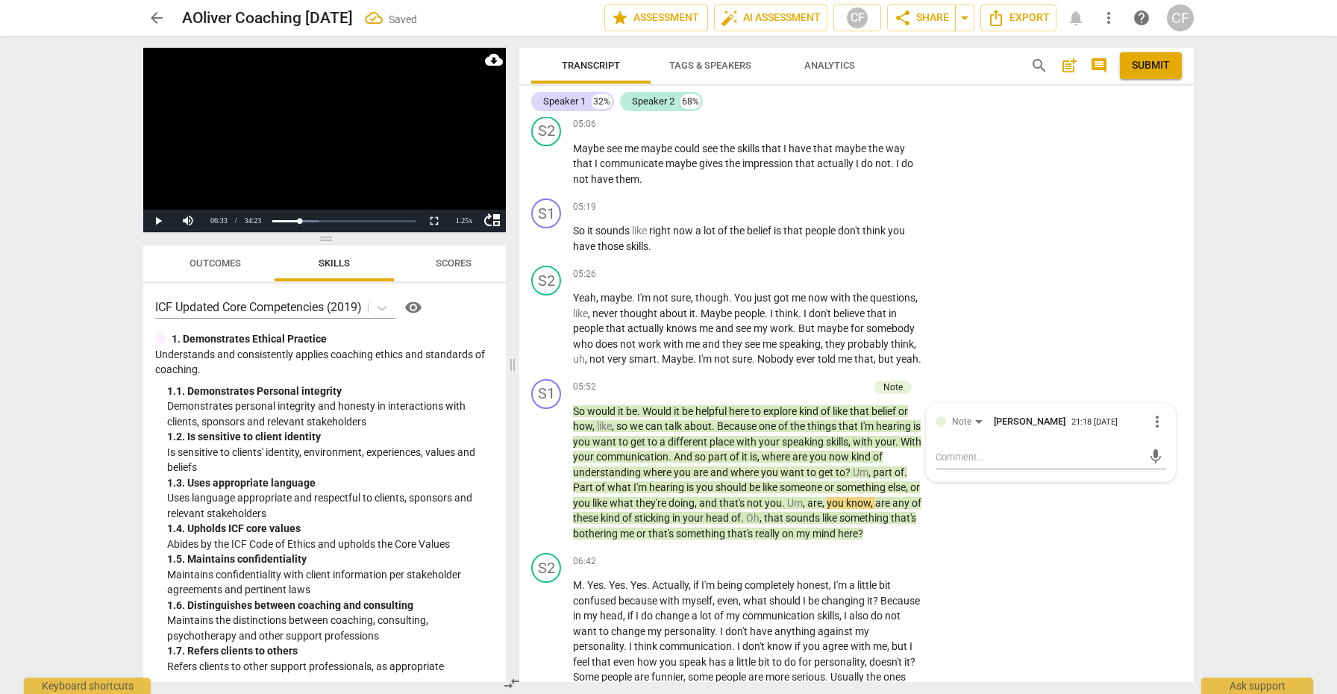
click at [946, 492] on div "S1 play_arrow pause 05:52 + Add competency Note keyboard_arrow_right So would i…" at bounding box center [856, 460] width 674 height 175
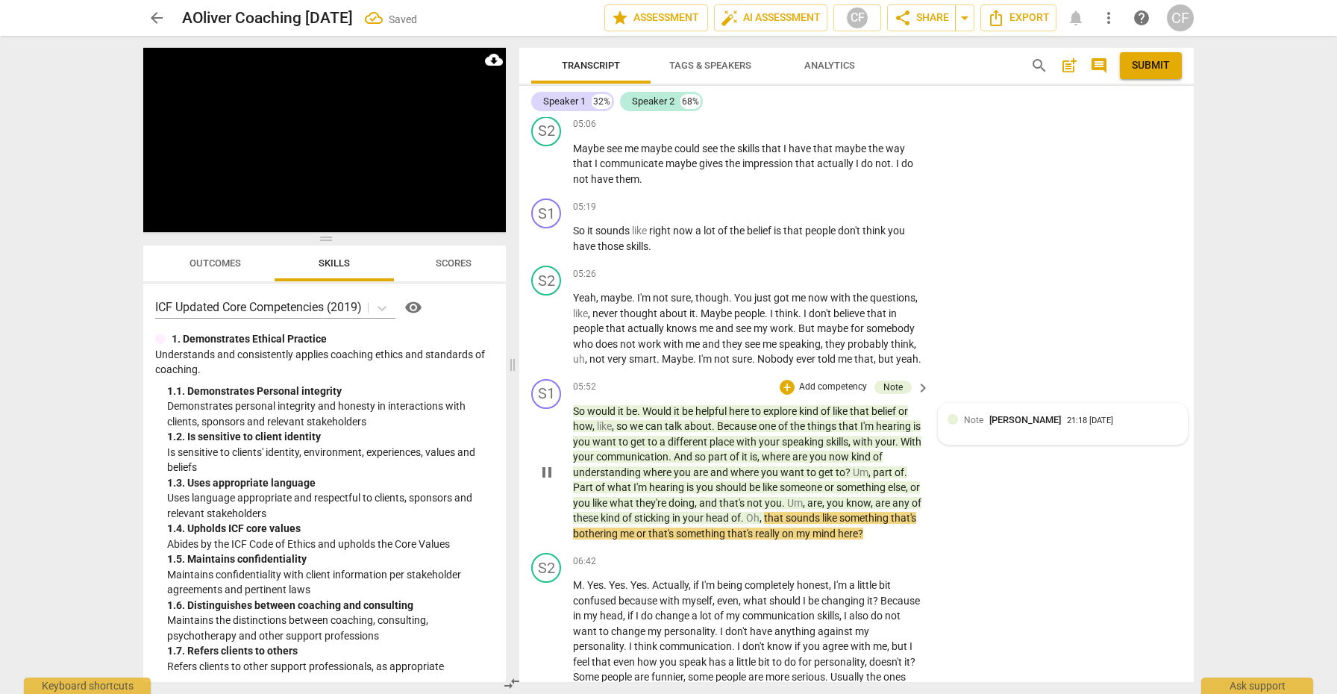
click at [979, 429] on div "Note [PERSON_NAME] 21:18 [DATE]" at bounding box center [1062, 423] width 230 height 23
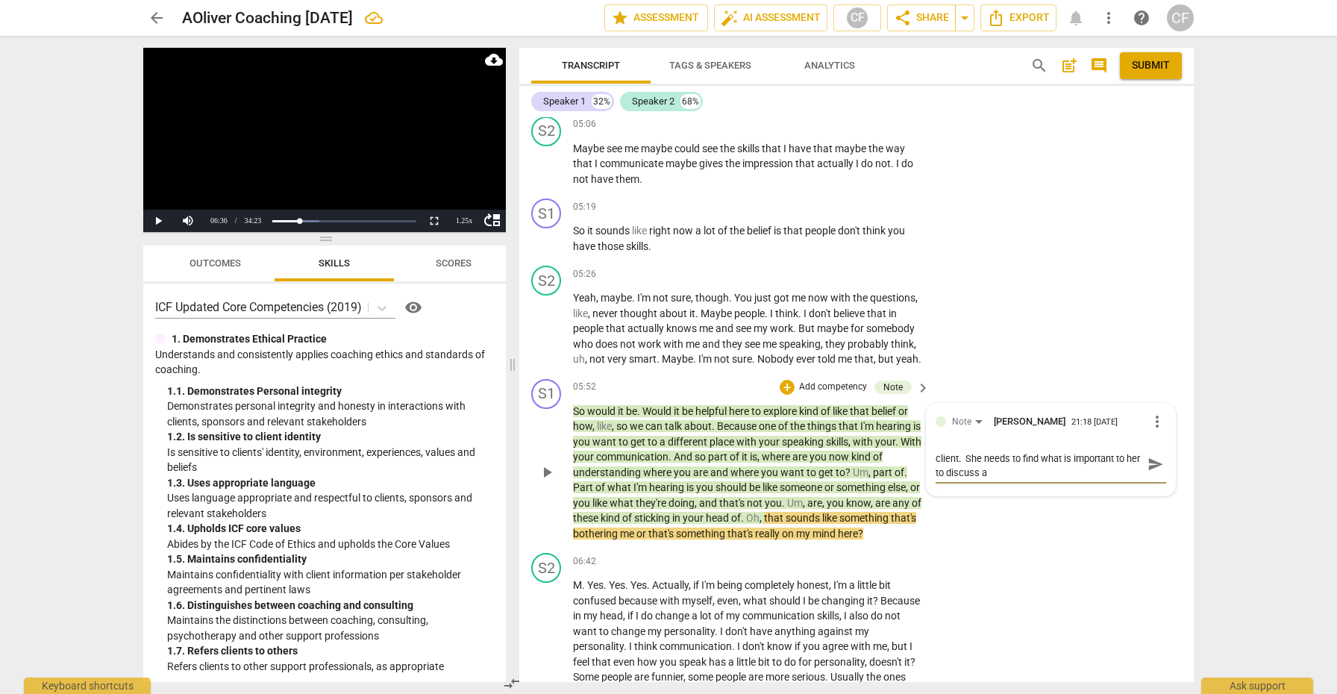
scroll to position [0, 0]
click at [1154, 471] on span "send" at bounding box center [1155, 470] width 16 height 16
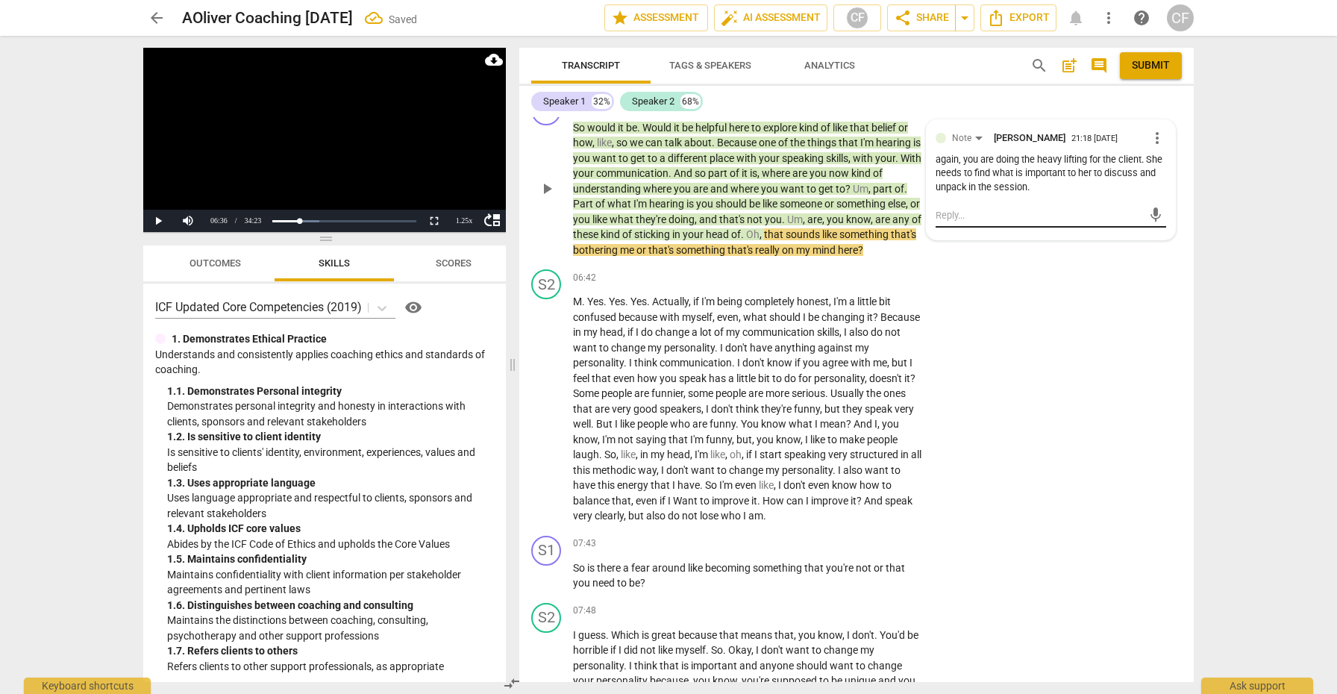
scroll to position [1986, 0]
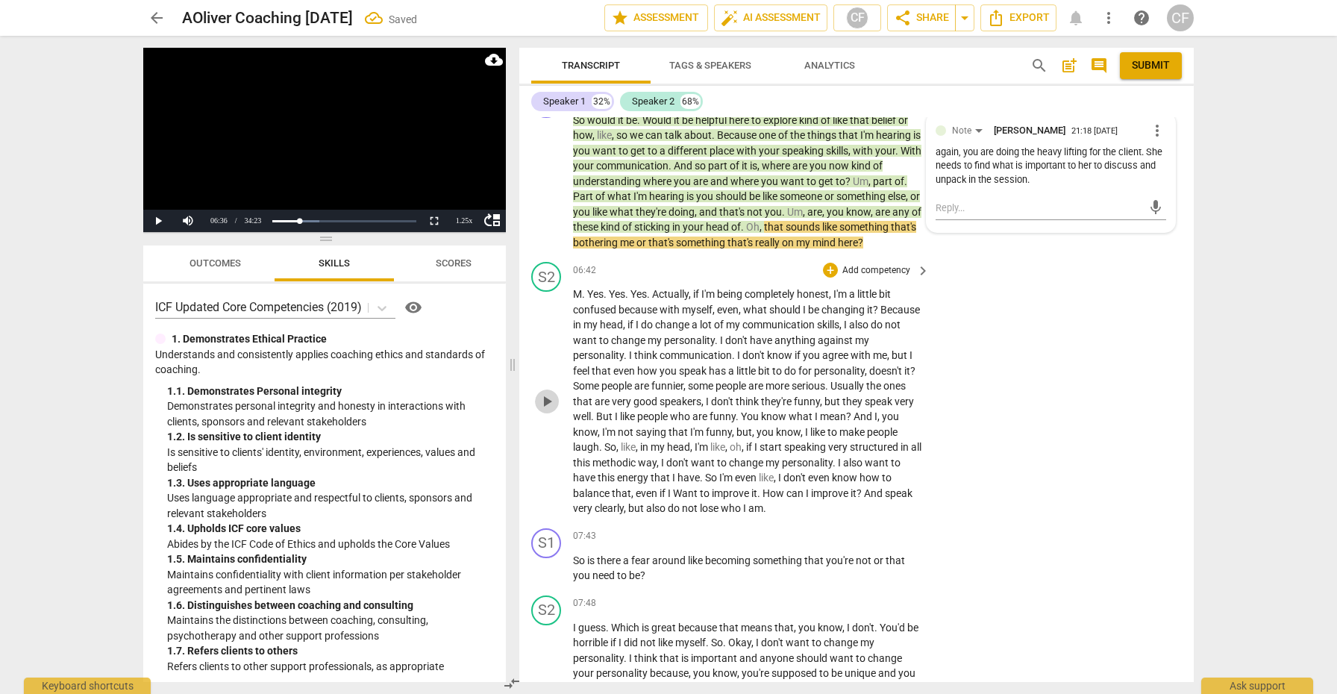
click at [549, 413] on button "play_arrow" at bounding box center [547, 401] width 24 height 24
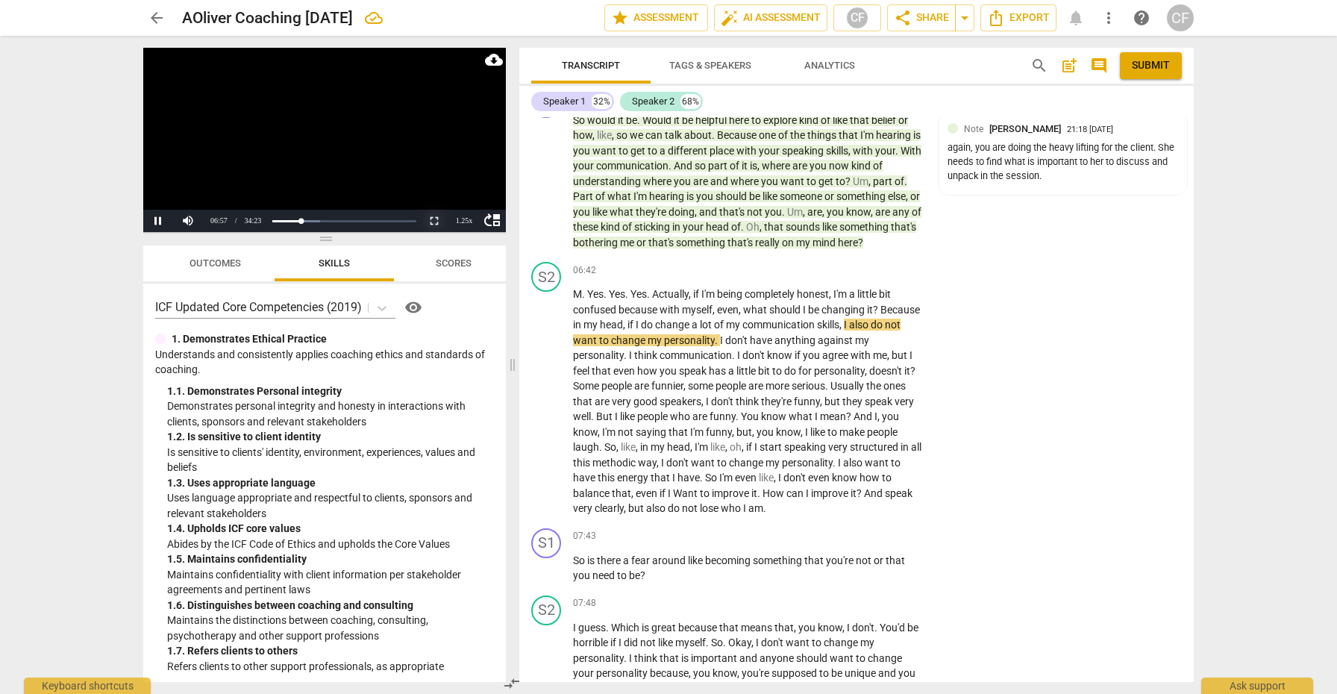
click at [435, 216] on button "Non-Fullscreen" at bounding box center [434, 221] width 30 height 22
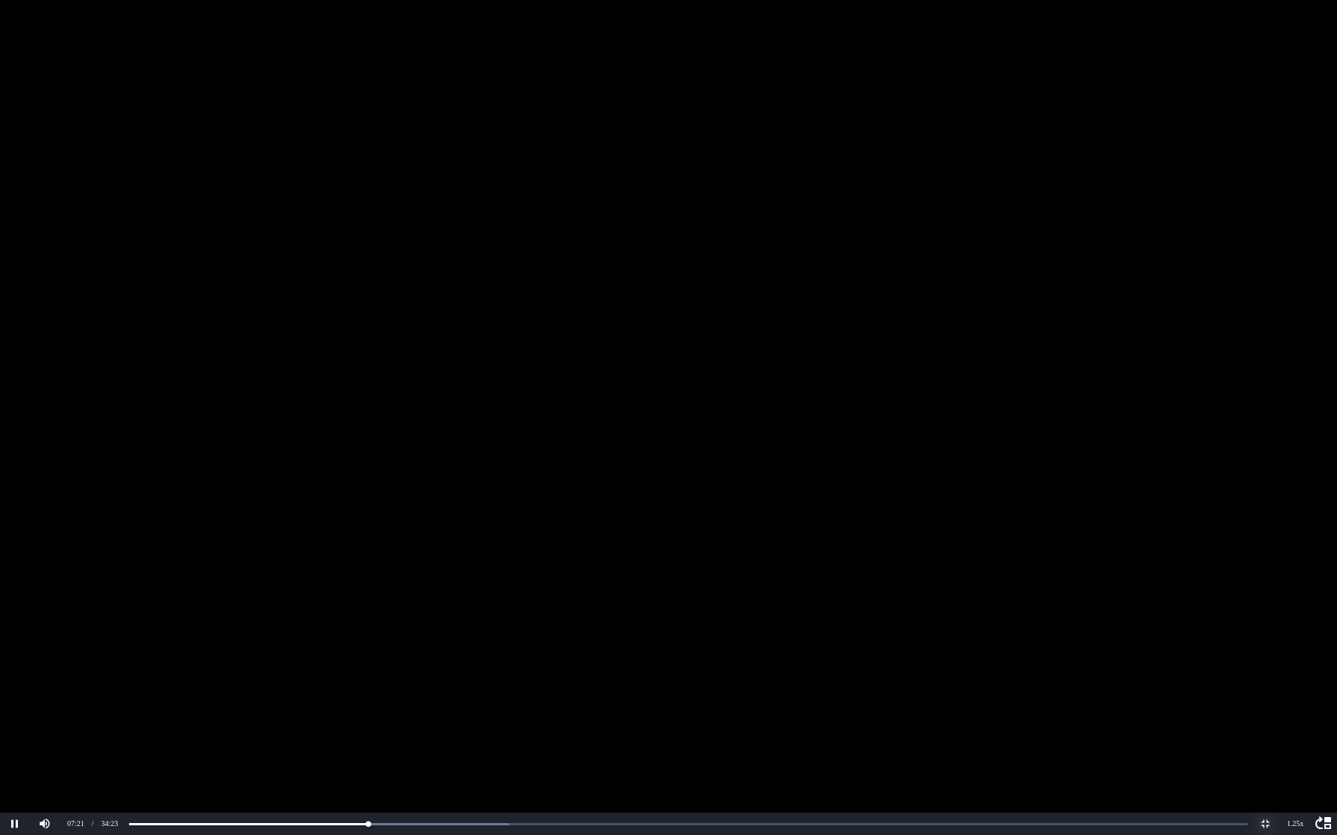
click at [1264, 693] on button "Non-Fullscreen" at bounding box center [1265, 824] width 30 height 22
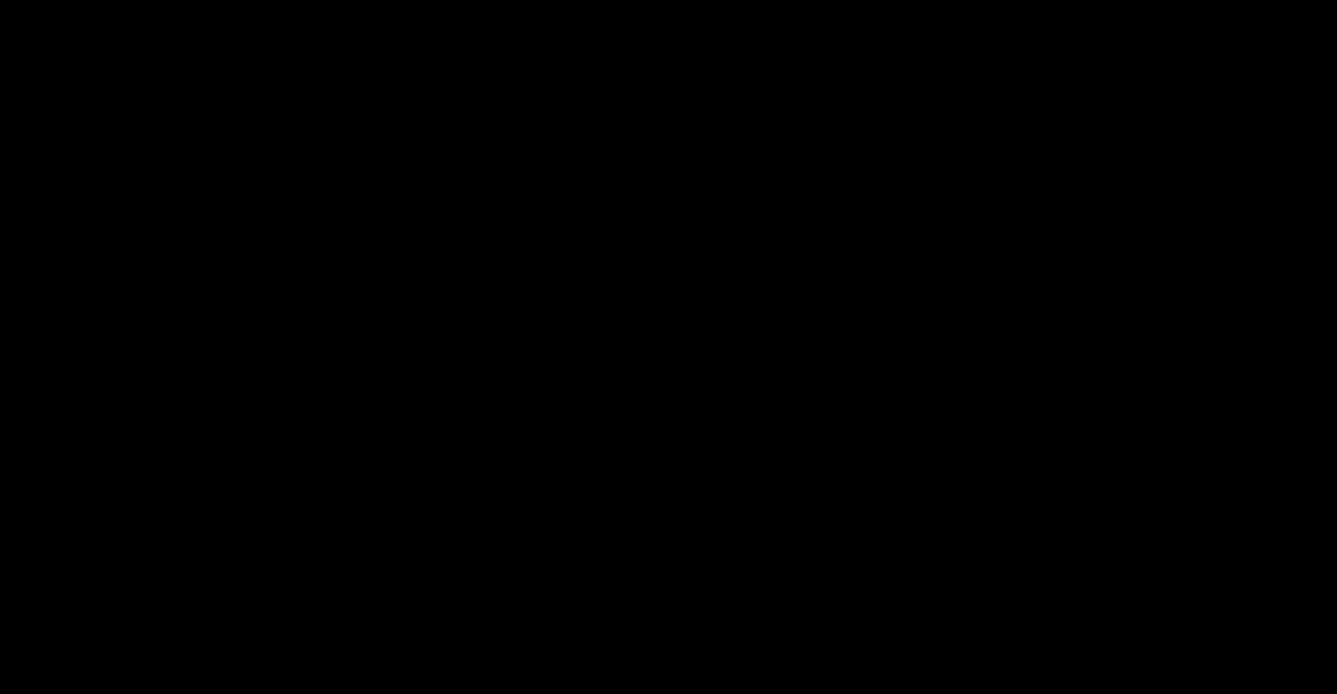
scroll to position [2106, 0]
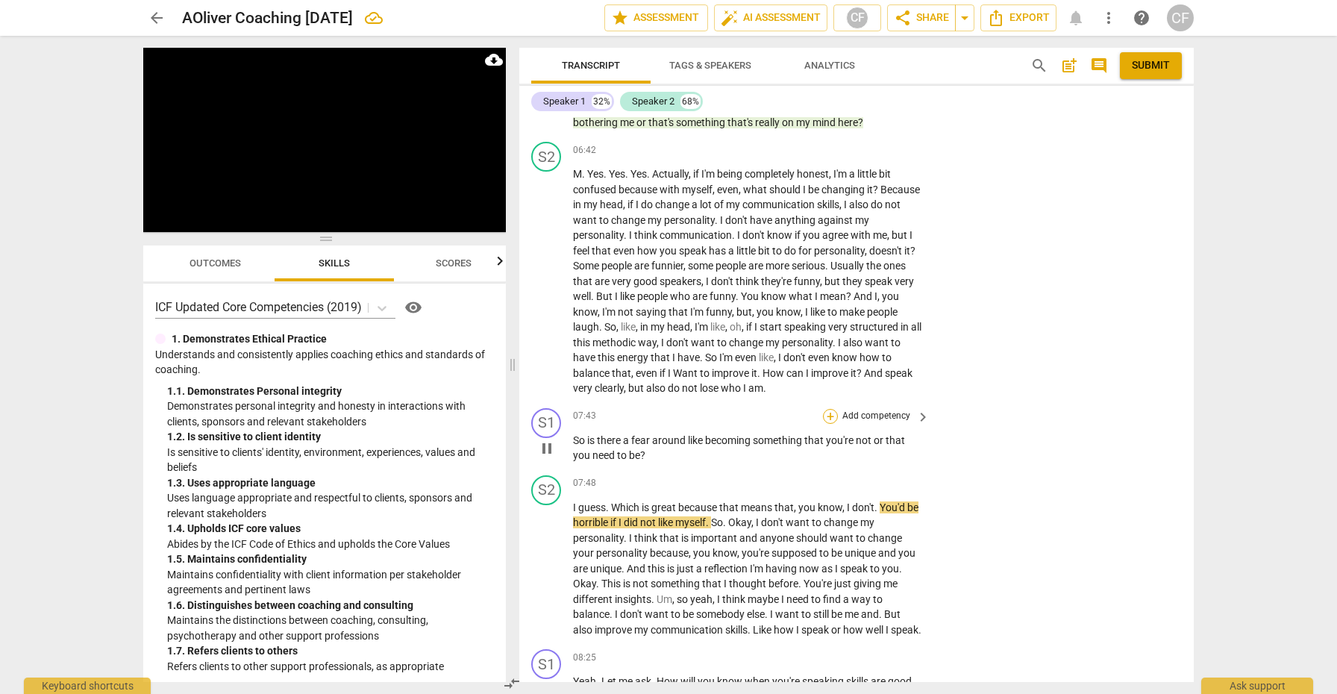
click at [826, 424] on div "+" at bounding box center [830, 416] width 15 height 15
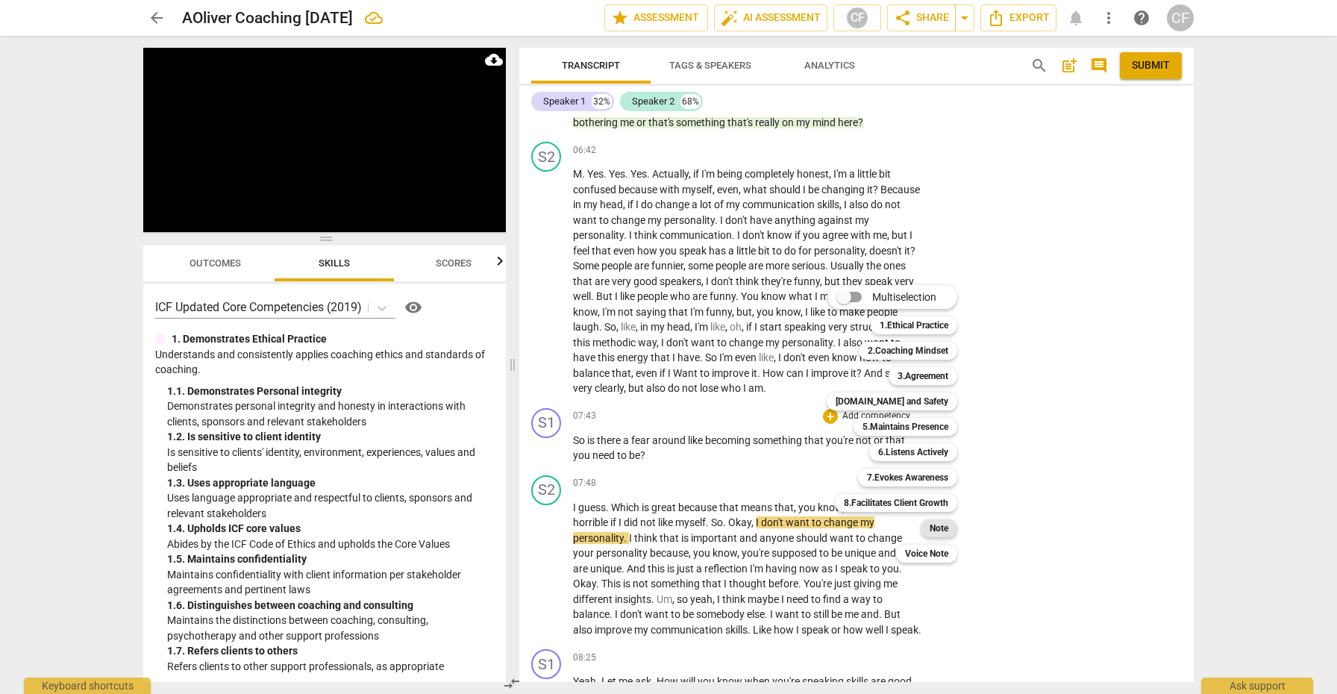
click at [942, 525] on b "Note" at bounding box center [938, 528] width 19 height 18
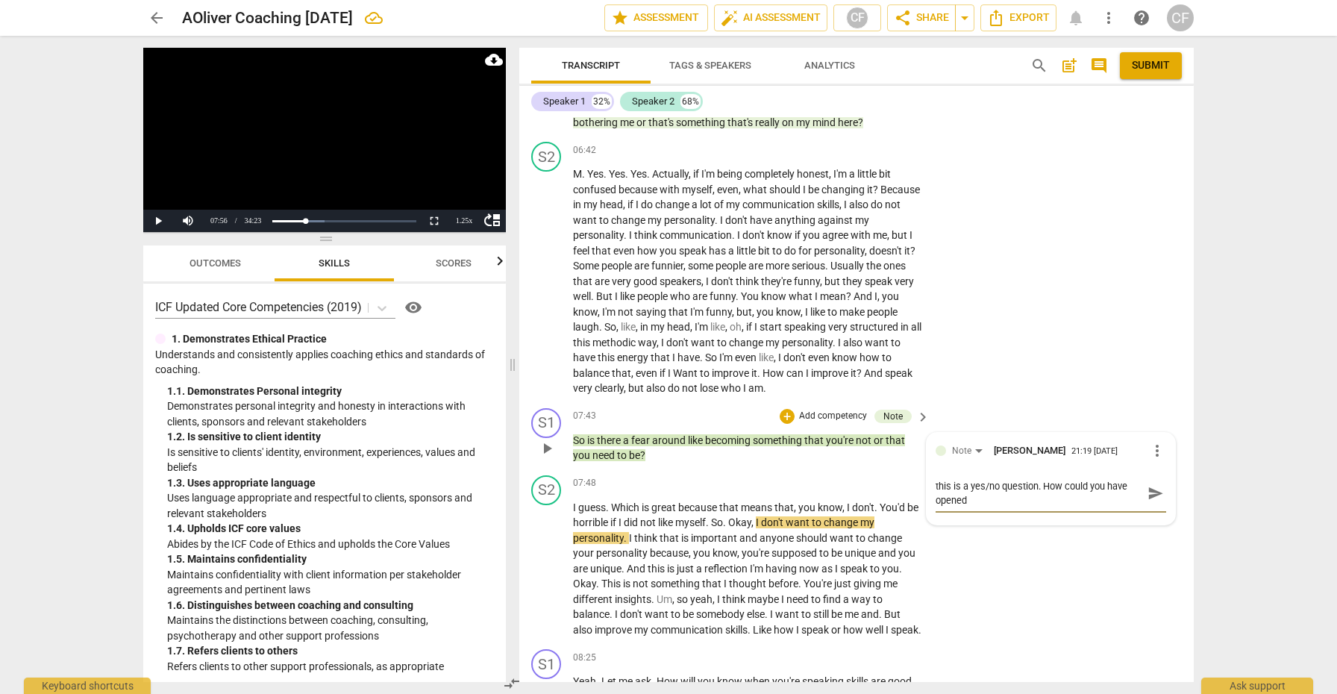
scroll to position [0, 0]
click at [1152, 498] on span "send" at bounding box center [1155, 493] width 16 height 16
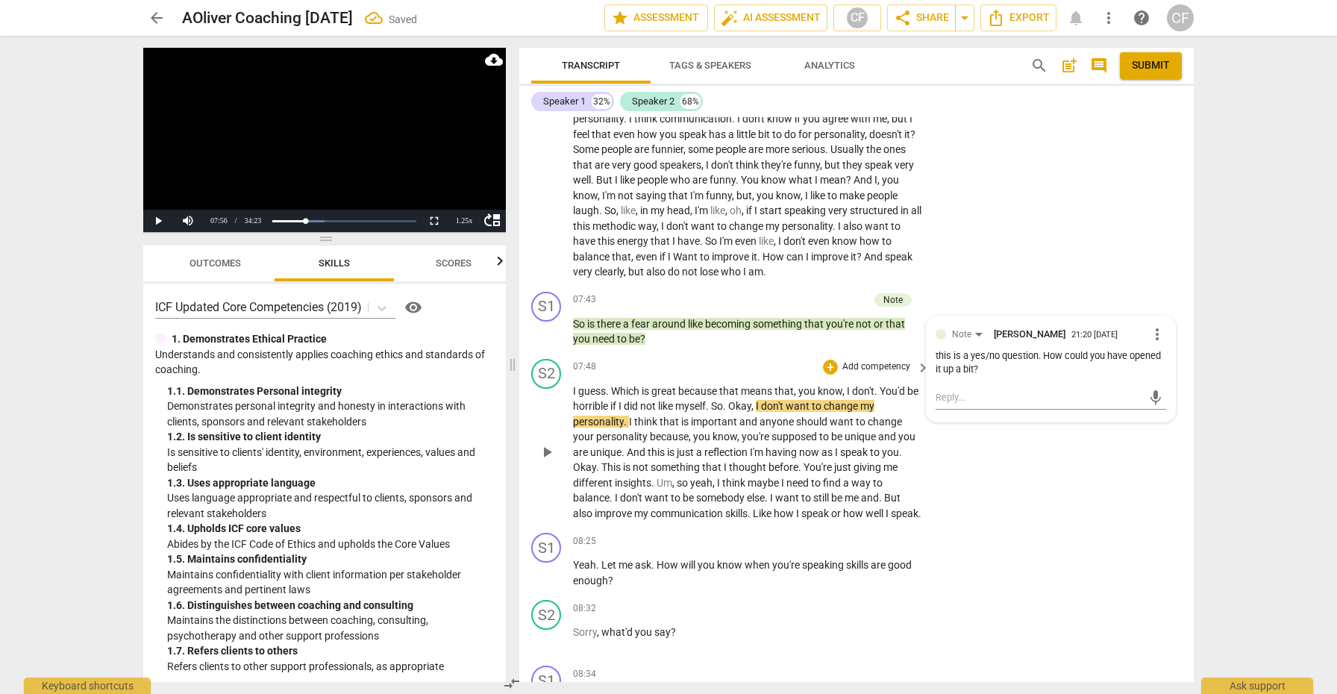
scroll to position [2250, 0]
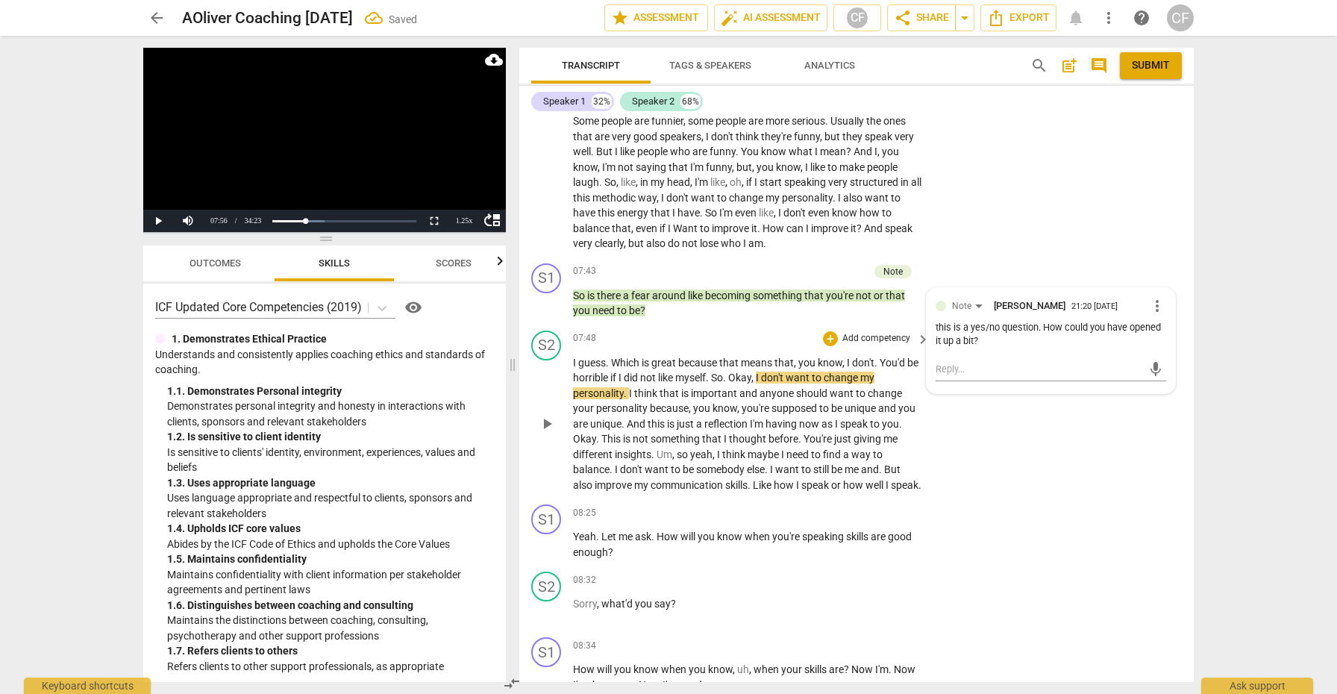
click at [546, 433] on span "play_arrow" at bounding box center [547, 424] width 18 height 18
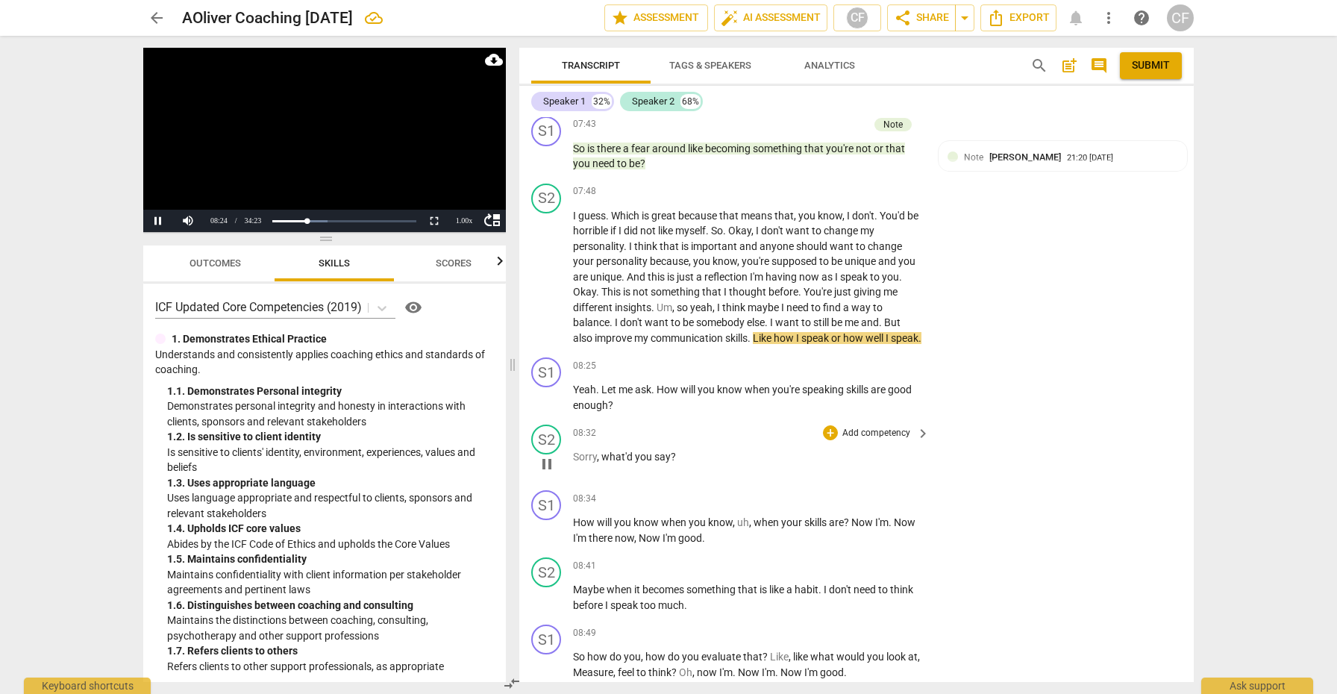
scroll to position [2398, 0]
click at [828, 372] on div "+" at bounding box center [830, 364] width 15 height 15
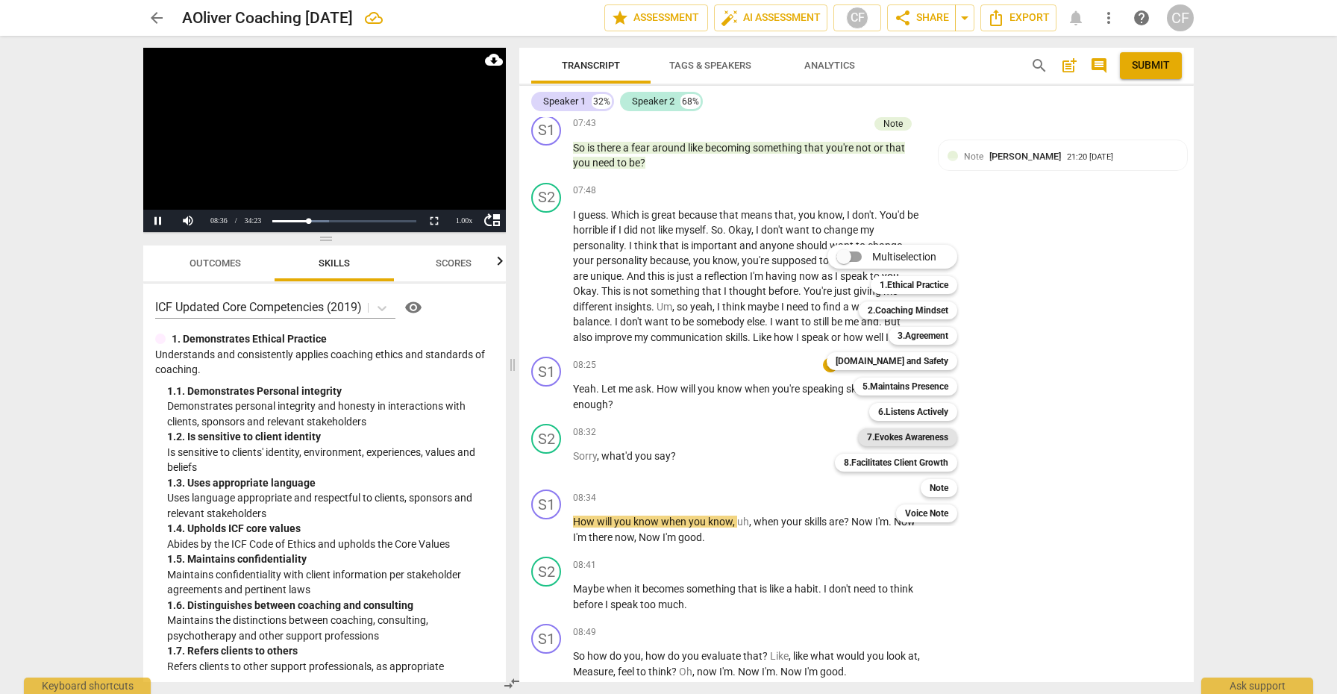
click at [927, 436] on b "7.Evokes Awareness" at bounding box center [907, 437] width 81 height 18
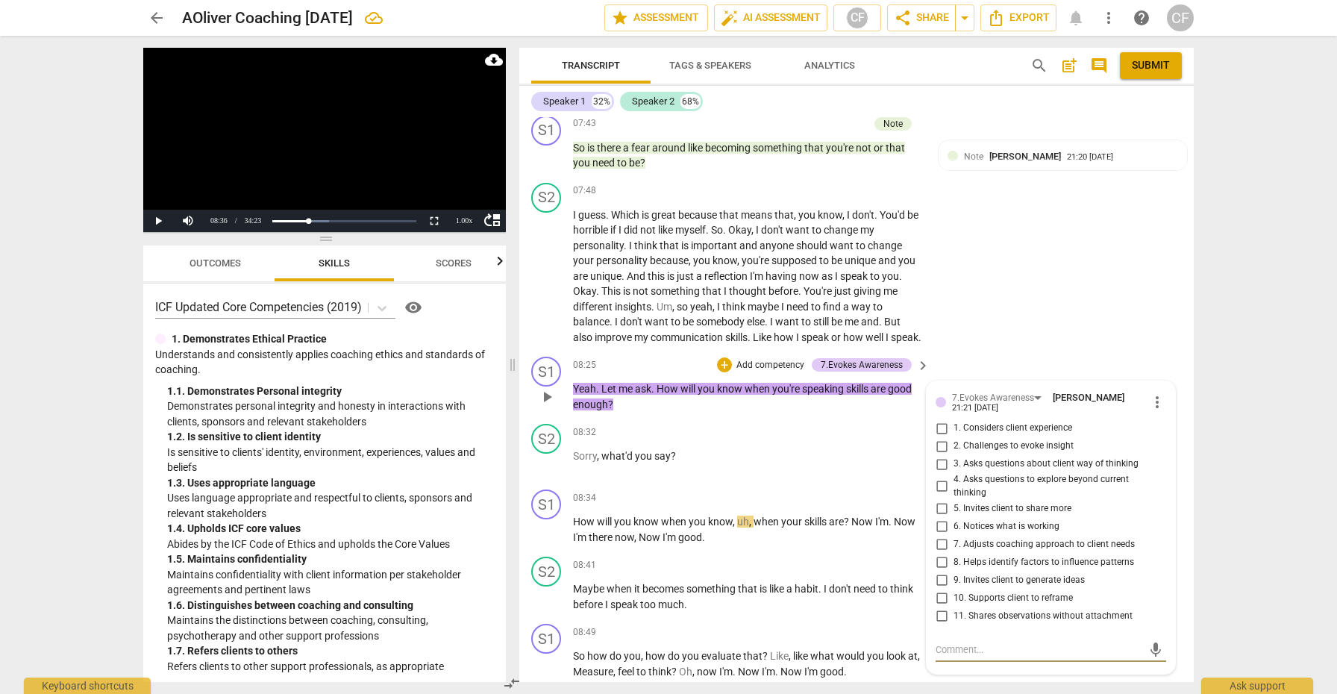
click at [941, 455] on input "2. Challenges to evoke insight" at bounding box center [941, 446] width 24 height 18
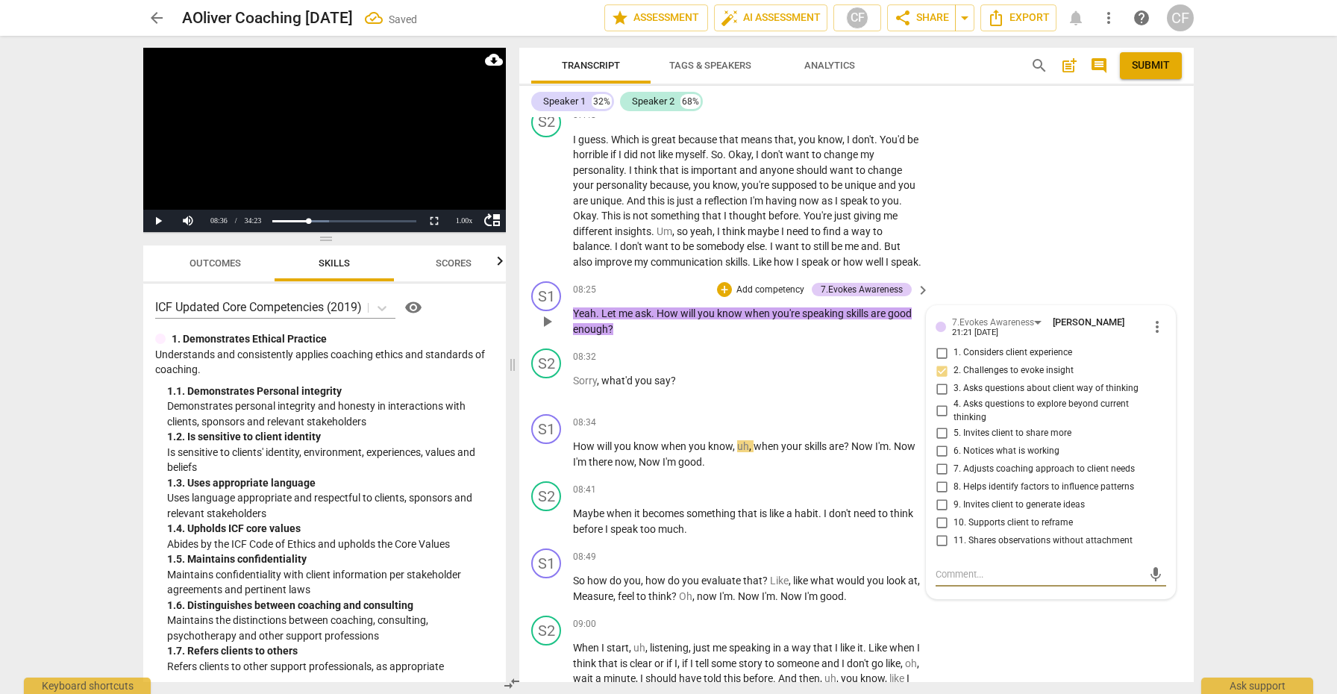
click at [966, 581] on textarea at bounding box center [1038, 574] width 207 height 14
click at [1148, 597] on span "send" at bounding box center [1155, 588] width 16 height 16
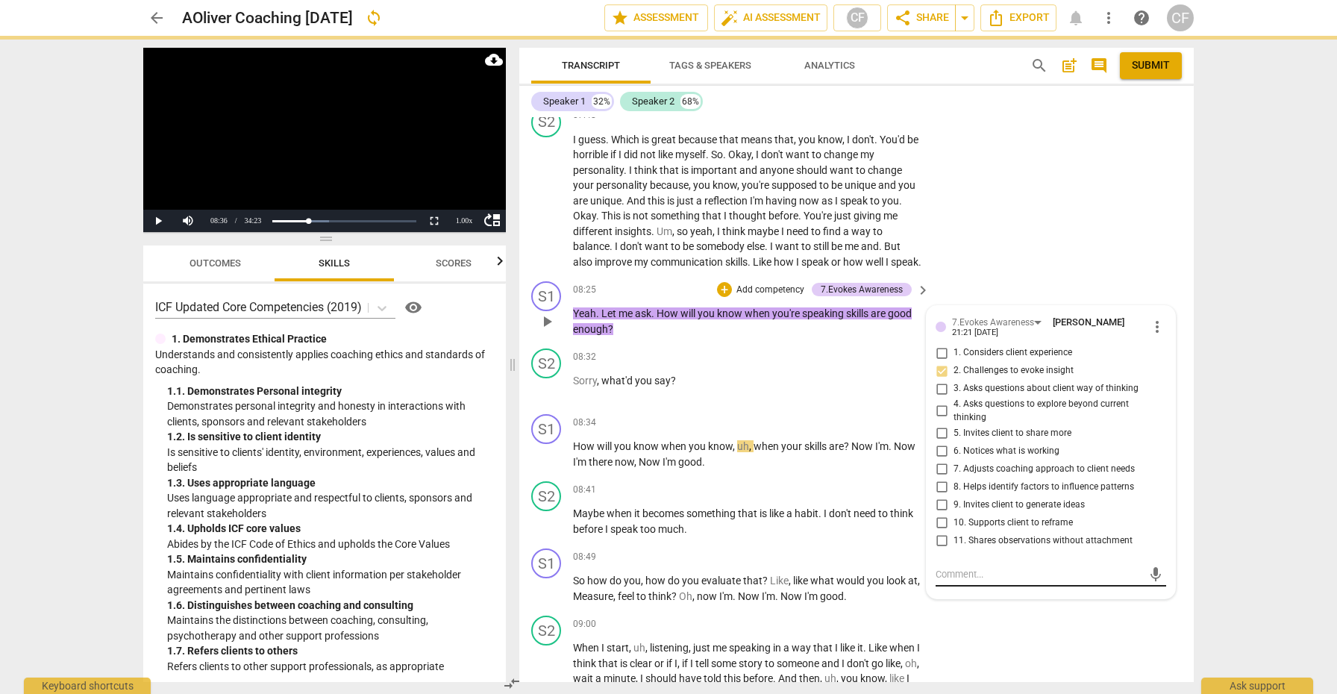
scroll to position [0, 0]
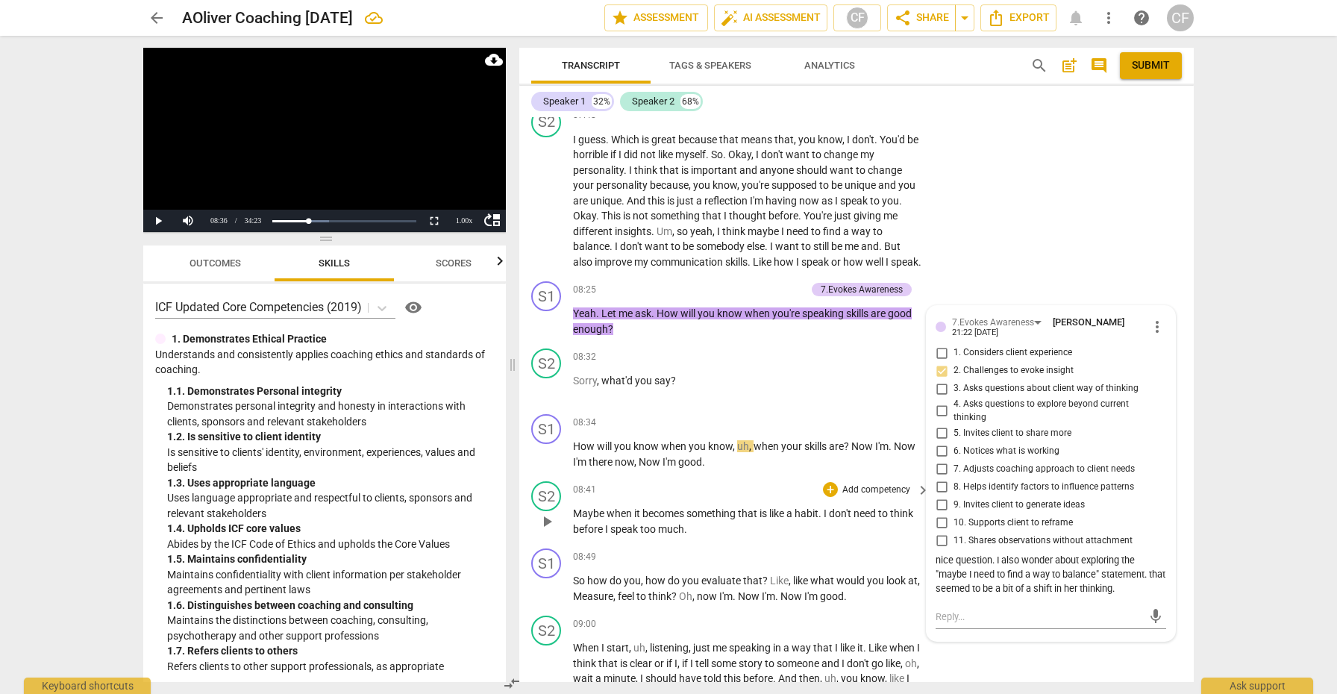
click at [548, 530] on span "play_arrow" at bounding box center [547, 521] width 18 height 18
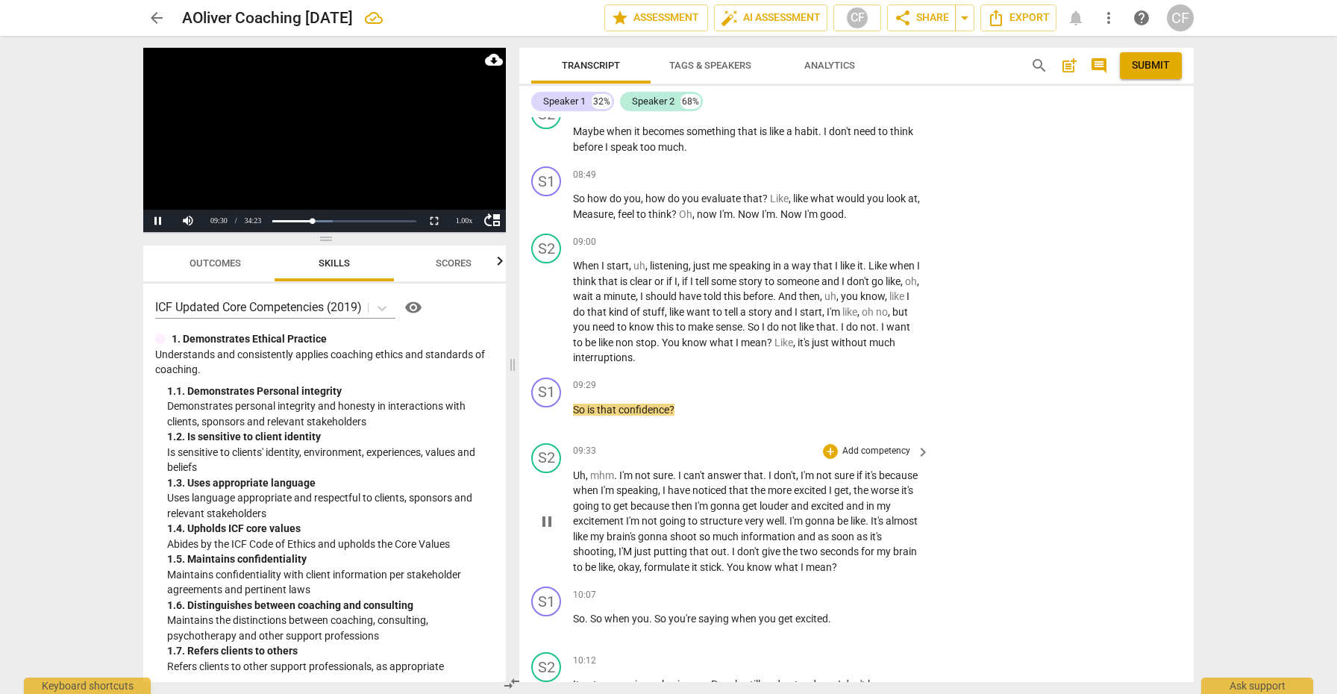
scroll to position [2857, 0]
click at [823, 392] on div "+" at bounding box center [830, 384] width 15 height 15
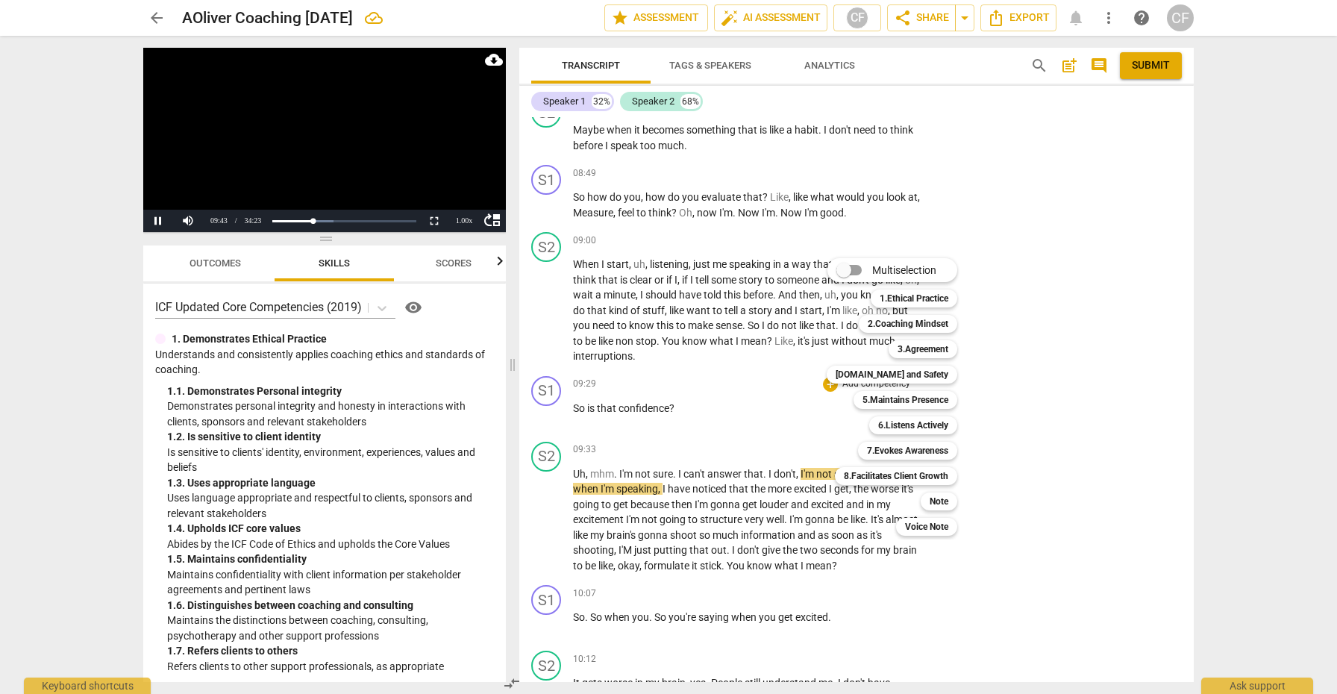
click at [994, 553] on div at bounding box center [668, 347] width 1337 height 694
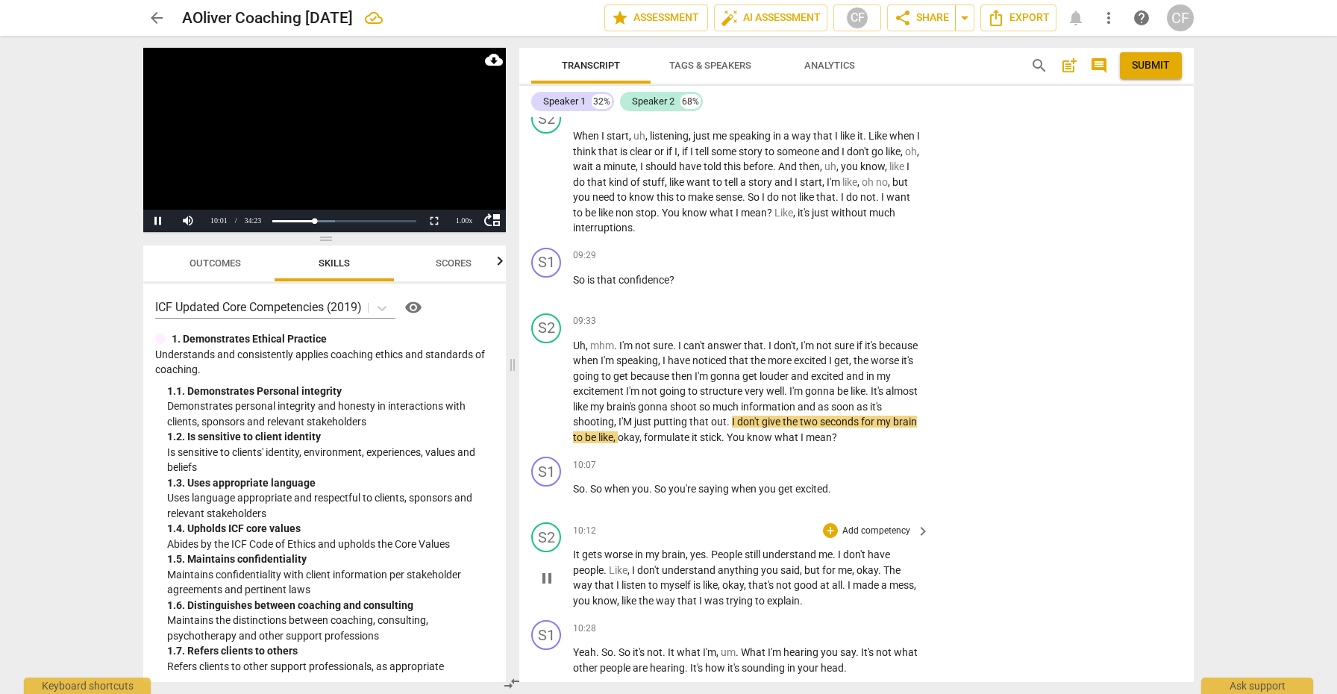
scroll to position [2989, 0]
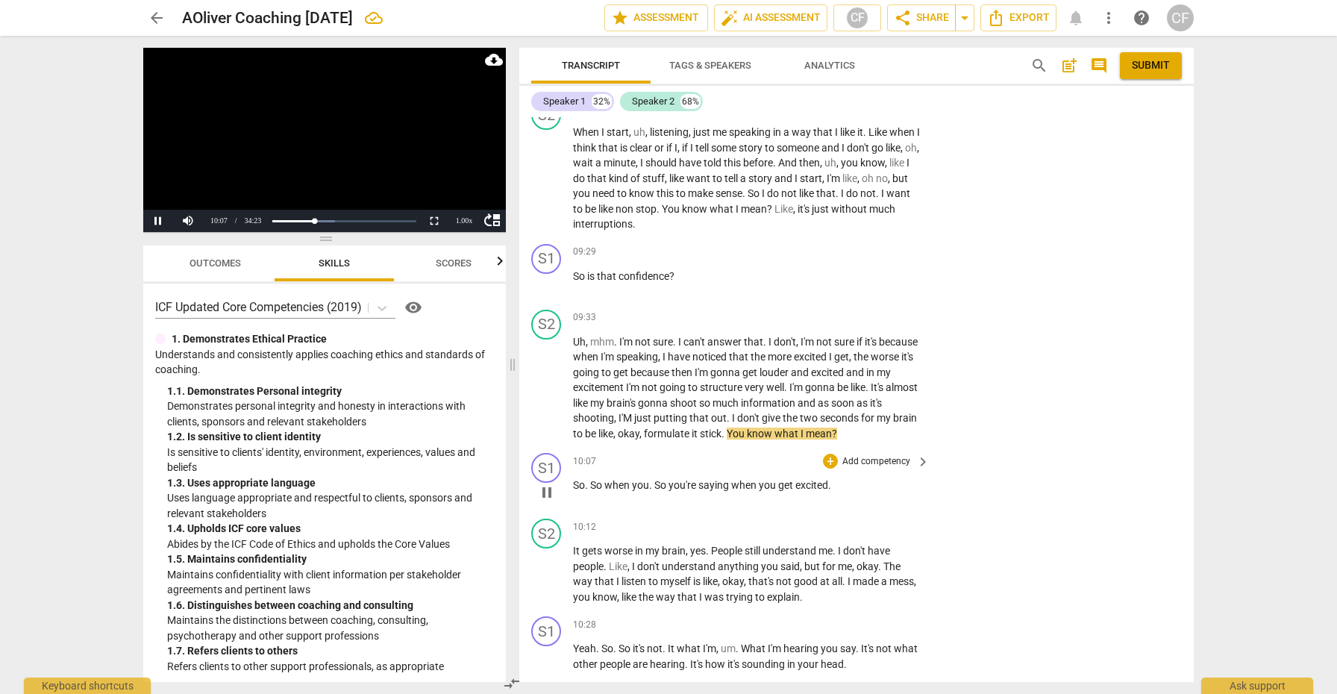
click at [550, 501] on span "pause" at bounding box center [547, 492] width 18 height 18
